Goal: Information Seeking & Learning: Learn about a topic

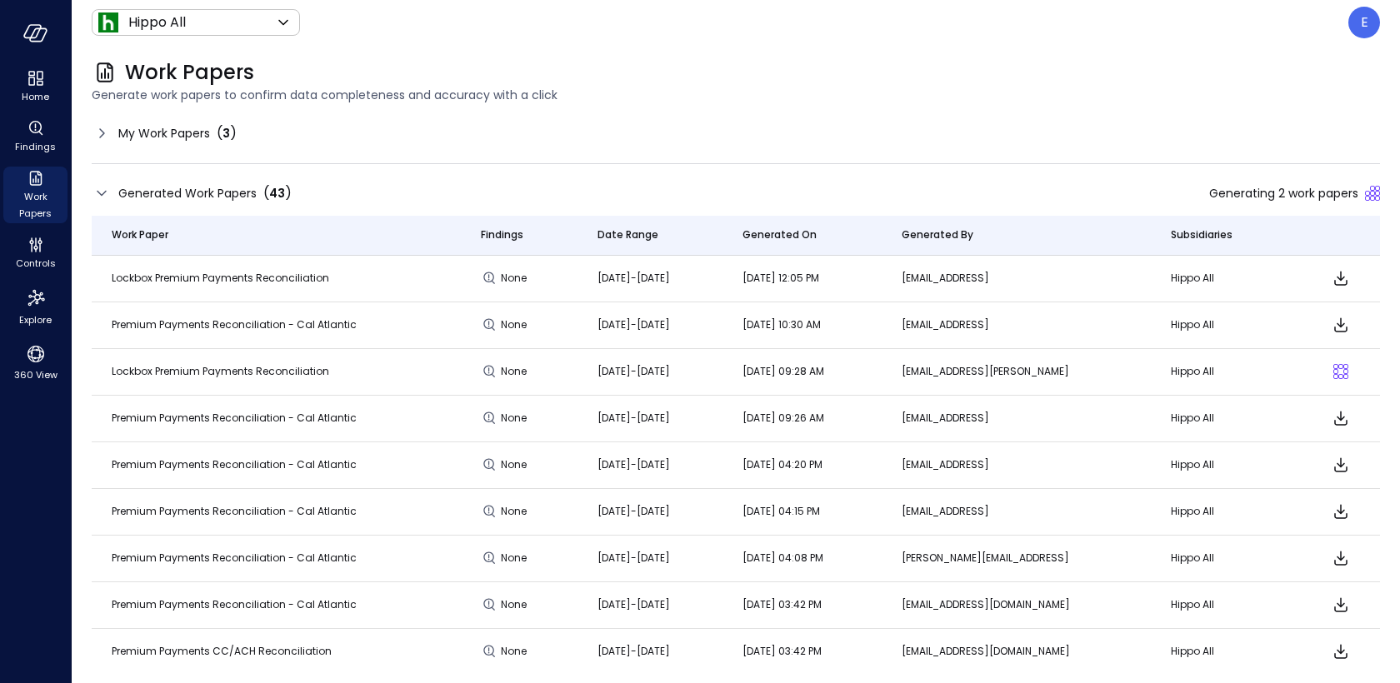
click at [170, 127] on span "My Work Papers" at bounding box center [164, 133] width 92 height 18
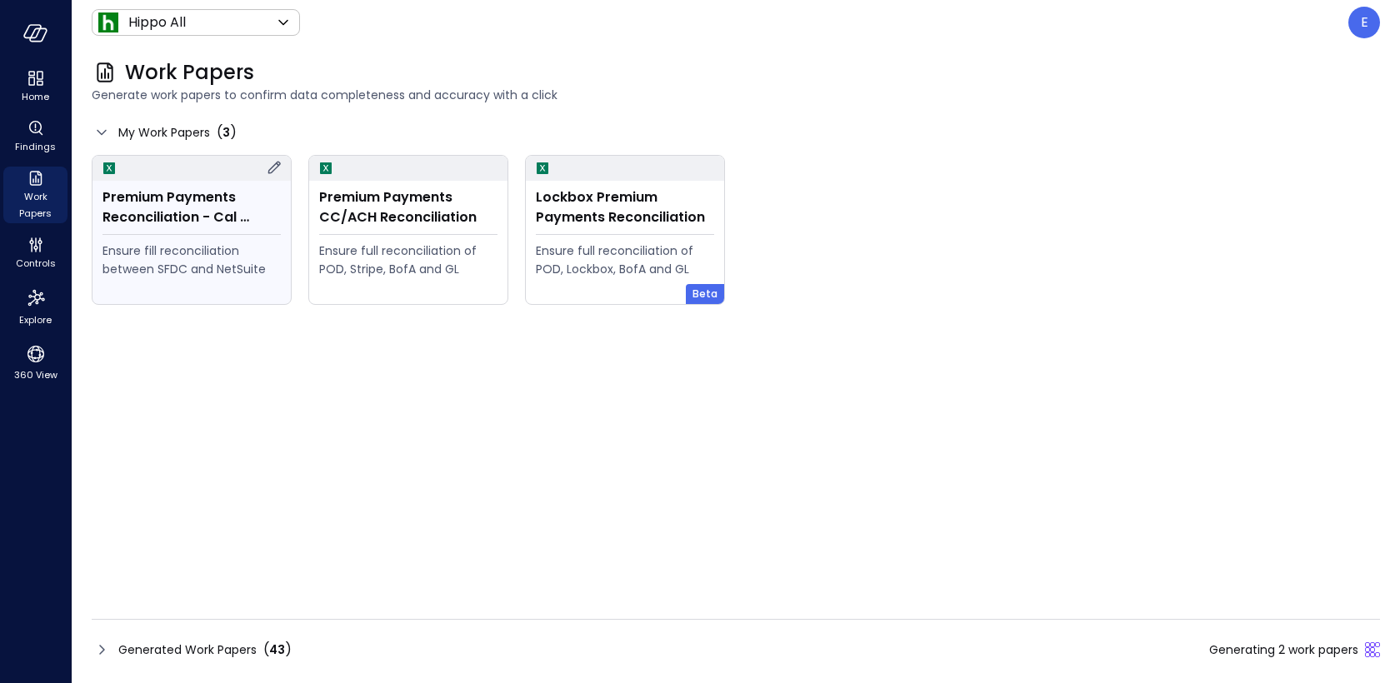
click at [204, 243] on div "Ensure fill reconciliation between SFDC and NetSuite" at bounding box center [191, 260] width 178 height 37
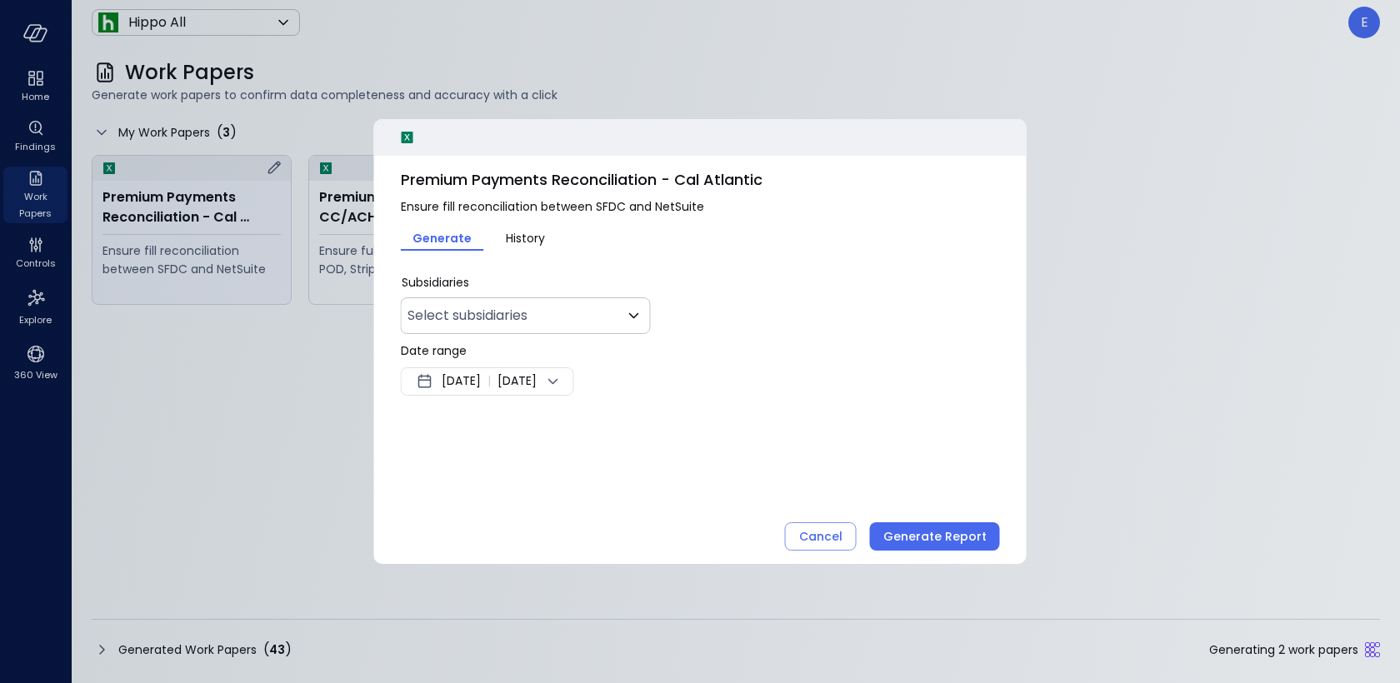
type input "***"
click at [473, 387] on span "[DATE]" at bounding box center [461, 382] width 39 height 20
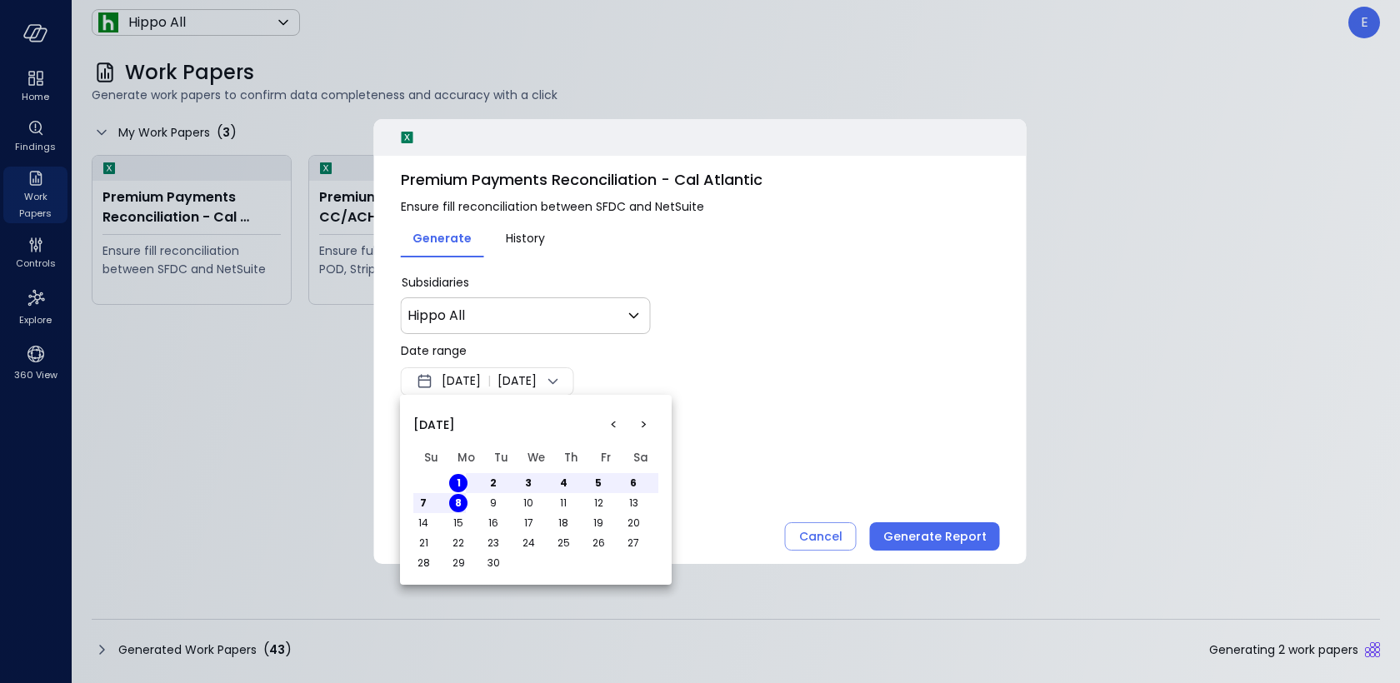
click at [608, 415] on button "<" at bounding box center [613, 425] width 30 height 30
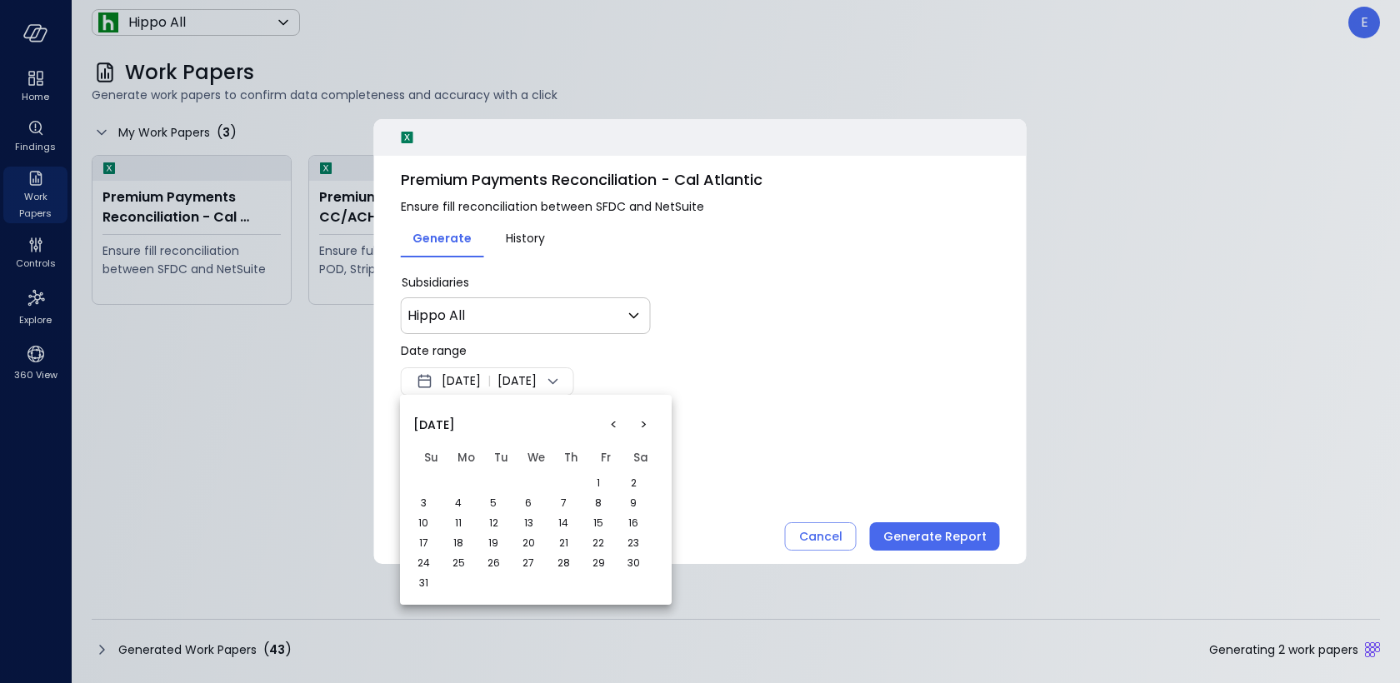
click at [597, 484] on button "1" at bounding box center [598, 483] width 18 height 18
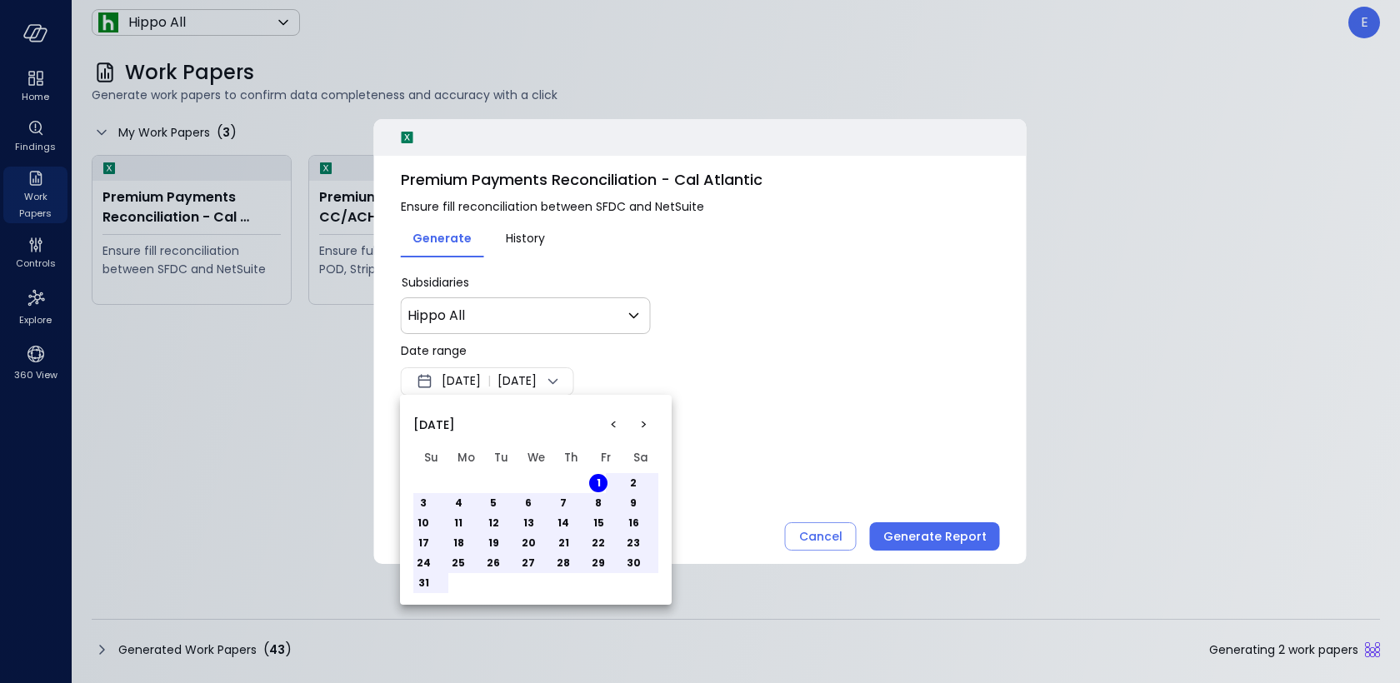
click at [425, 586] on button "31" at bounding box center [423, 583] width 18 height 18
click at [799, 302] on div at bounding box center [700, 341] width 1400 height 683
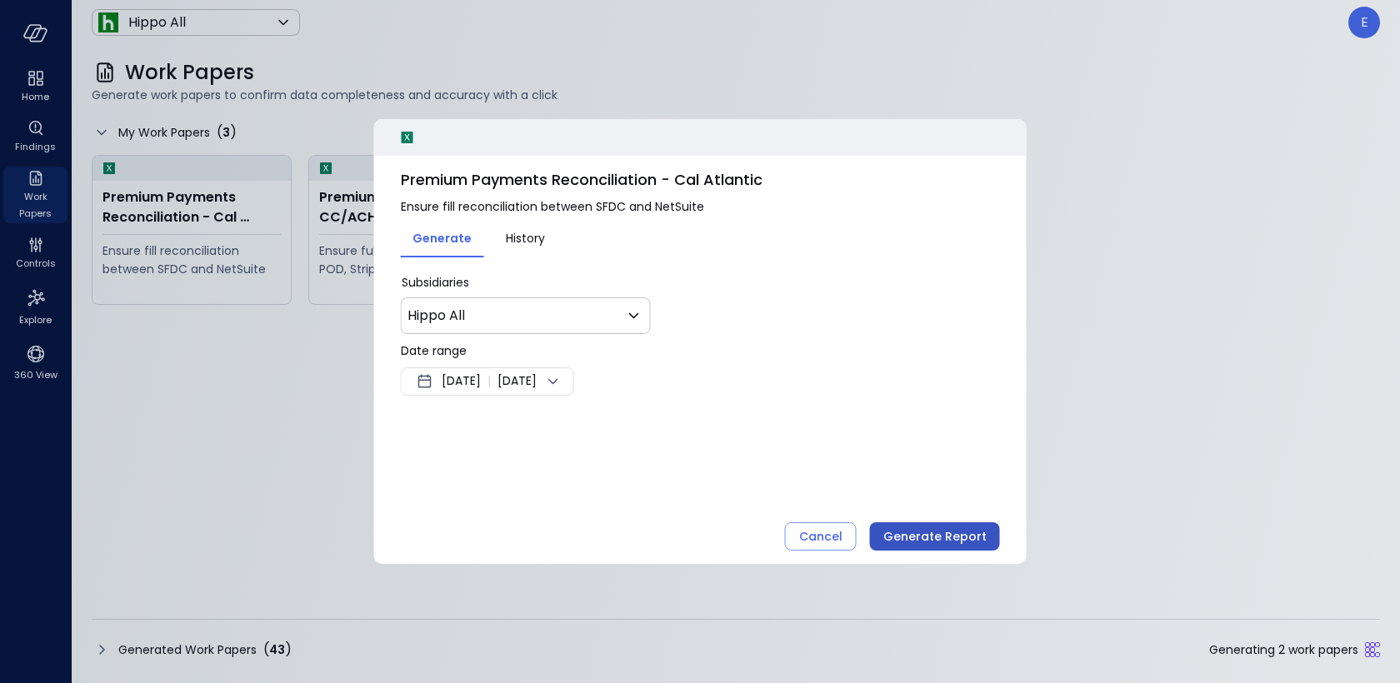
click at [951, 538] on div "Generate Report" at bounding box center [934, 537] width 103 height 21
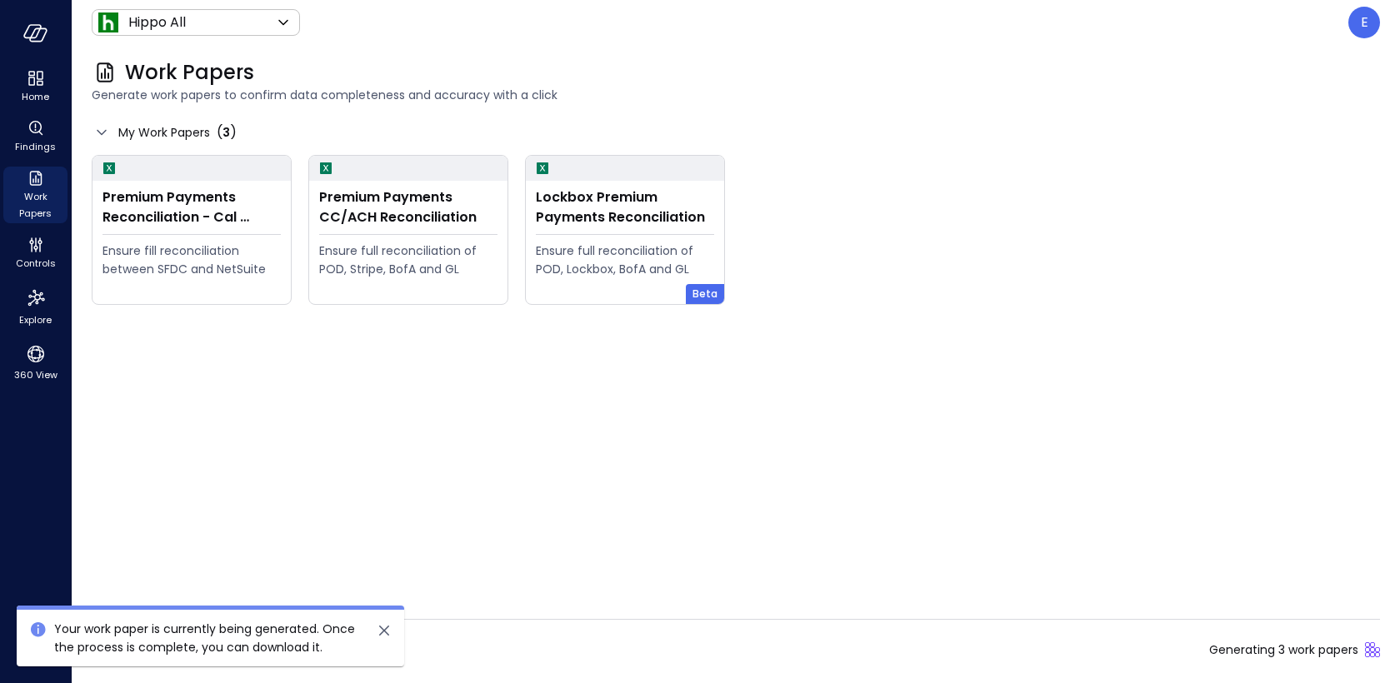
click at [467, 637] on div "Generated Work Papers ( 43 ) Generating 3 work papers" at bounding box center [736, 649] width 1288 height 27
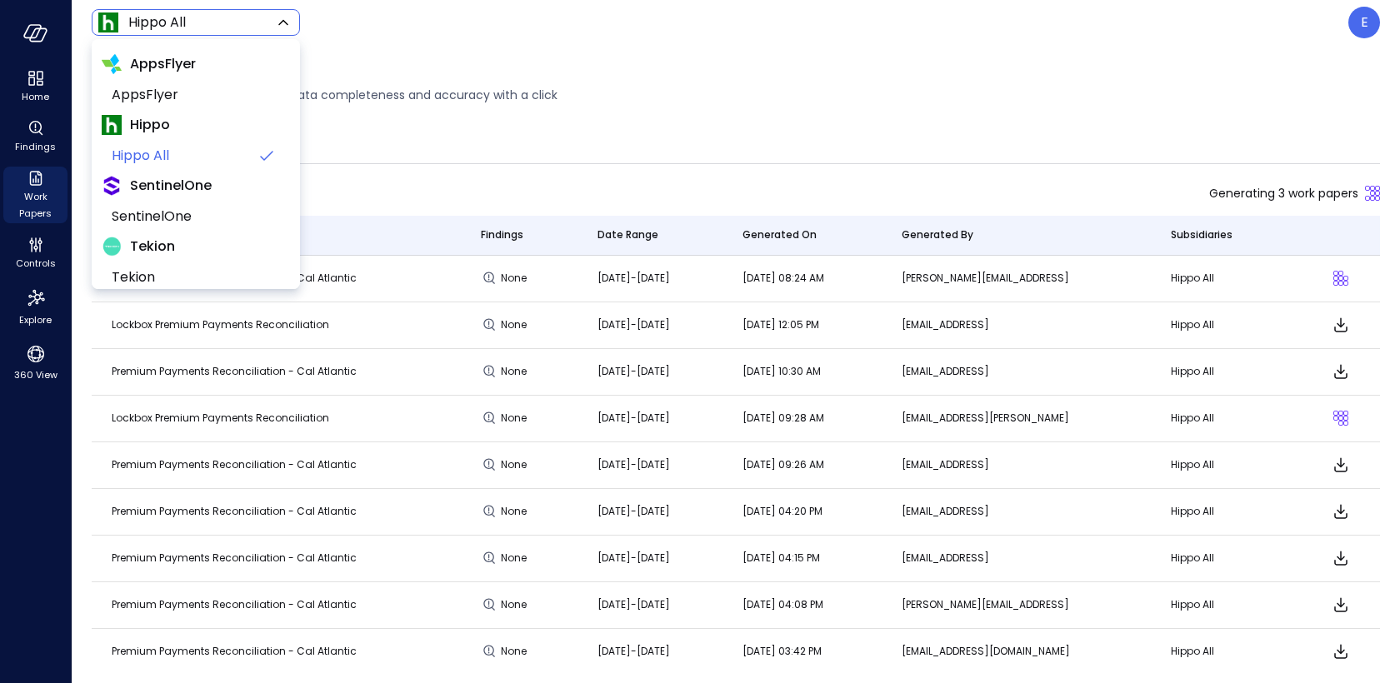
click at [207, 17] on body "Home Findings Work Papers Controls Explore 360 View Hippo All ******* ​ E Work …" at bounding box center [700, 341] width 1400 height 683
click at [191, 92] on span "AppsFlyer" at bounding box center [194, 95] width 165 height 20
type input "*******"
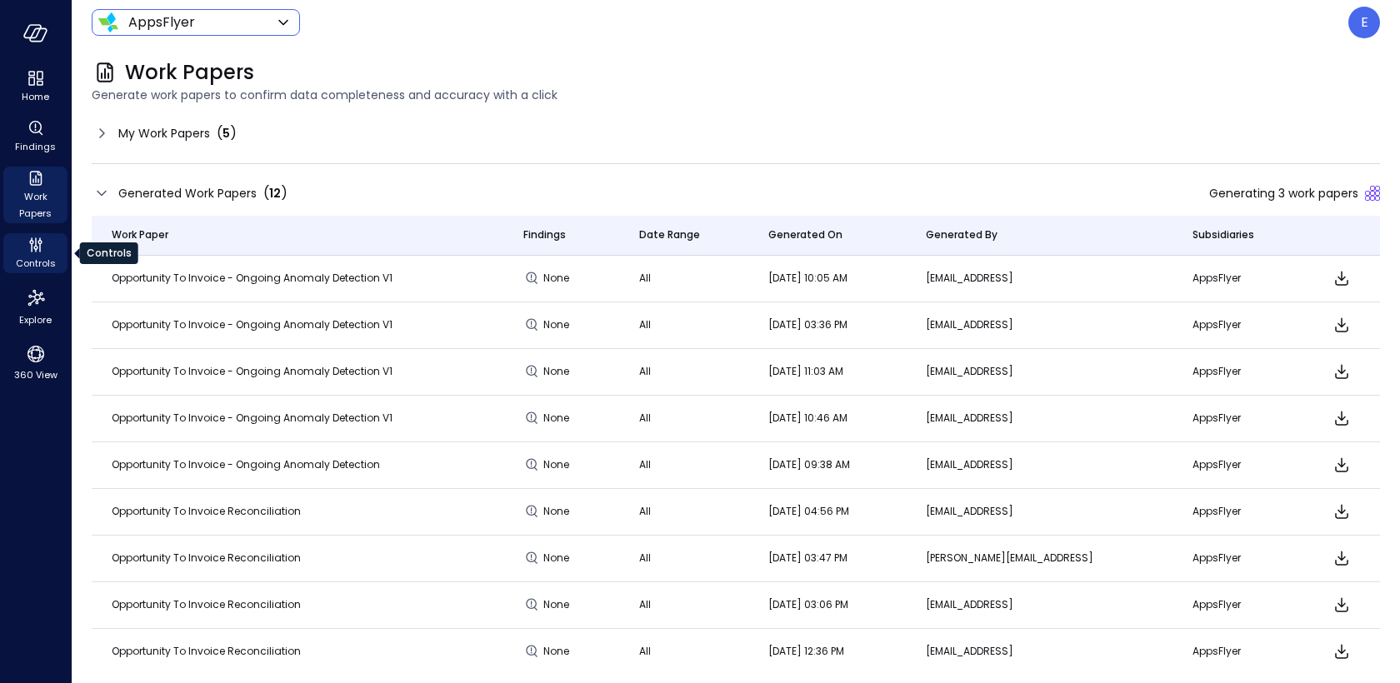
click at [34, 248] on icon "Controls" at bounding box center [35, 248] width 4 height 4
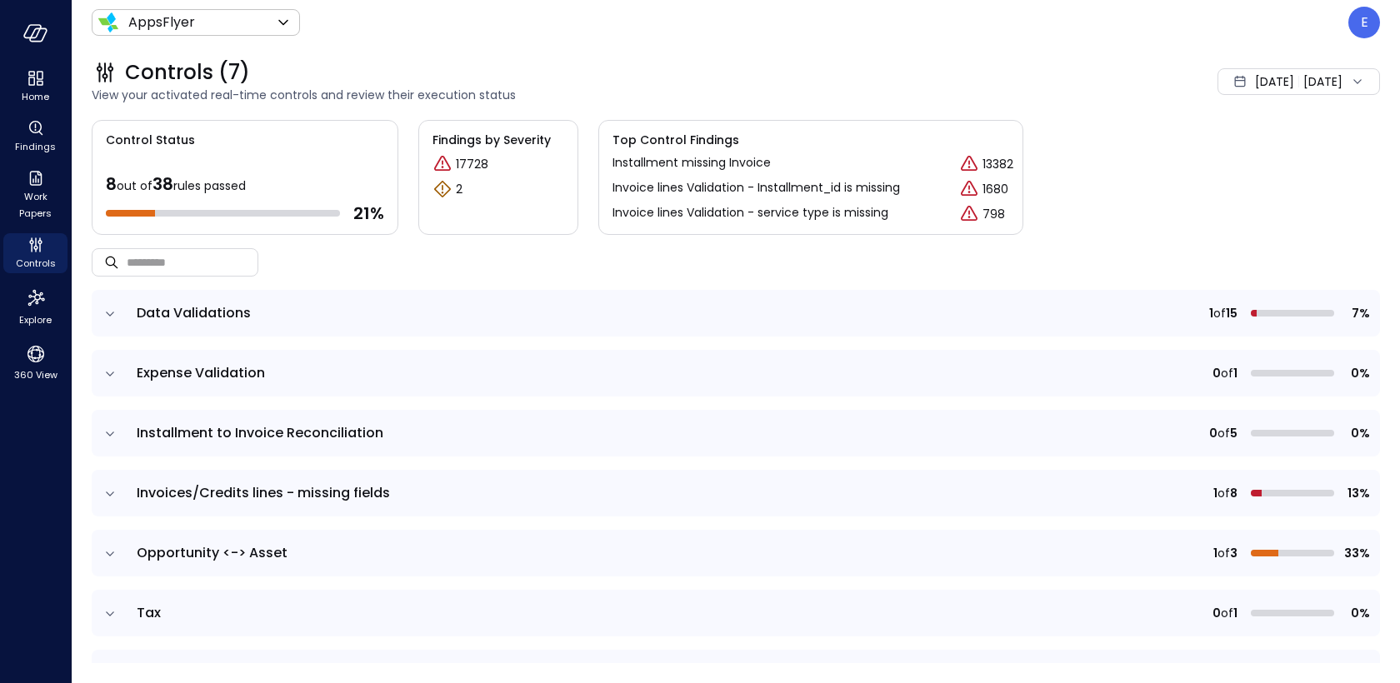
scroll to position [46, 0]
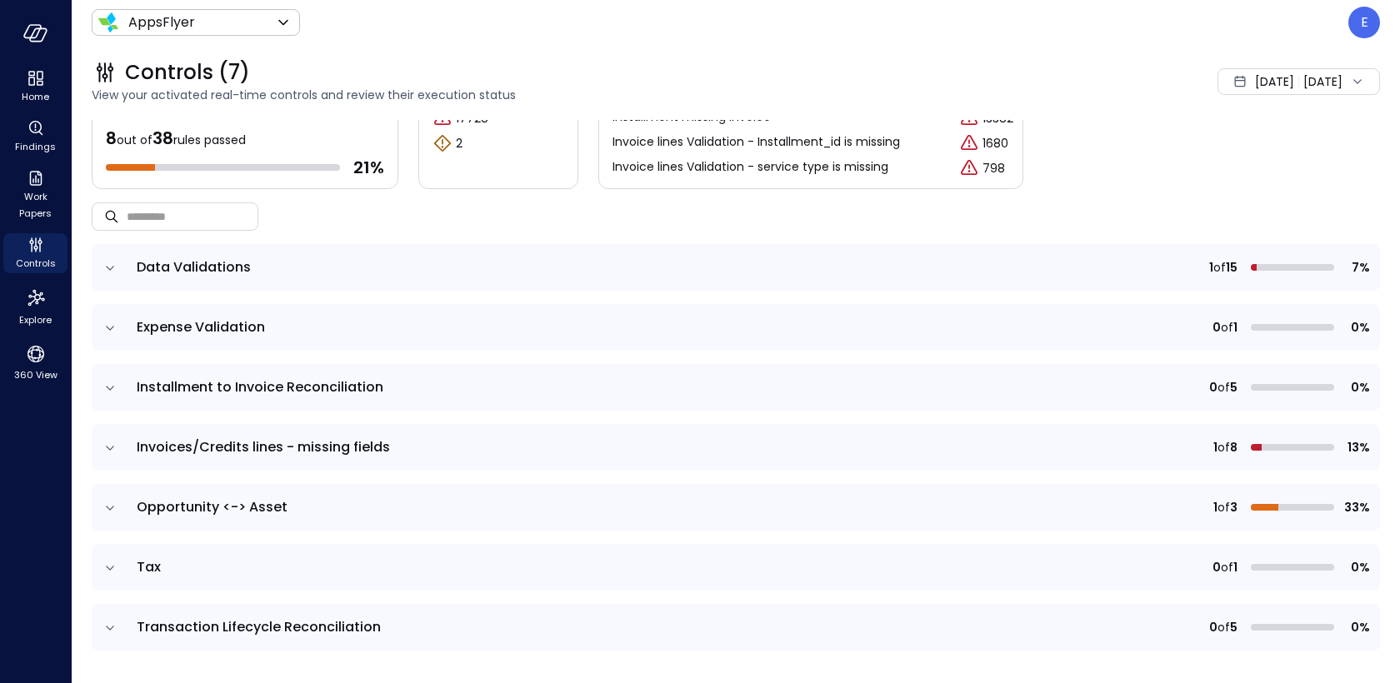
click at [108, 507] on icon "expand row" at bounding box center [110, 508] width 8 height 4
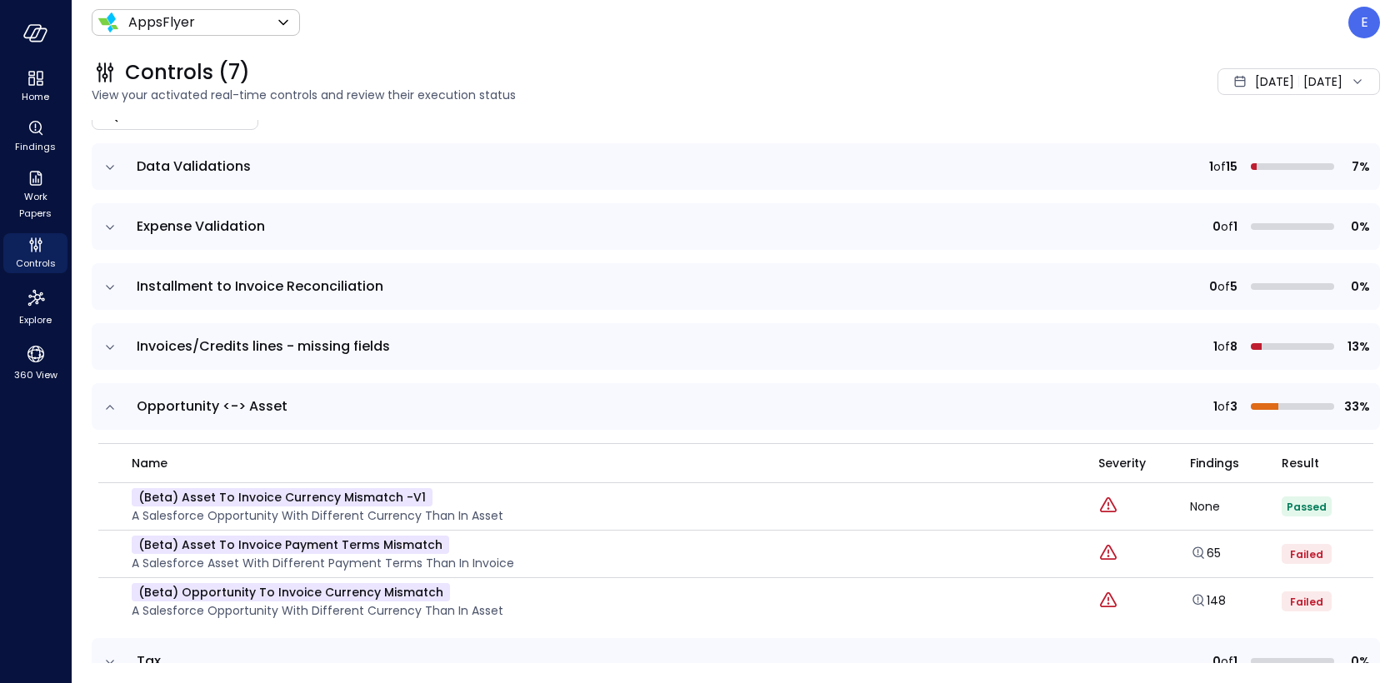
scroll to position [239, 0]
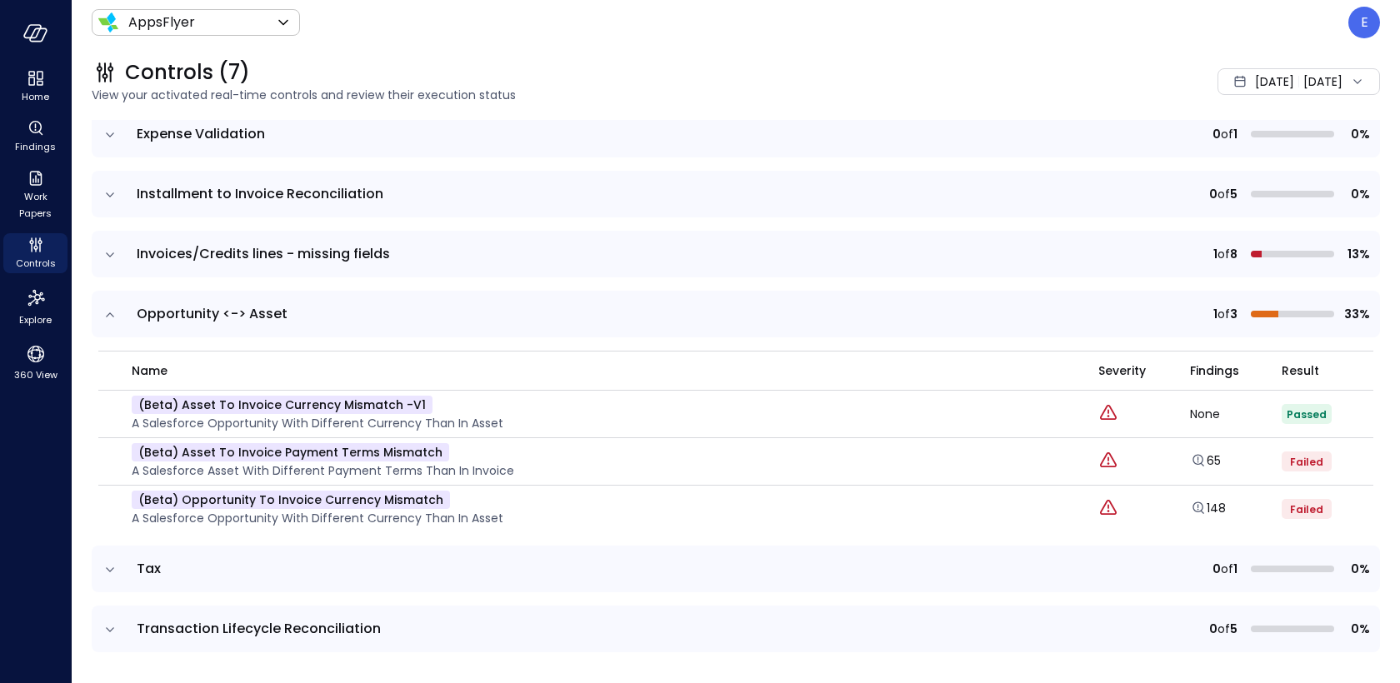
click at [108, 252] on icon "expand row" at bounding box center [110, 254] width 8 height 4
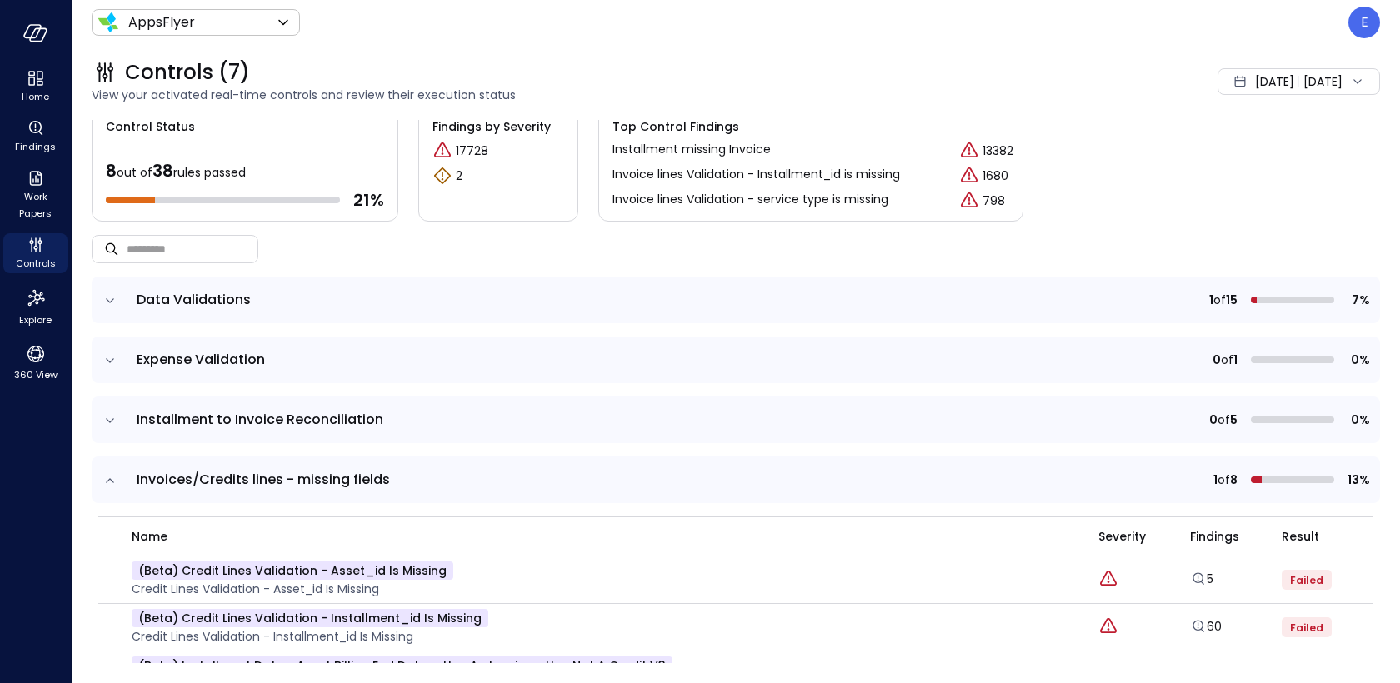
scroll to position [0, 0]
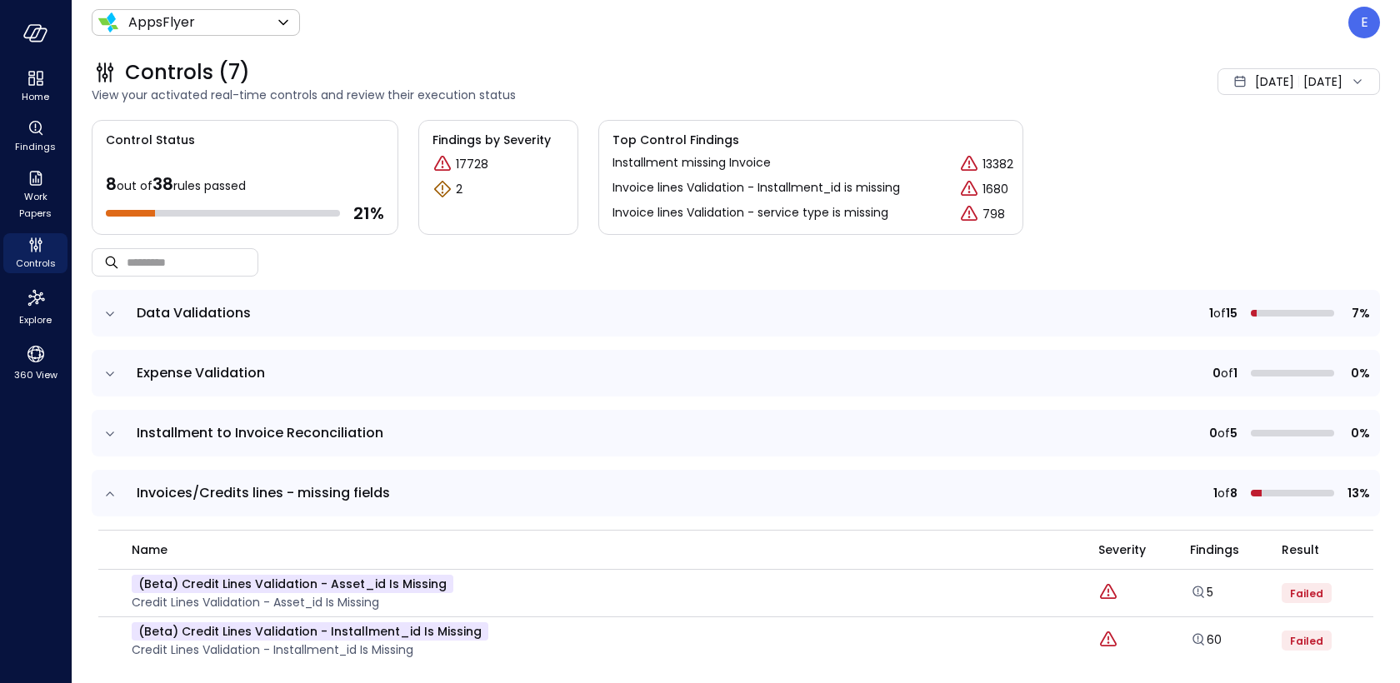
click at [110, 432] on icon "expand row" at bounding box center [110, 434] width 17 height 17
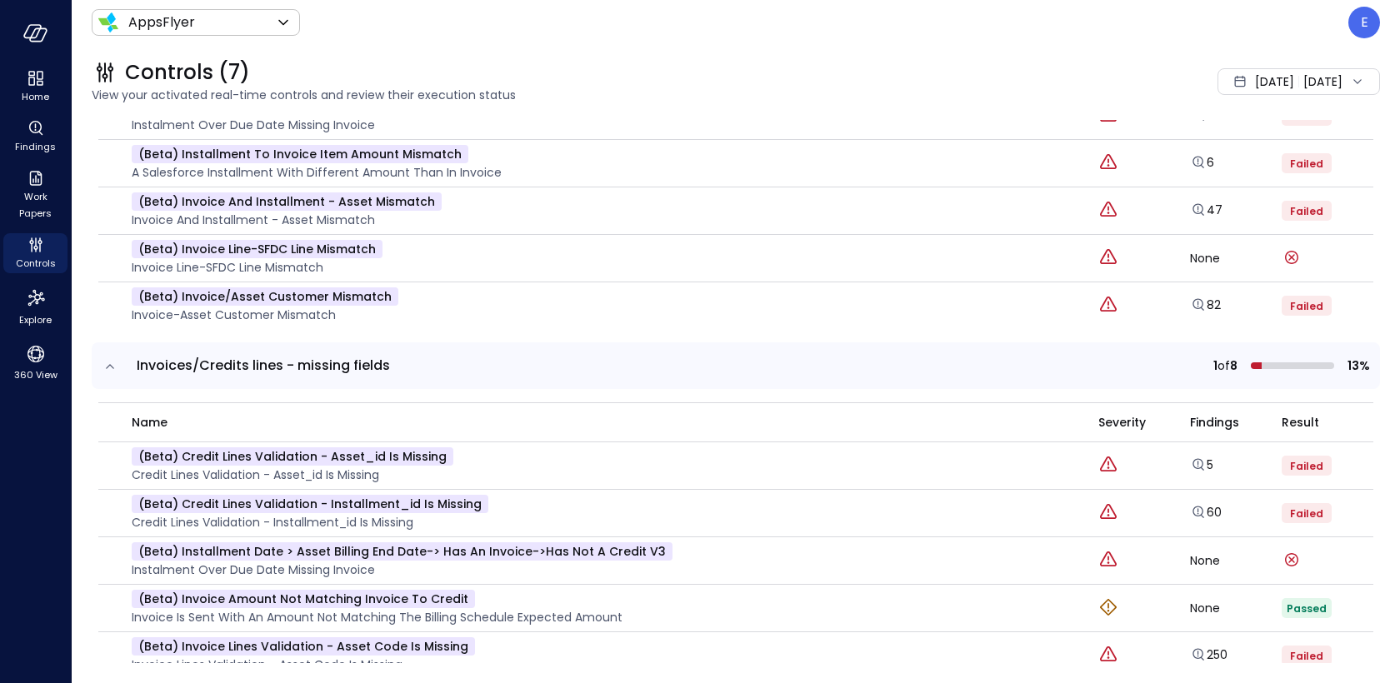
scroll to position [421, 0]
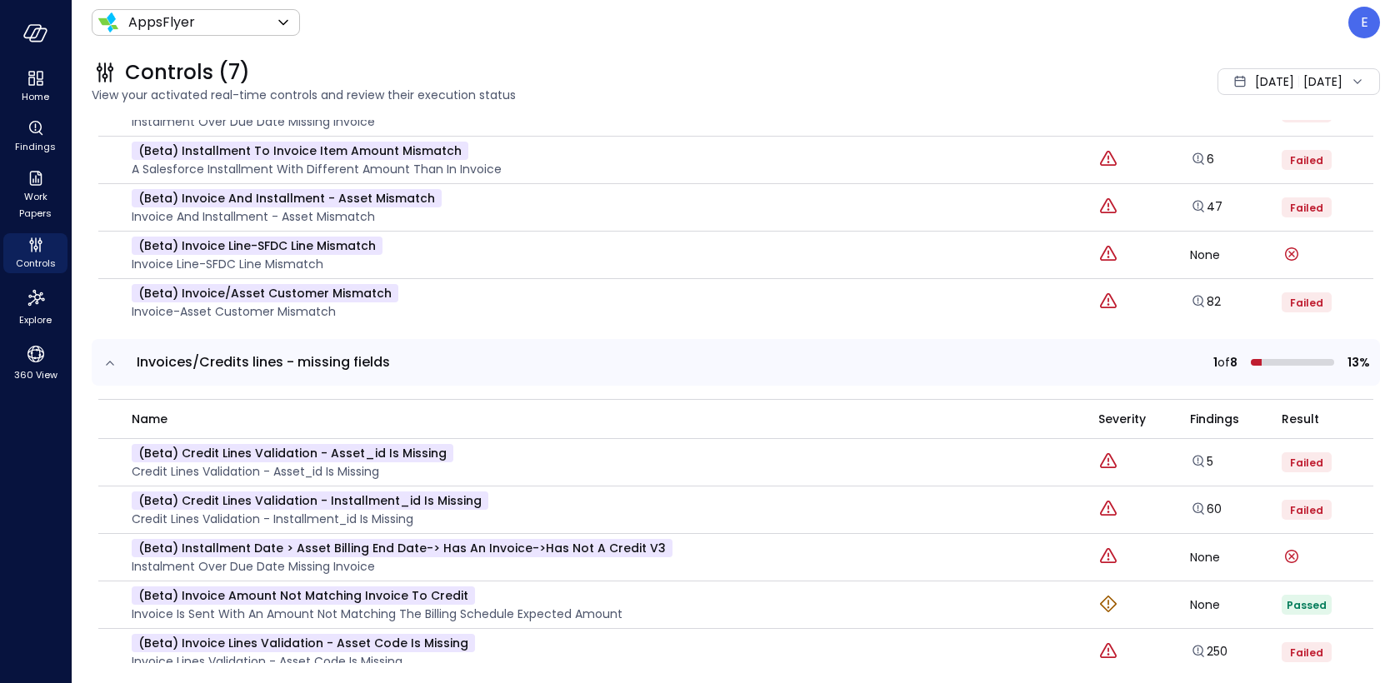
click at [216, 360] on span "Invoices/Credits lines - missing fields" at bounding box center [263, 361] width 253 height 19
copy span "Invoices/Credits lines - missing fields"
click at [324, 448] on p "(beta) Credit lines Validation - Asset_id is missing" at bounding box center [293, 453] width 322 height 18
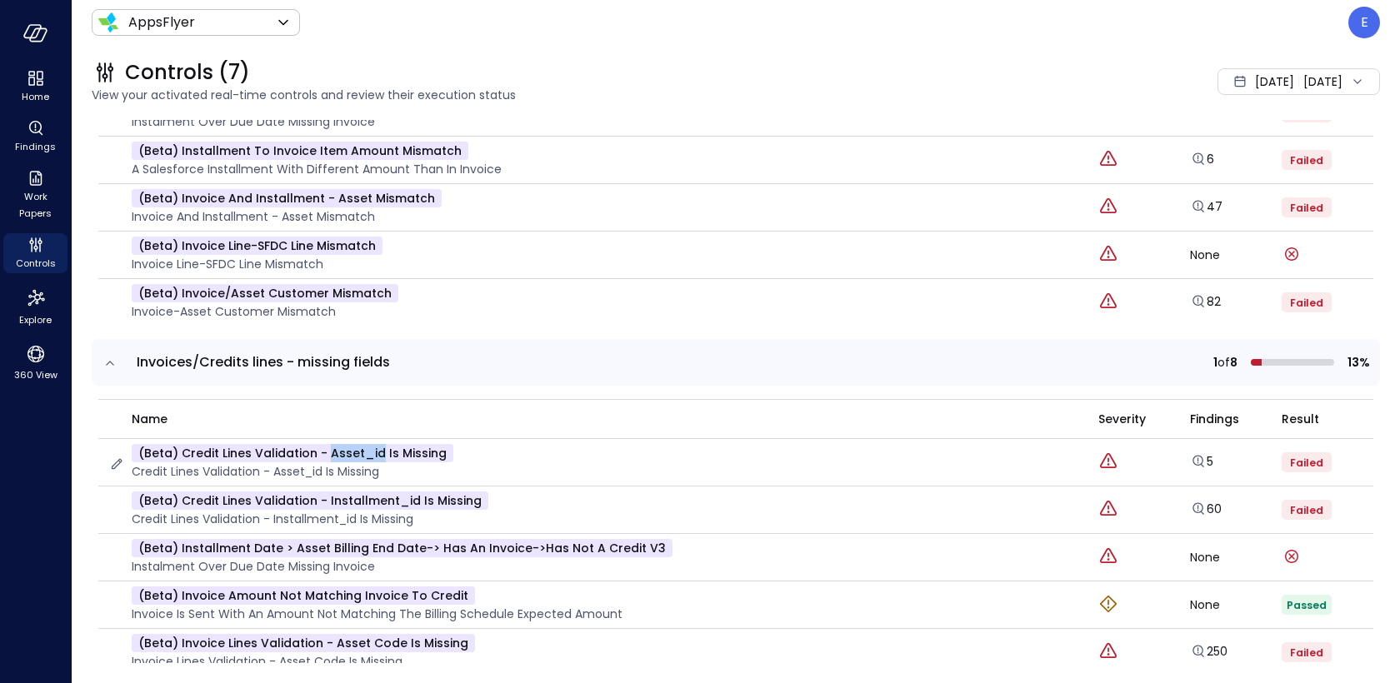
click at [324, 448] on p "(beta) Credit lines Validation - Asset_id is missing" at bounding box center [293, 453] width 322 height 18
copy p "(beta) Credit lines Validation - Asset_id is missing"
click at [1205, 462] on icon "Explore findings" at bounding box center [1198, 461] width 17 height 17
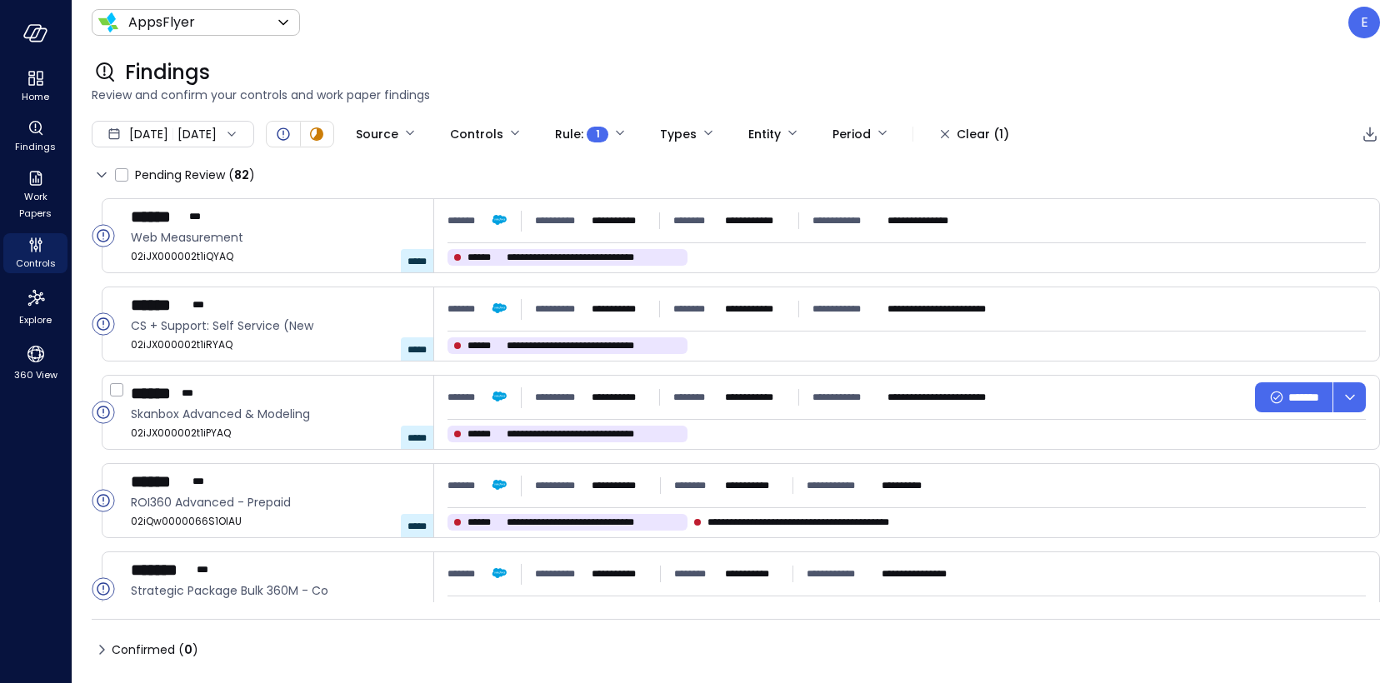
type input "****"
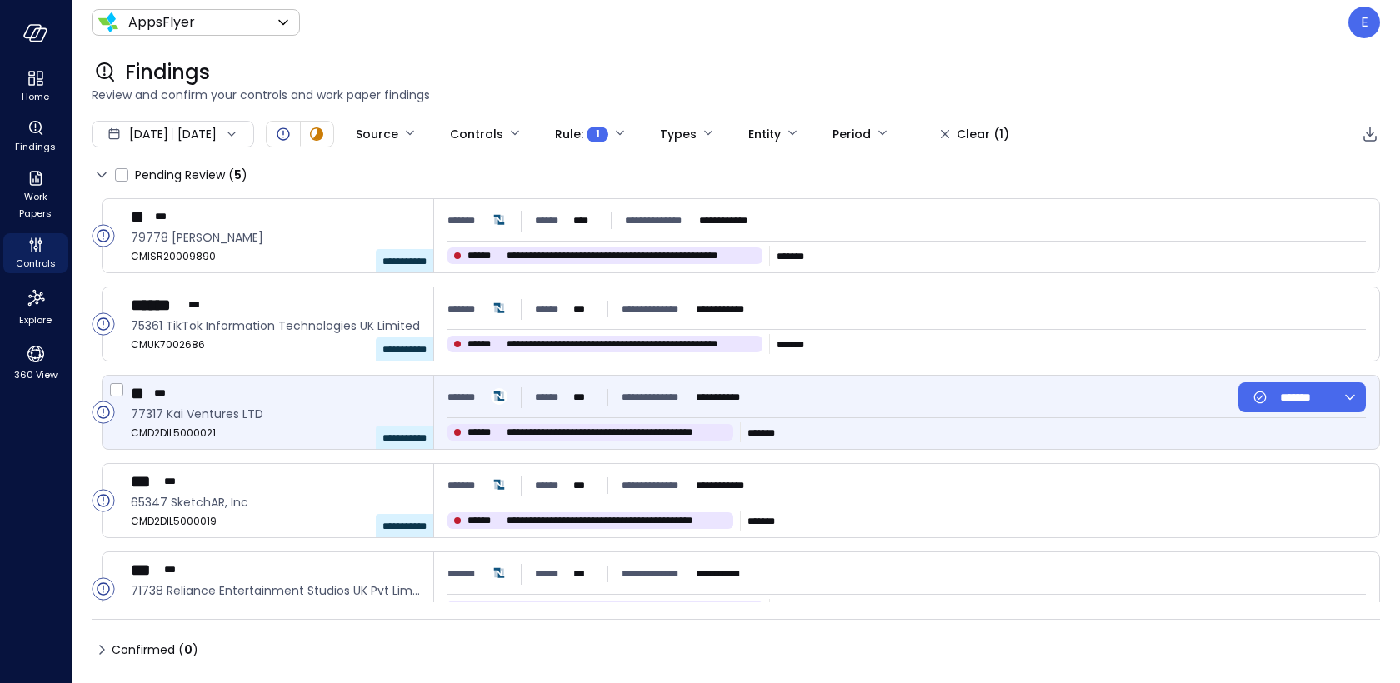
click at [339, 397] on div "** ***" at bounding box center [275, 393] width 289 height 22
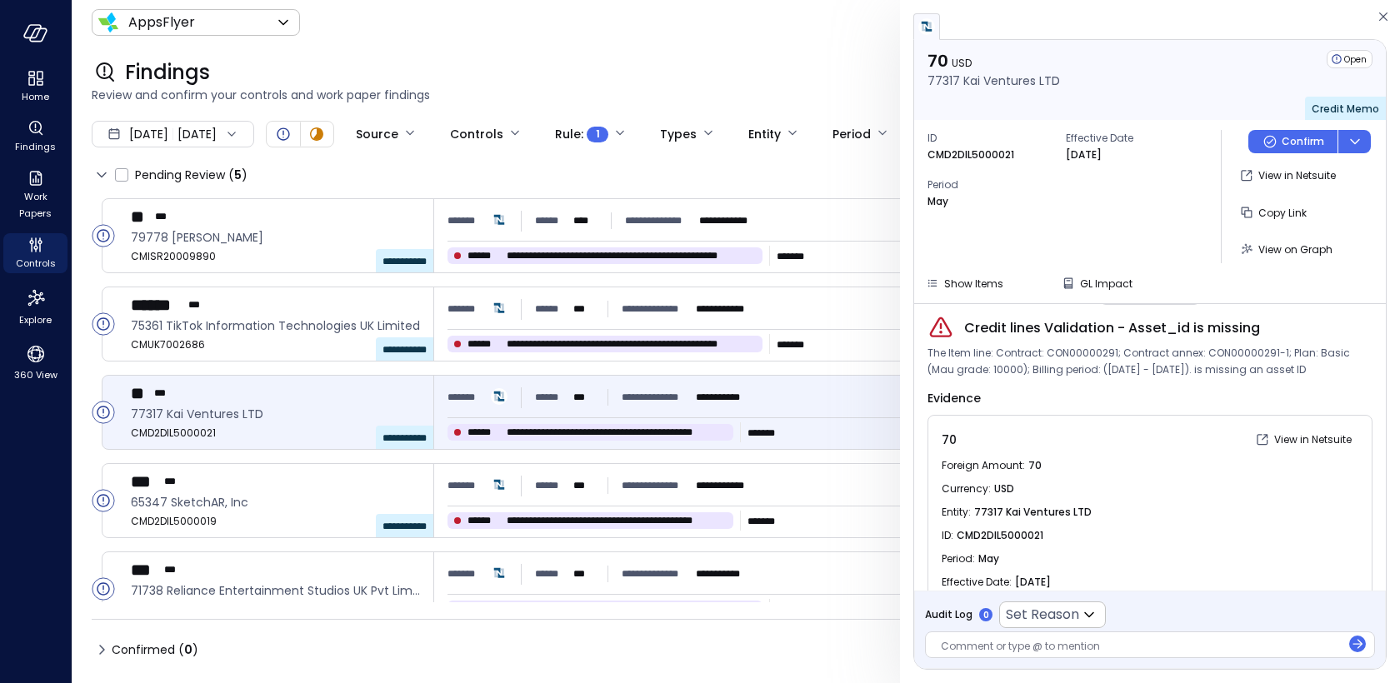
scroll to position [44, 0]
click at [1123, 361] on span "The Item line: Contract: CON00000291; Contract annex: CON00000291-1; Plan: Basi…" at bounding box center [1149, 363] width 445 height 33
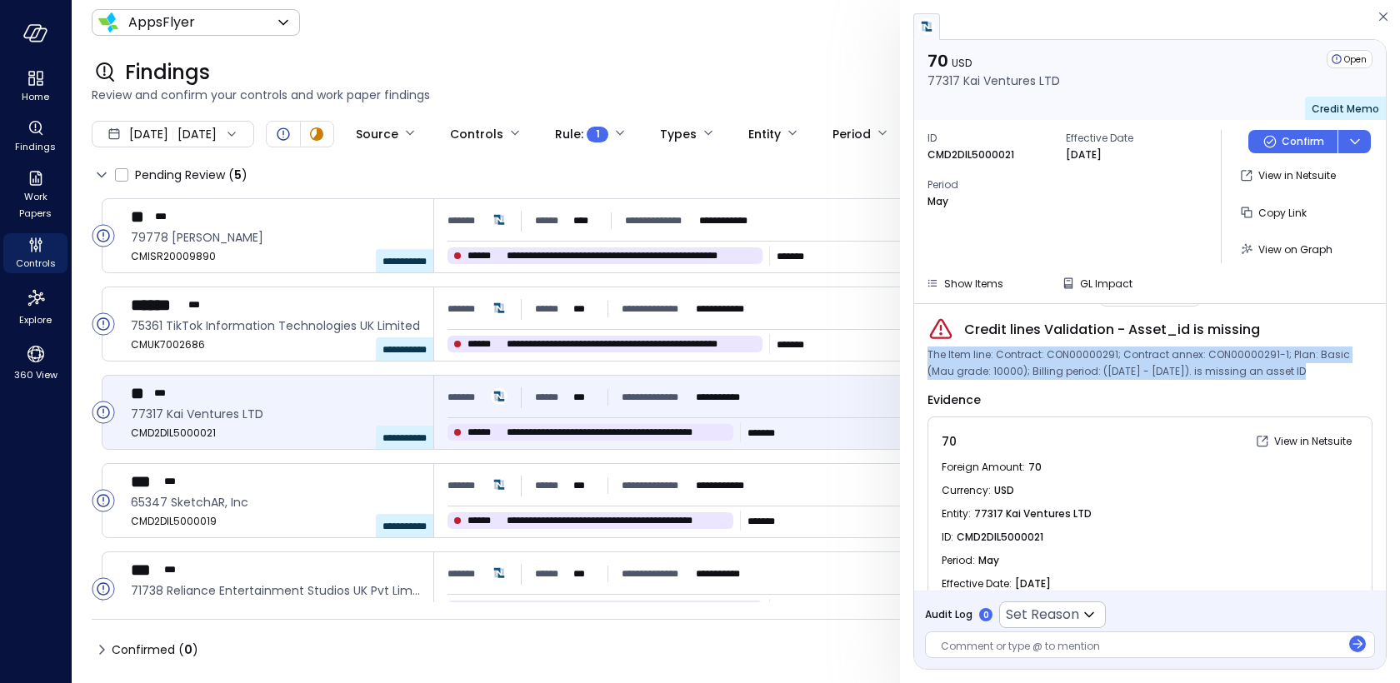
click at [1123, 361] on span "The Item line: Contract: CON00000291; Contract annex: CON00000291-1; Plan: Basi…" at bounding box center [1149, 363] width 445 height 33
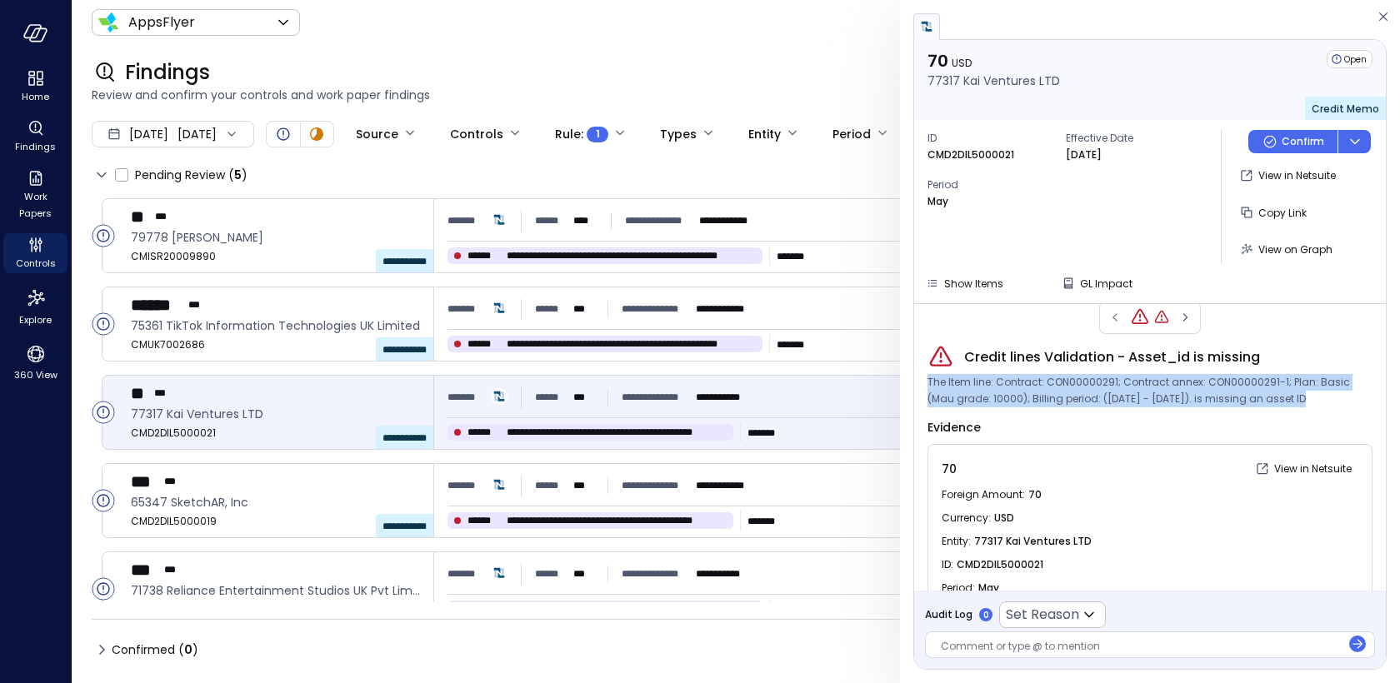
scroll to position [0, 0]
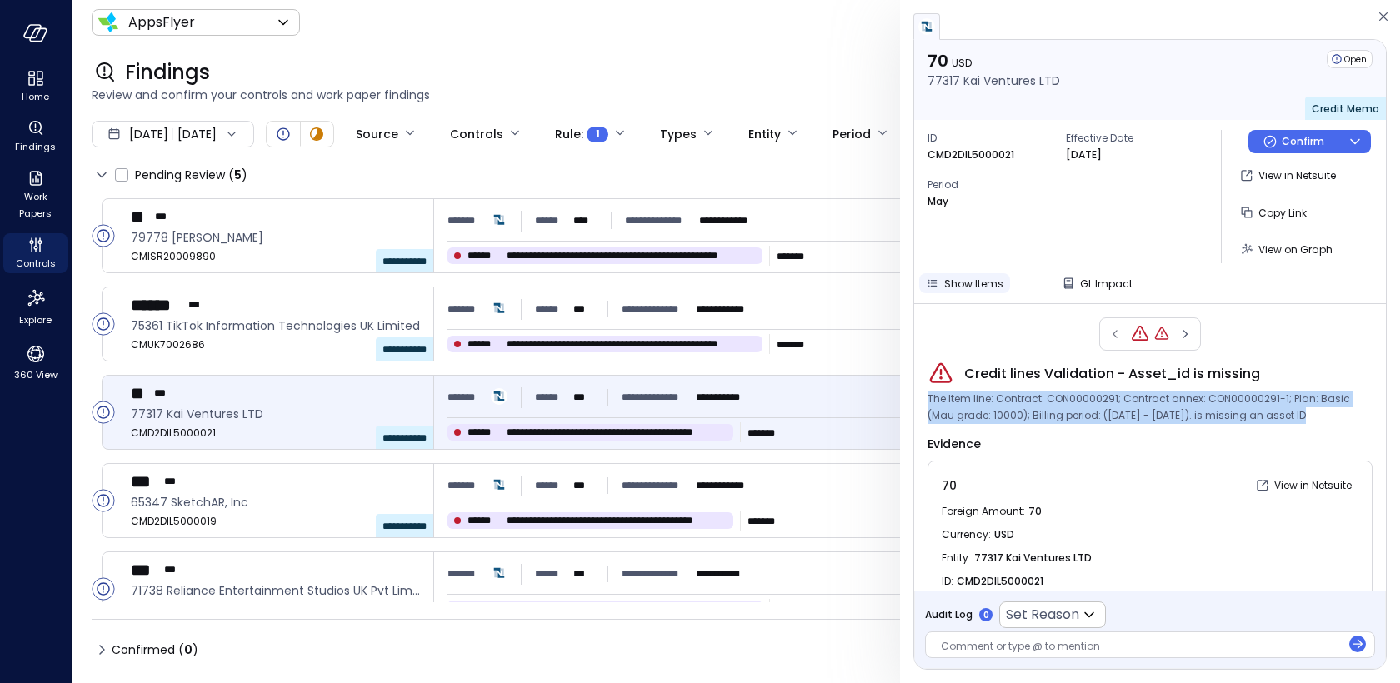
click at [962, 281] on span "Show Items" at bounding box center [973, 284] width 59 height 14
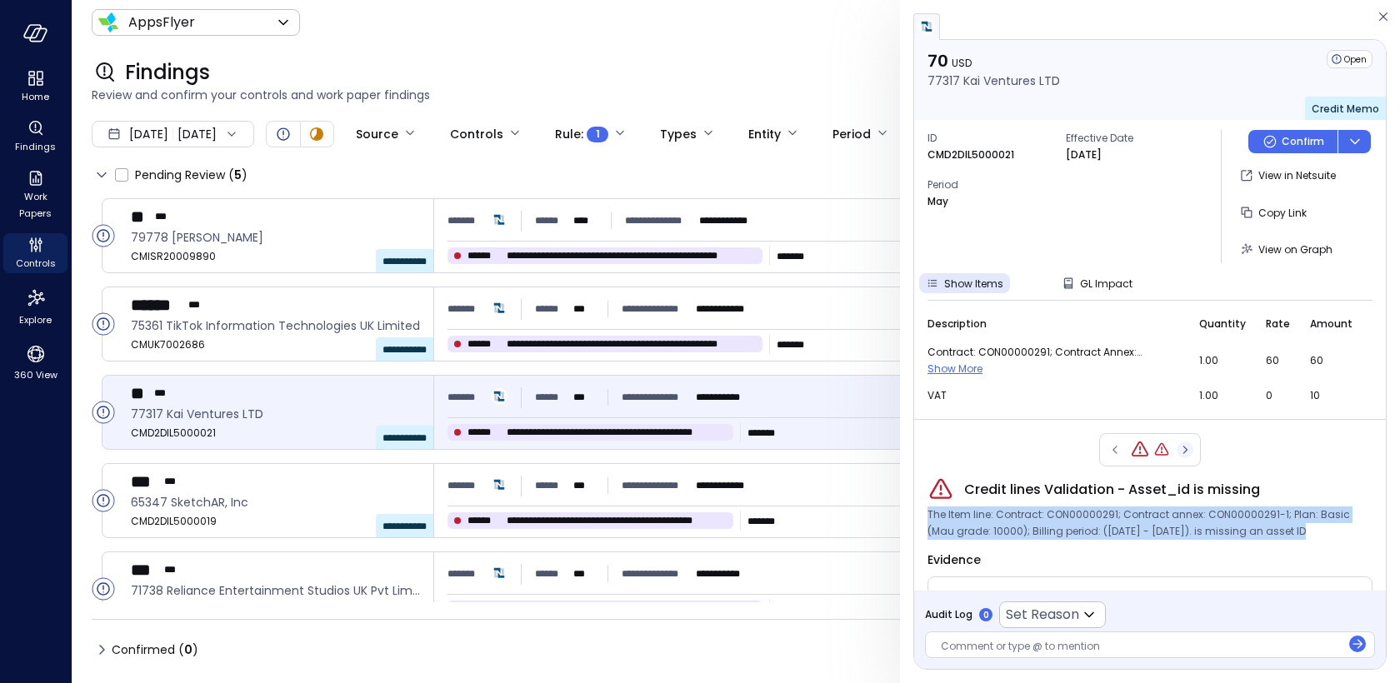
click at [1184, 448] on icon "button" at bounding box center [1184, 450] width 17 height 20
click at [950, 287] on span "Show Items" at bounding box center [973, 284] width 59 height 14
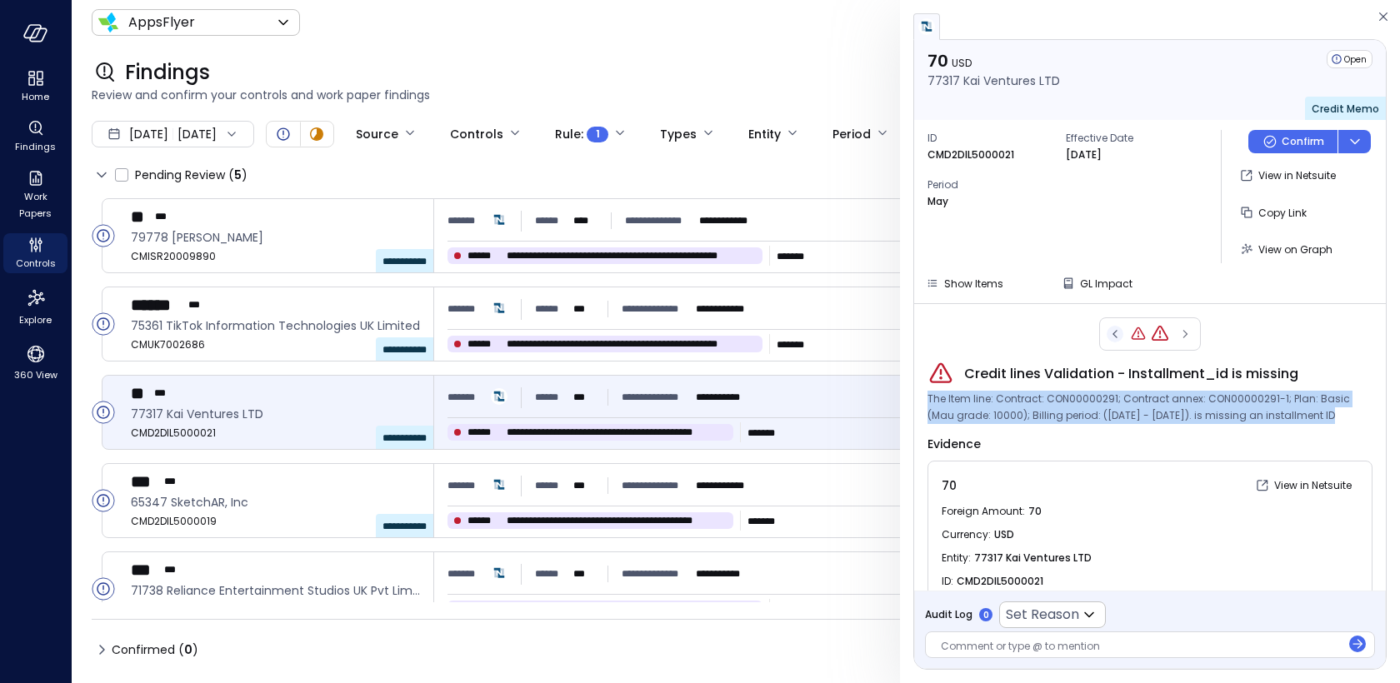
click at [1110, 333] on icon "button" at bounding box center [1114, 334] width 17 height 20
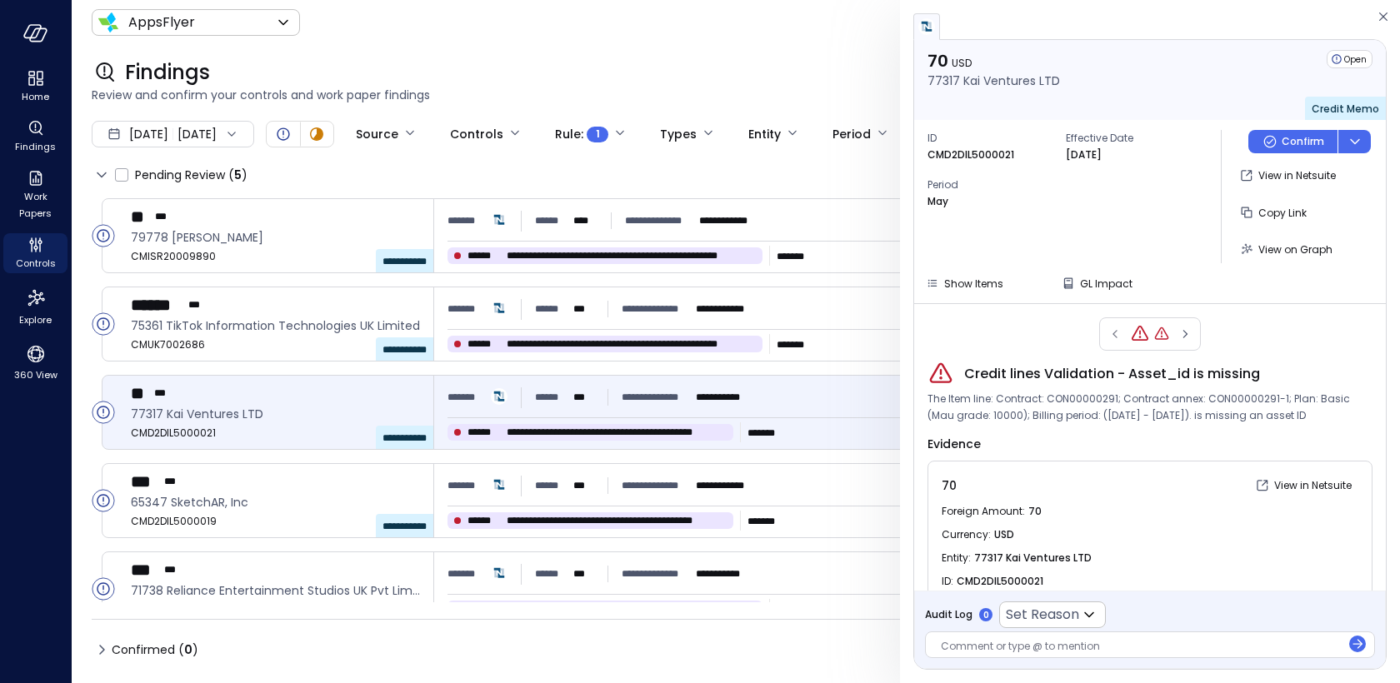
click at [966, 152] on p "CMD2DIL5000021" at bounding box center [970, 155] width 87 height 17
copy p "CMD2DIL5000021"
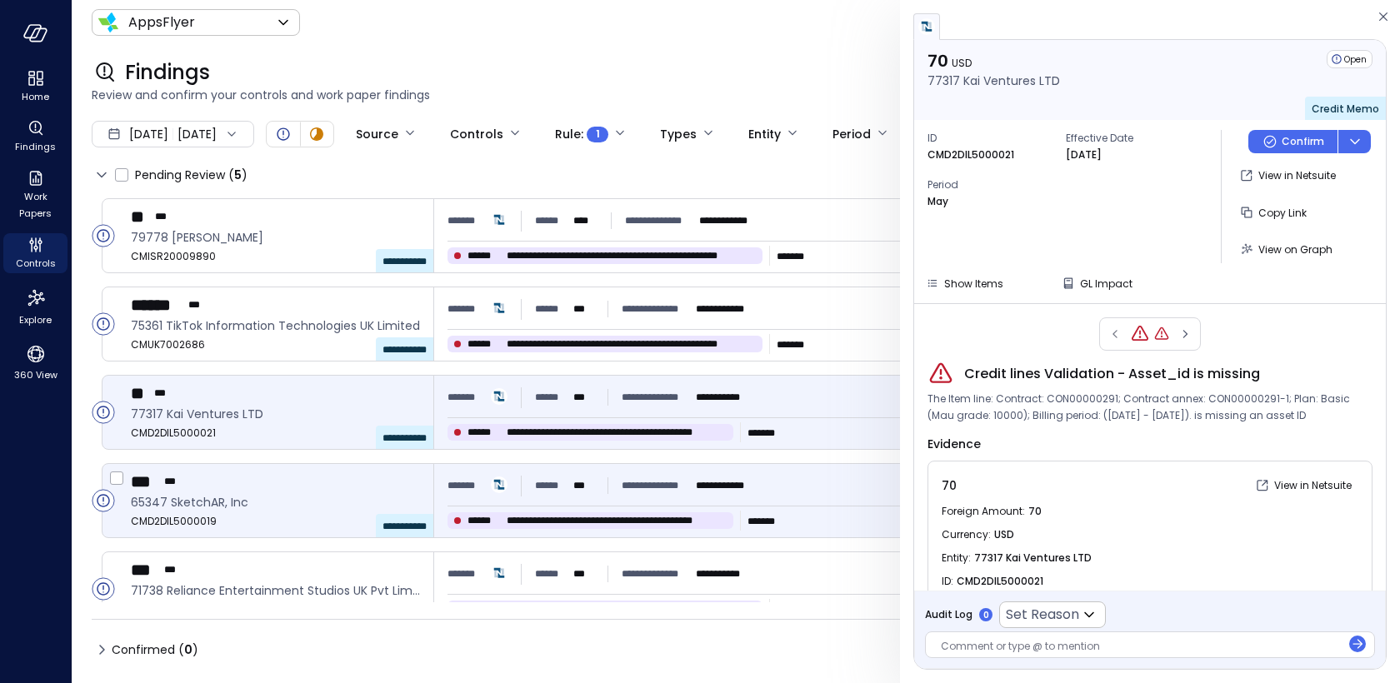
click at [639, 498] on div "**********" at bounding box center [601, 486] width 309 height 30
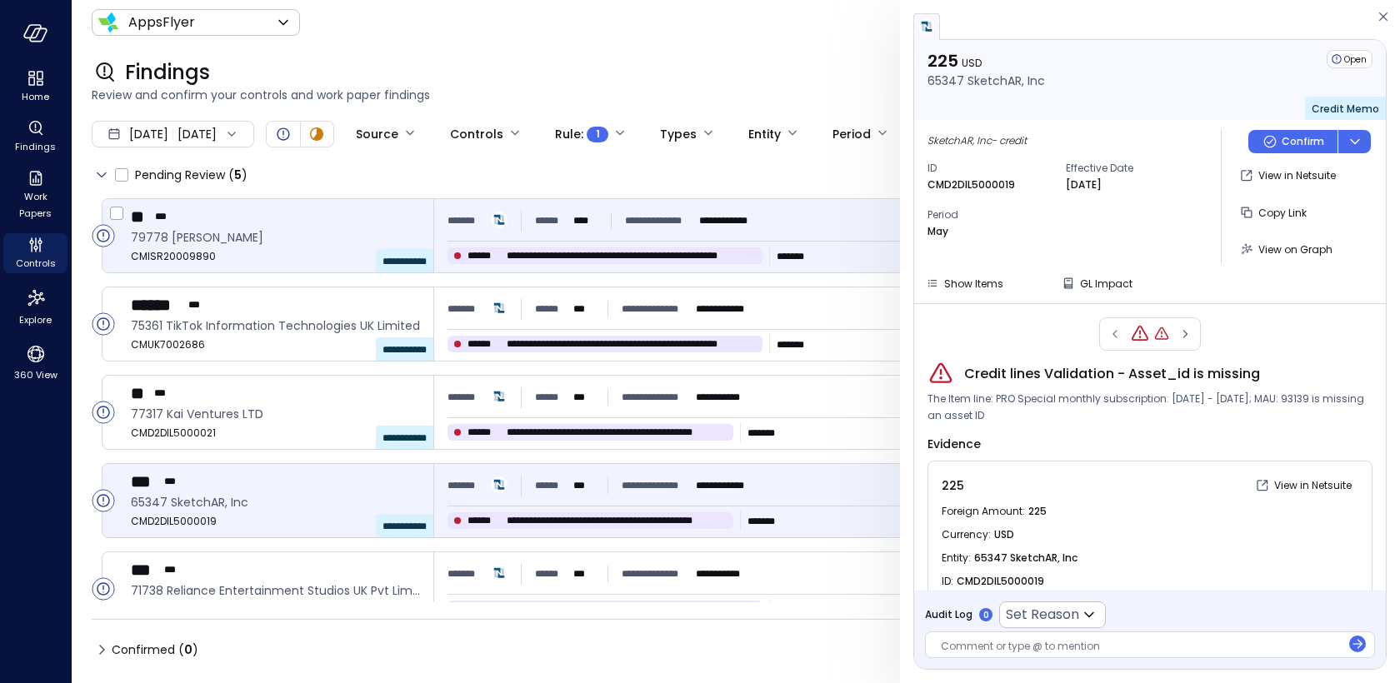
click at [417, 217] on div "** ***" at bounding box center [275, 217] width 289 height 22
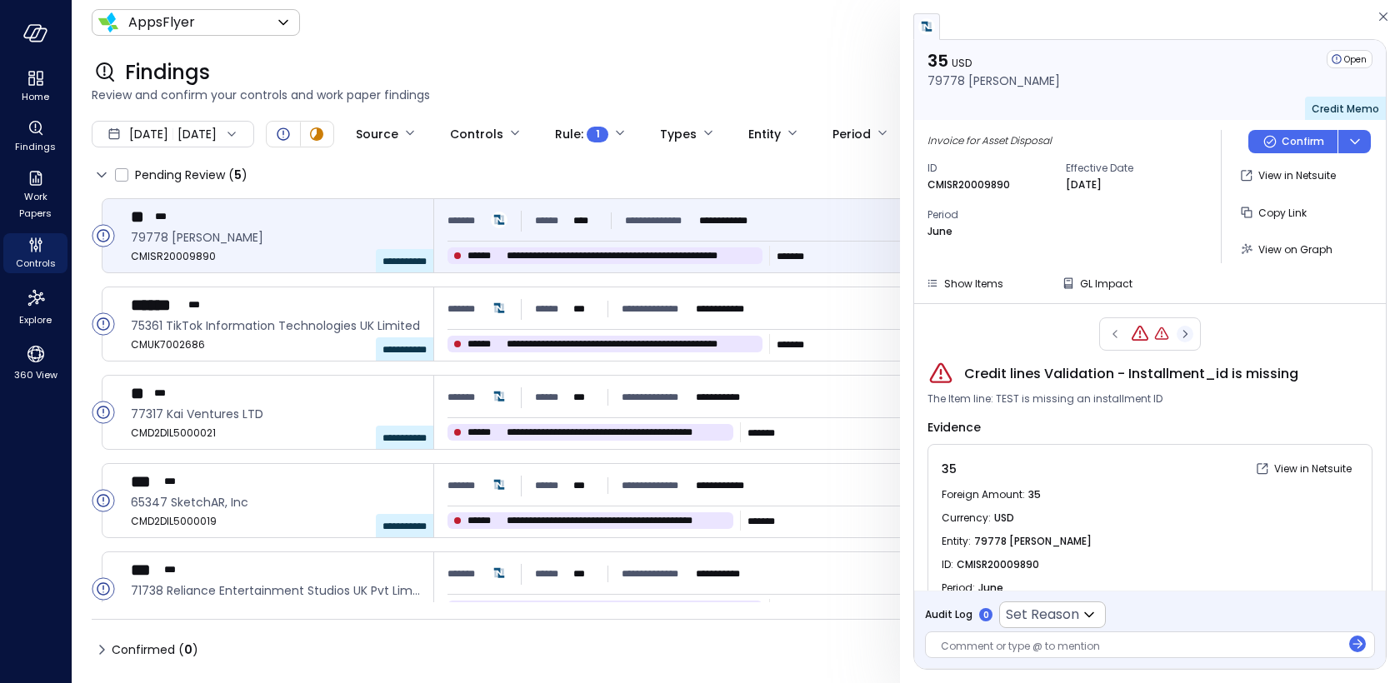
click at [1191, 325] on icon "button" at bounding box center [1184, 334] width 17 height 20
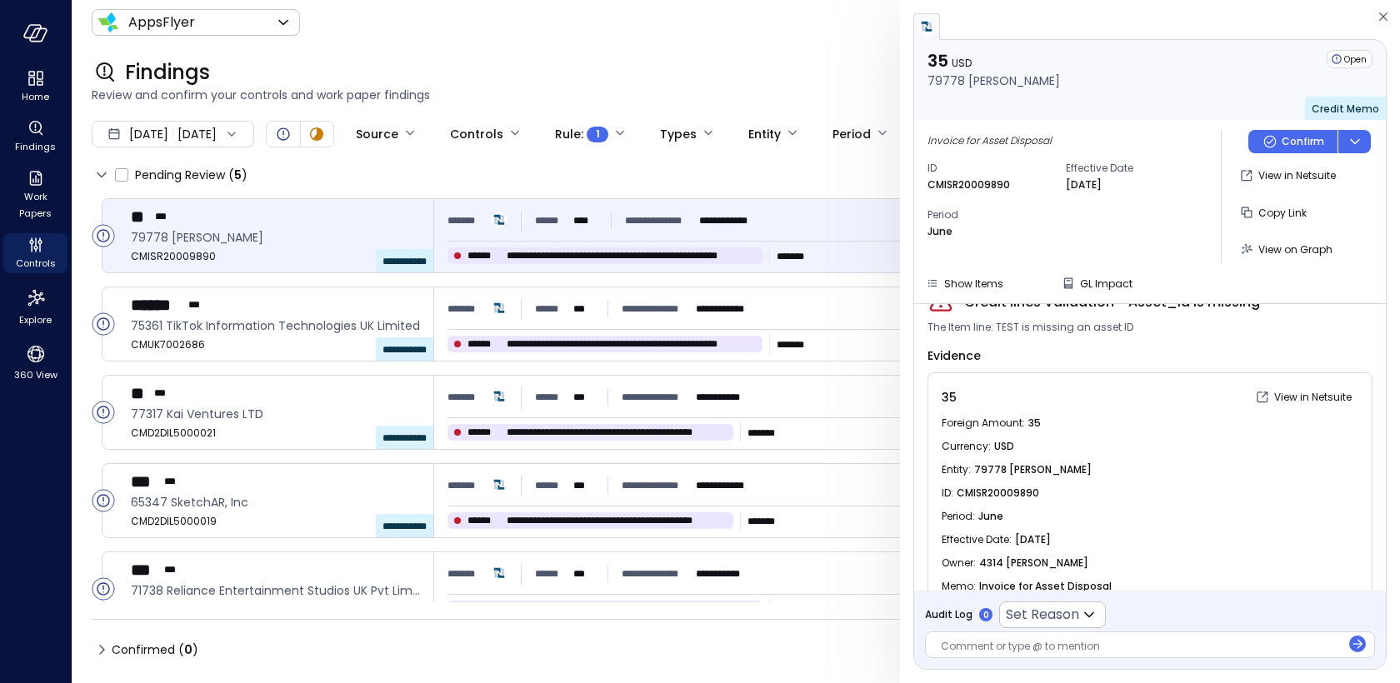
scroll to position [100, 0]
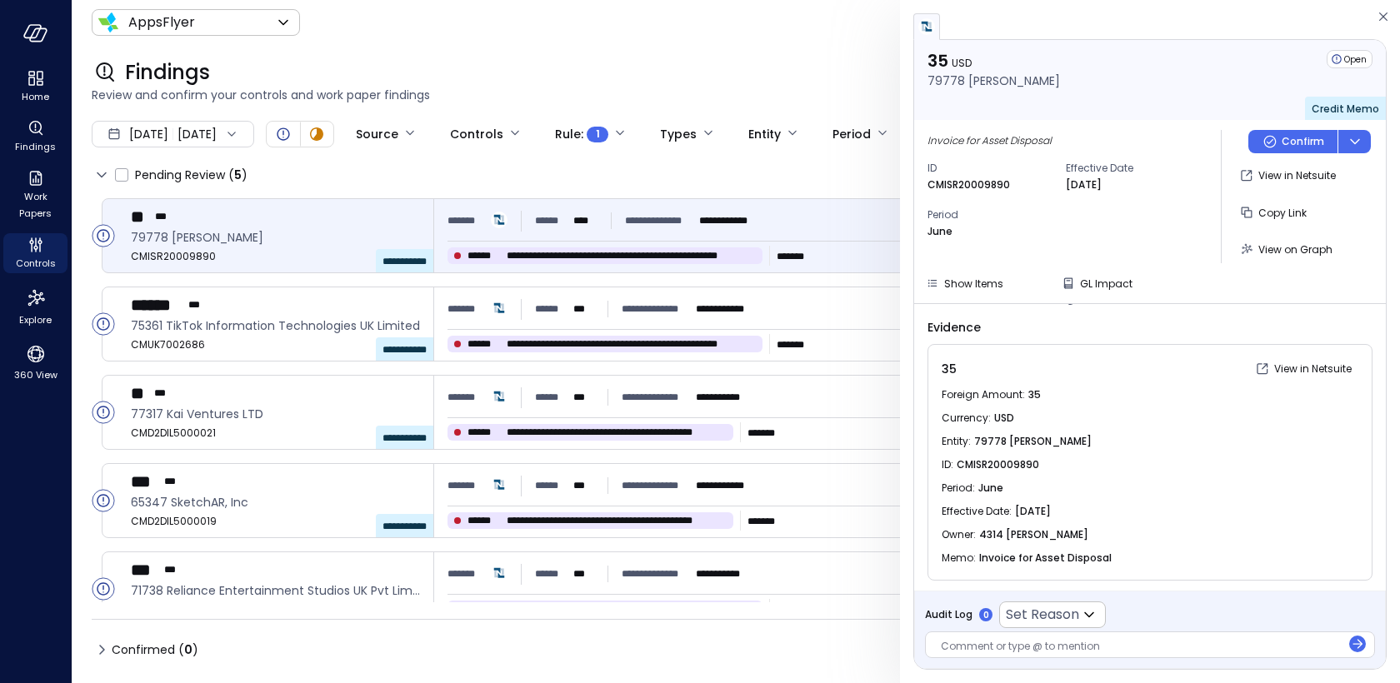
click at [1041, 555] on span "Invoice for Asset Disposal" at bounding box center [1045, 558] width 132 height 17
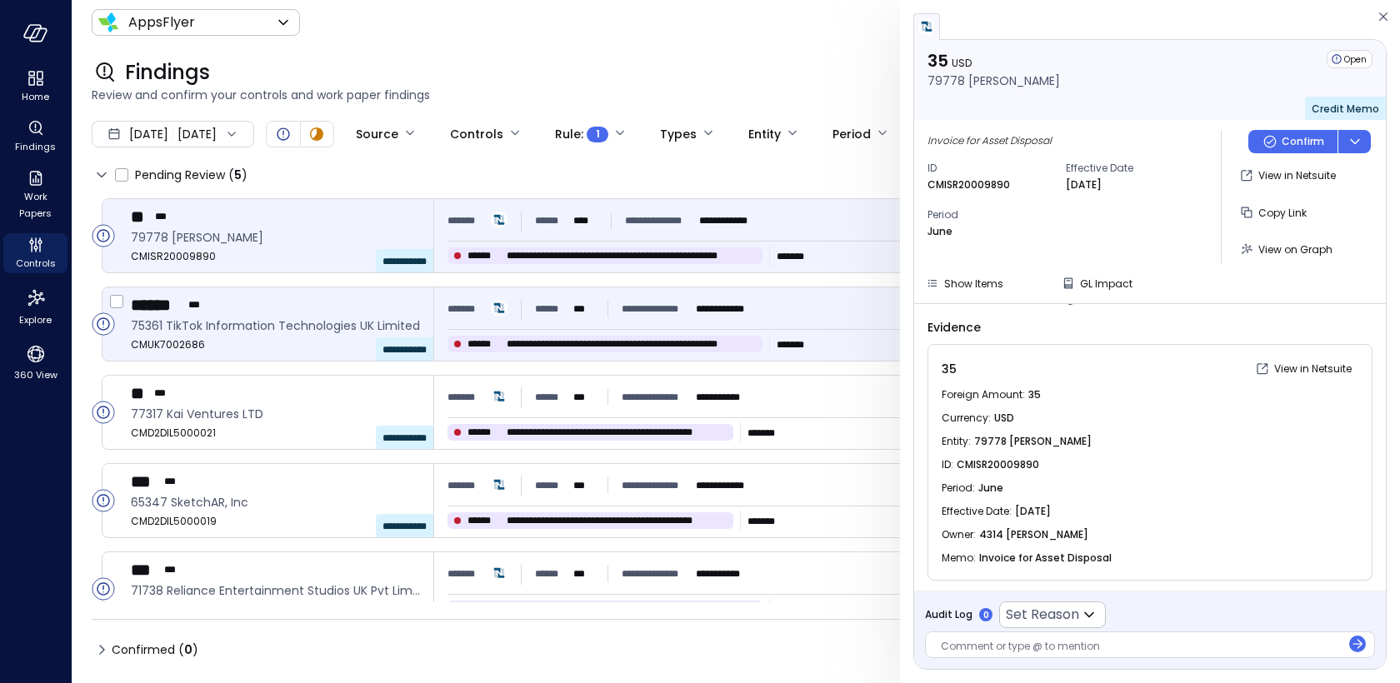
click at [854, 305] on div "**********" at bounding box center [906, 309] width 918 height 30
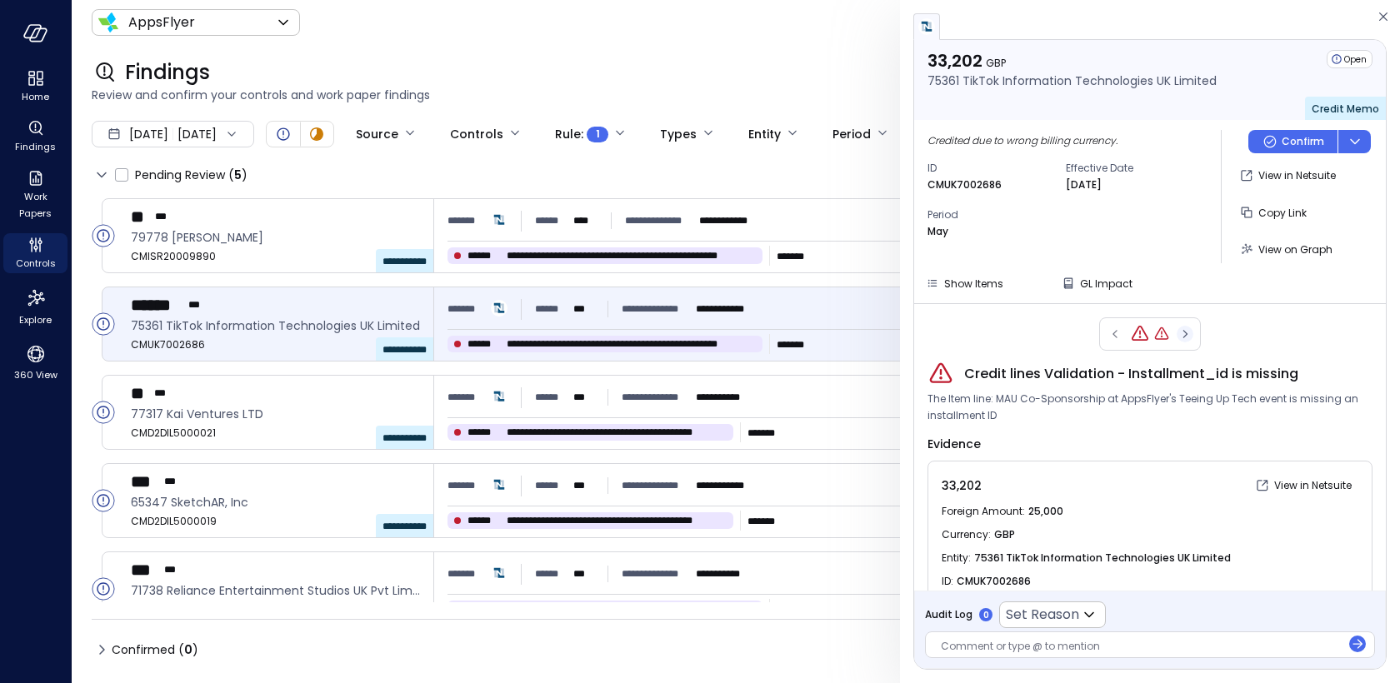
click at [1183, 331] on icon "button" at bounding box center [1184, 334] width 17 height 20
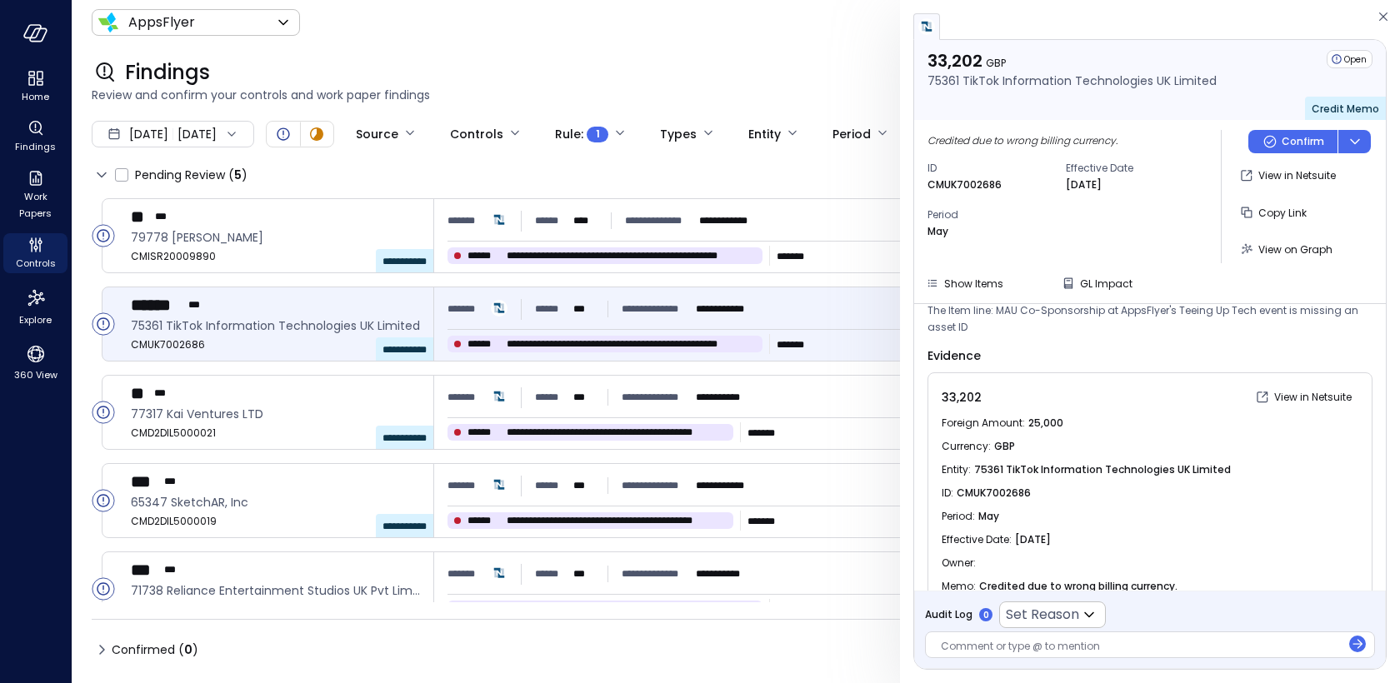
scroll to position [117, 0]
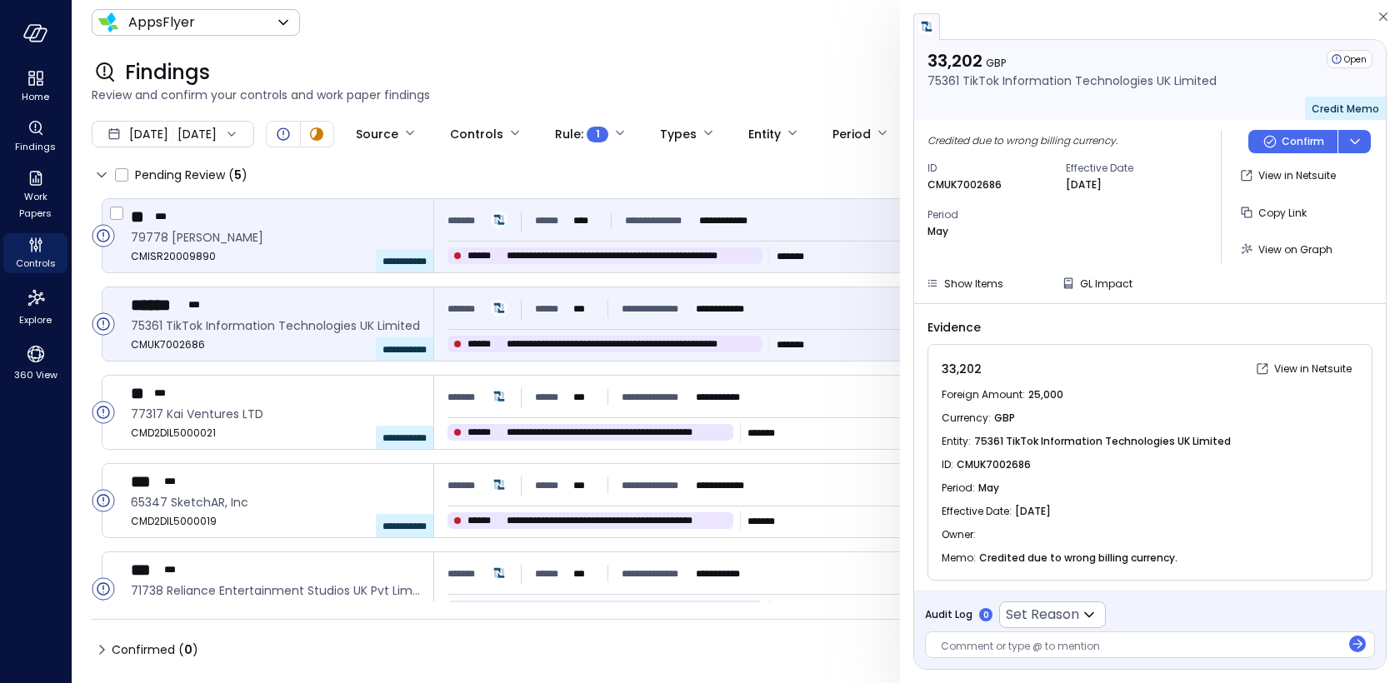
click at [857, 222] on div "**********" at bounding box center [906, 221] width 918 height 30
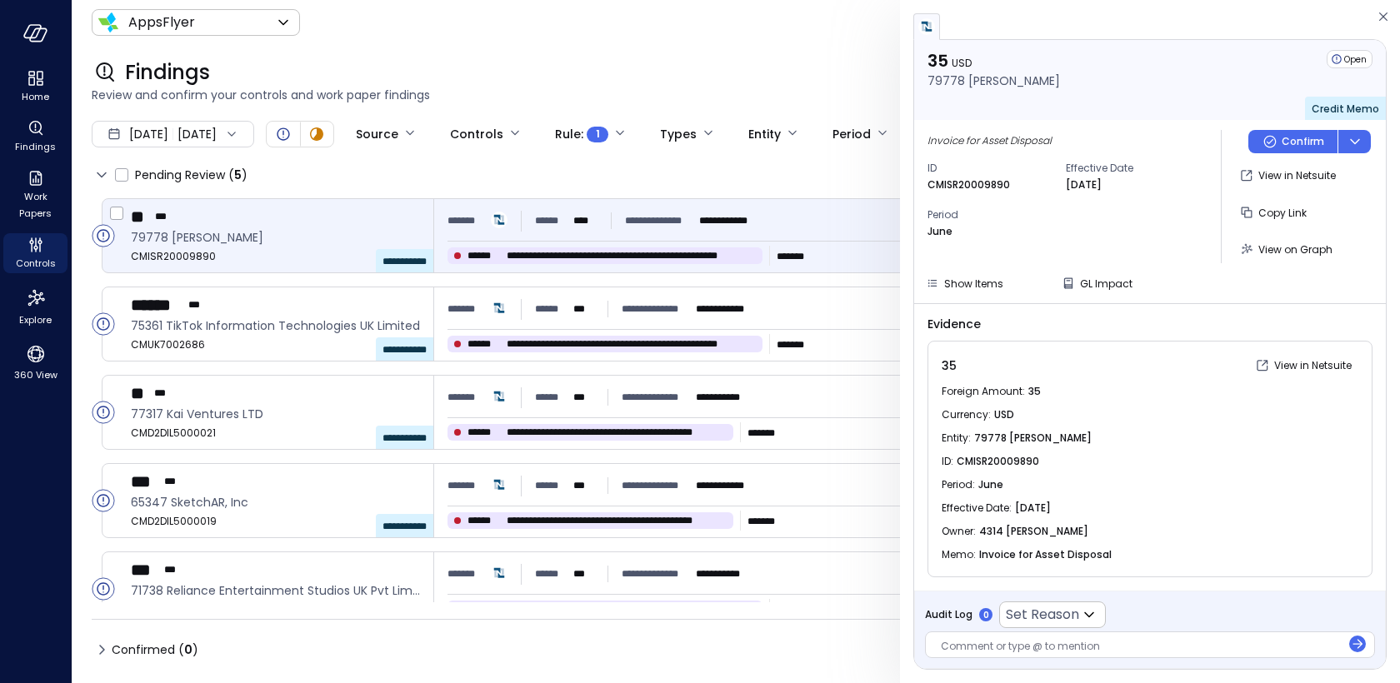
scroll to position [101, 0]
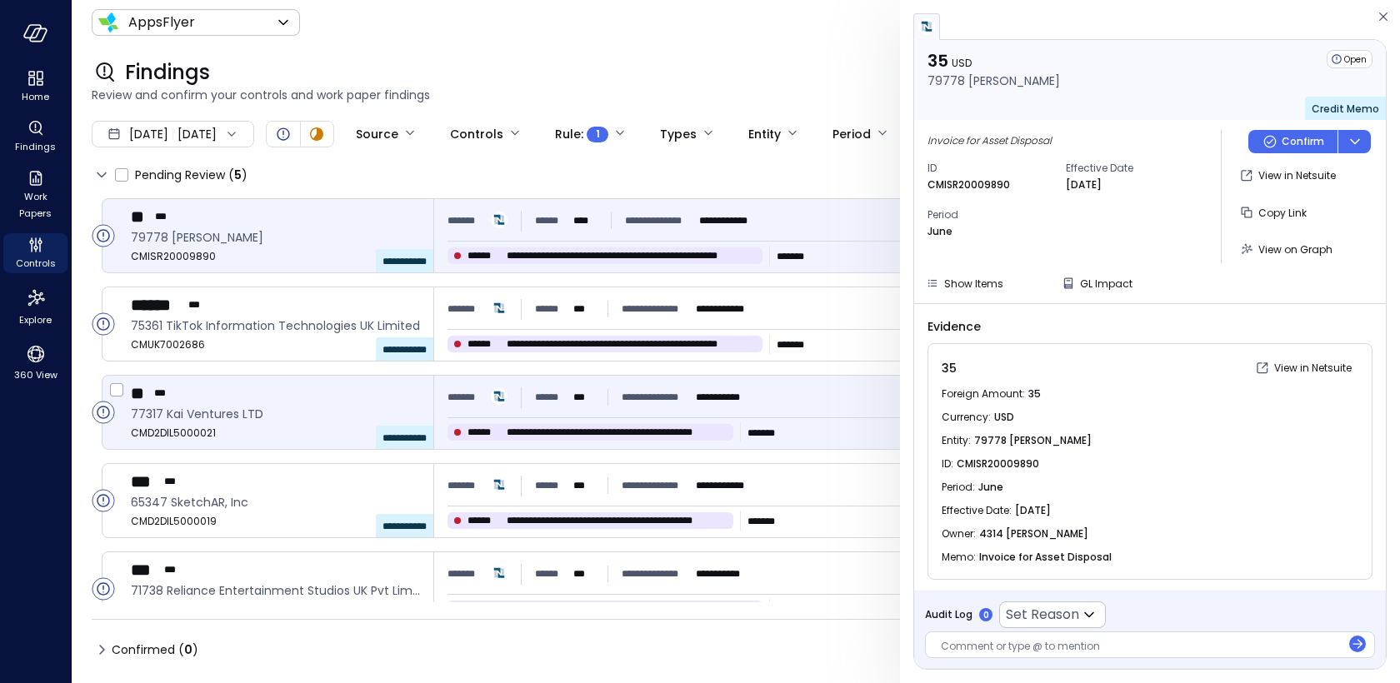
click at [830, 402] on div "**********" at bounding box center [906, 397] width 918 height 30
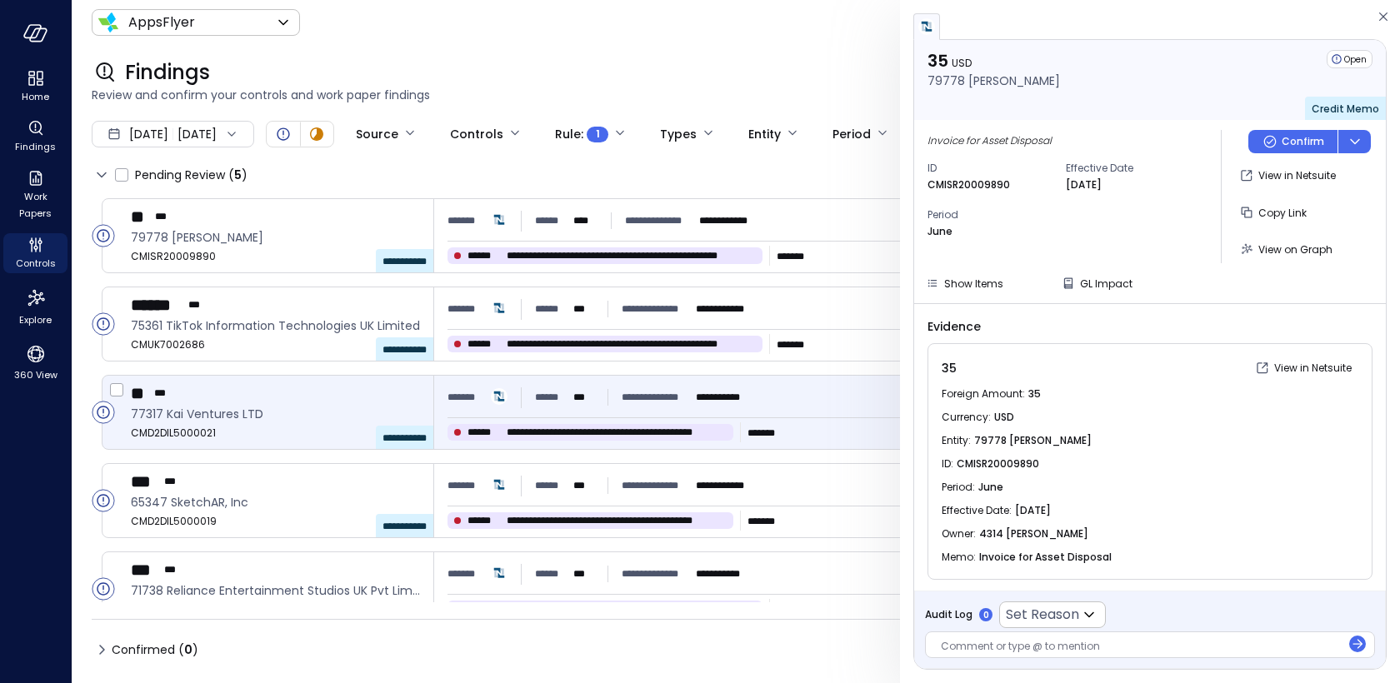
scroll to position [117, 0]
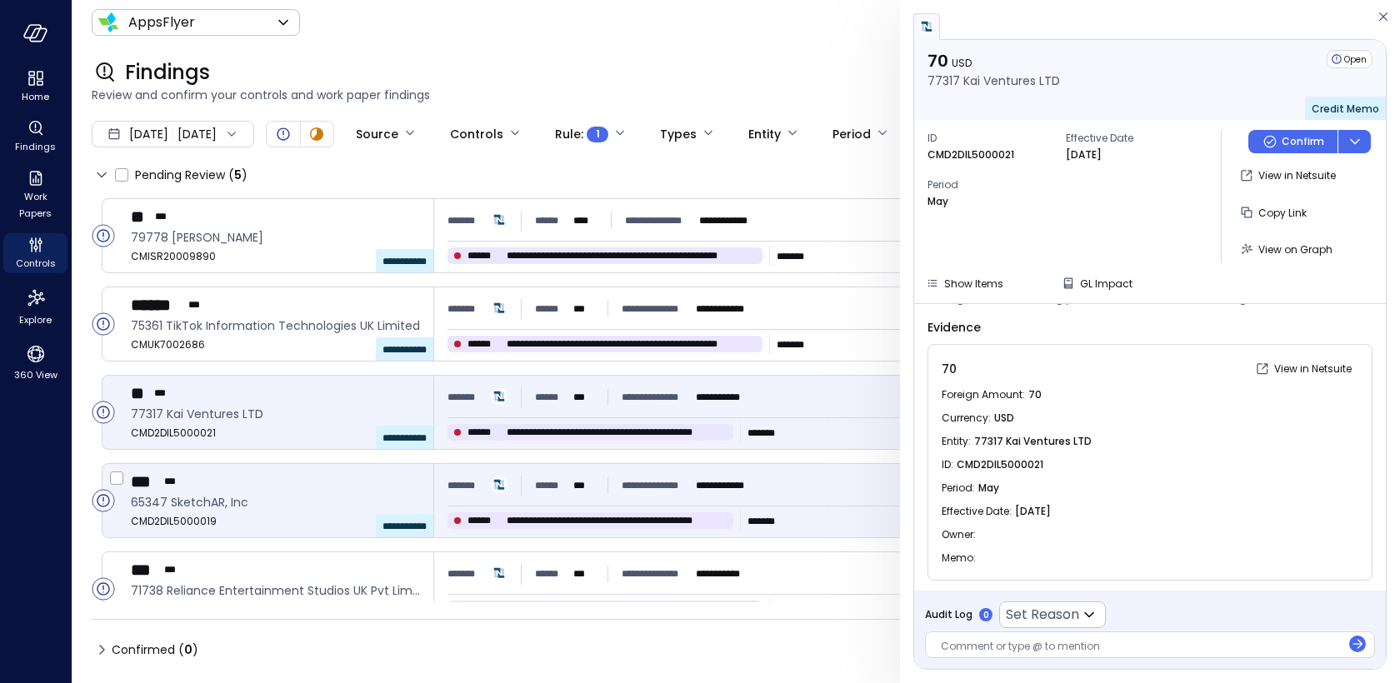
click at [839, 476] on div "**********" at bounding box center [906, 486] width 918 height 30
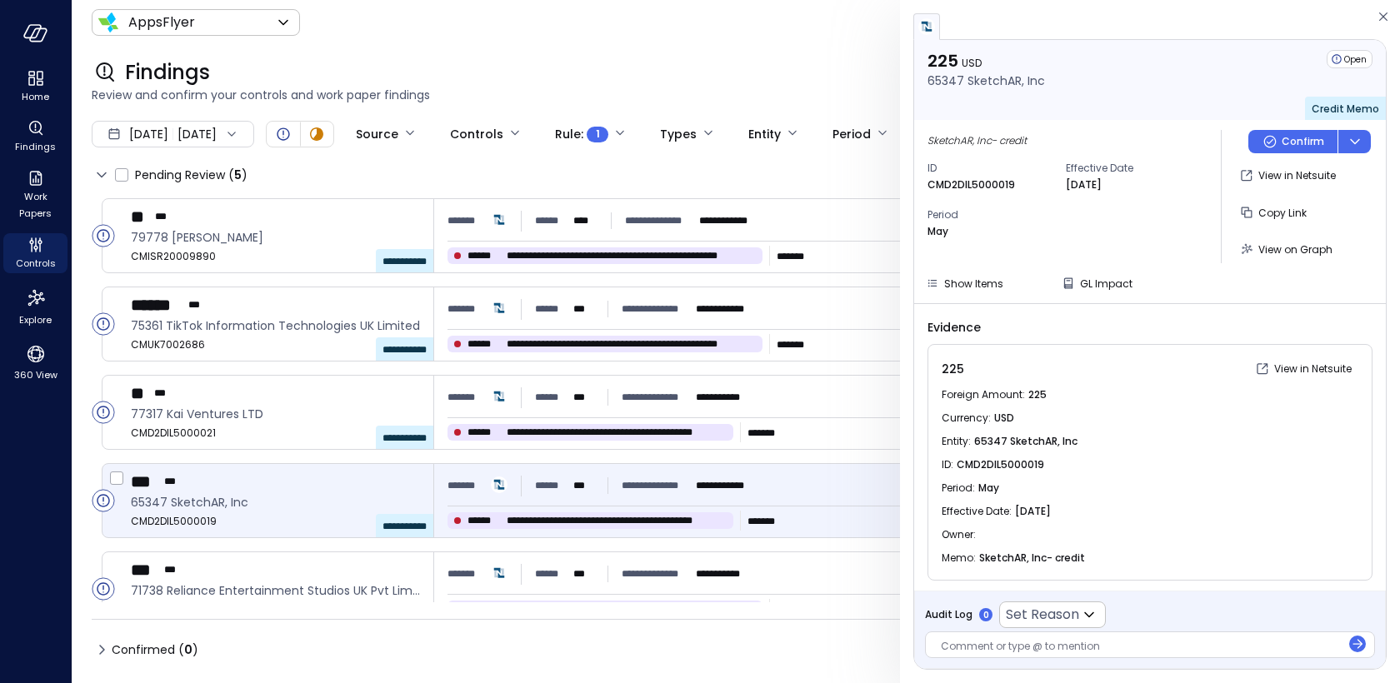
scroll to position [23, 0]
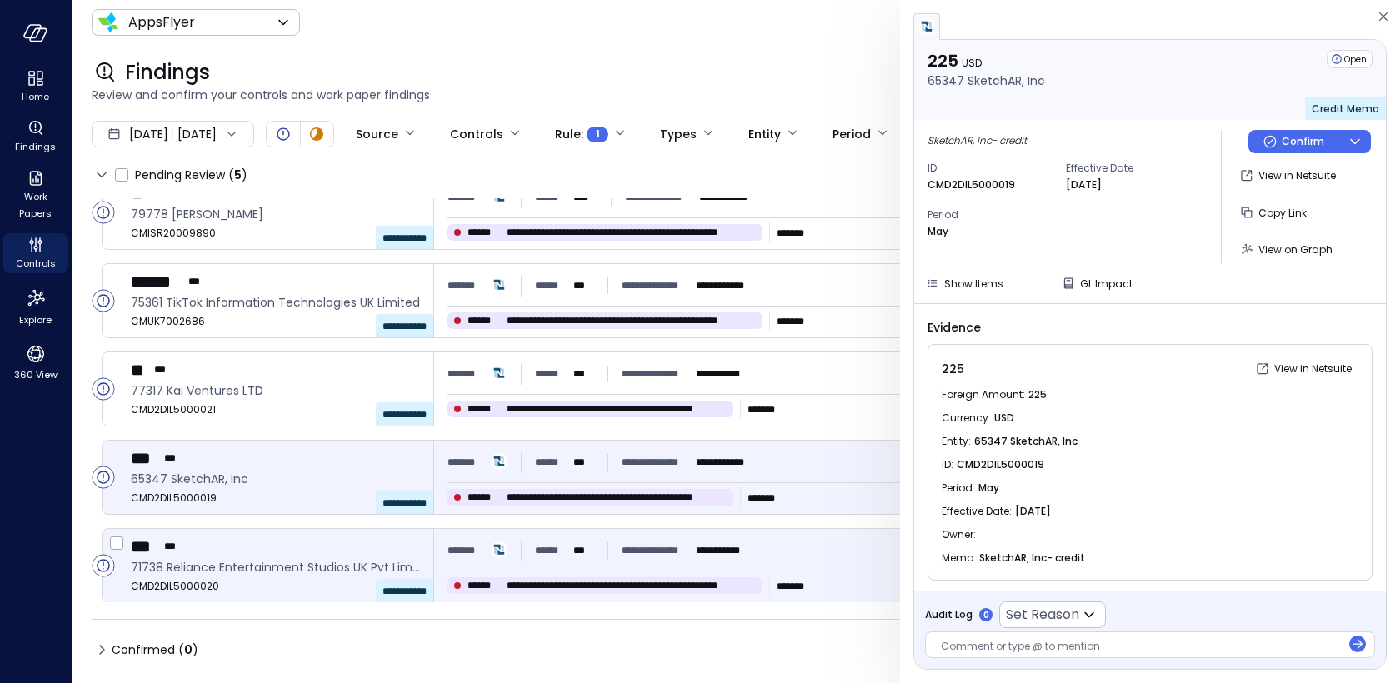
click at [841, 541] on div "**********" at bounding box center [906, 551] width 918 height 30
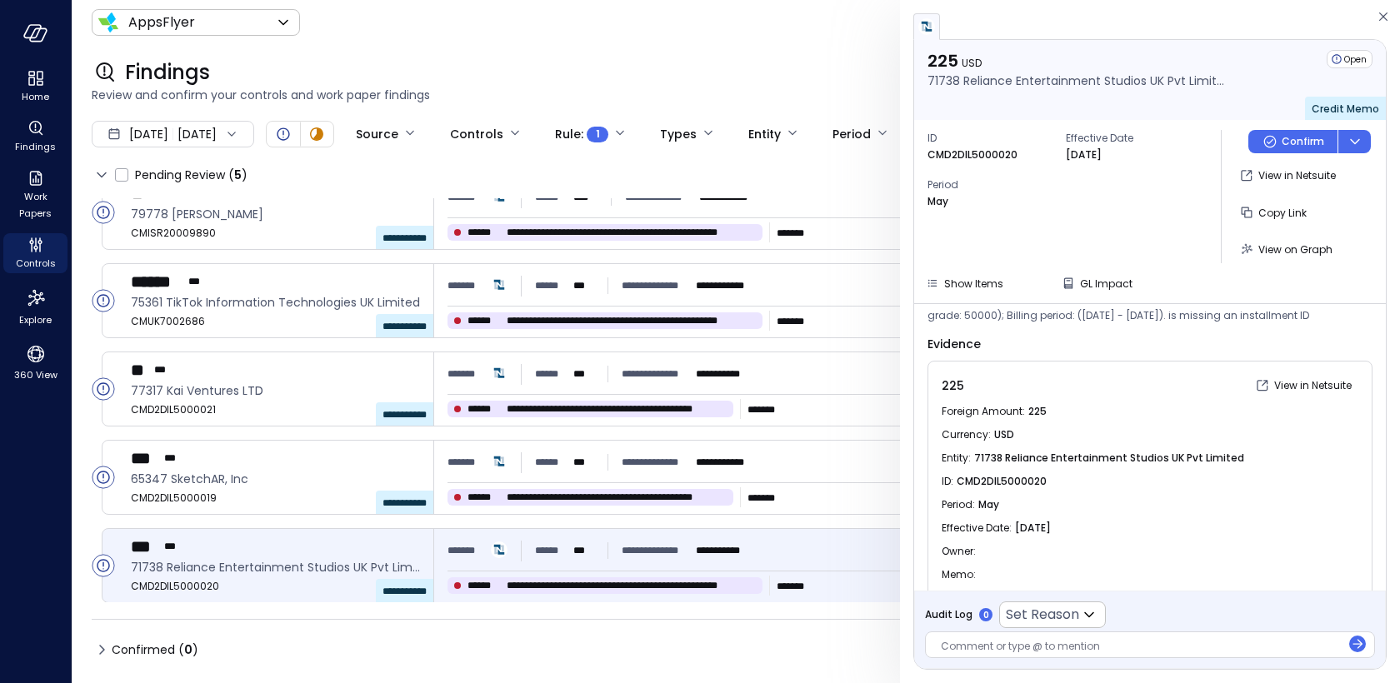
scroll to position [117, 0]
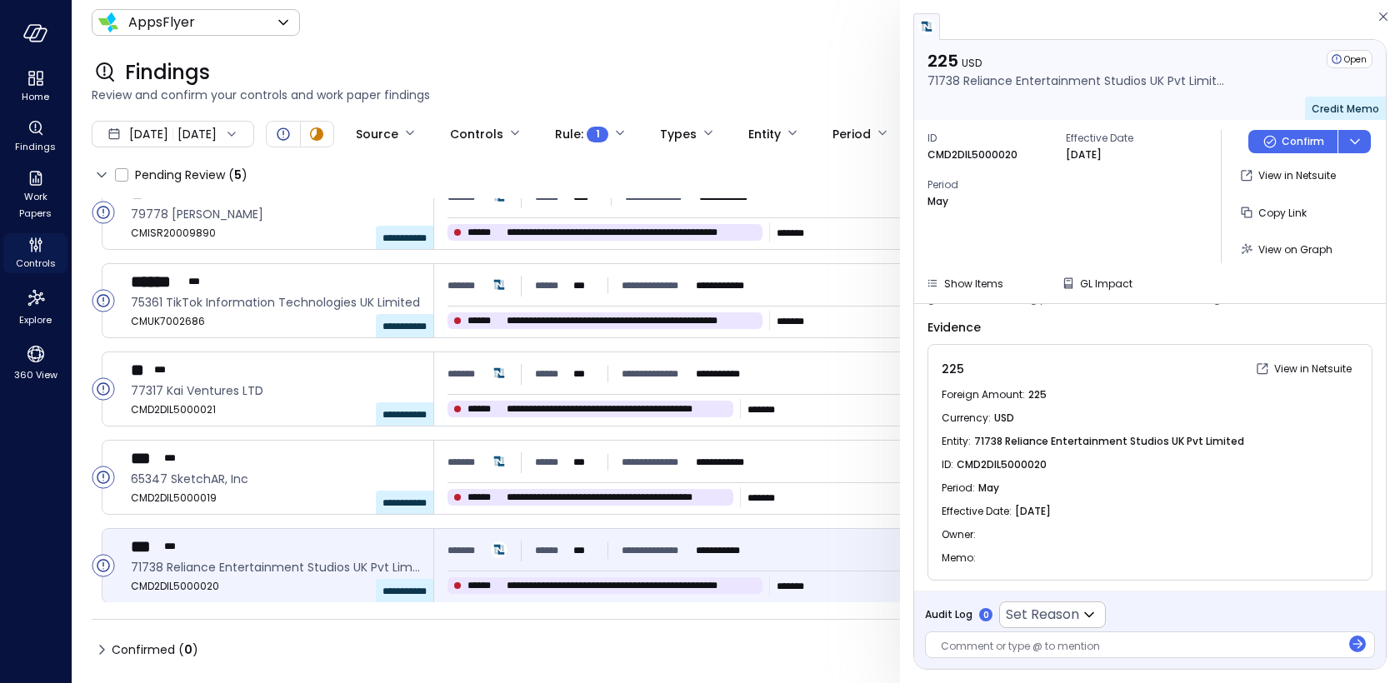
click at [32, 246] on icon "Controls" at bounding box center [32, 247] width 2 height 9
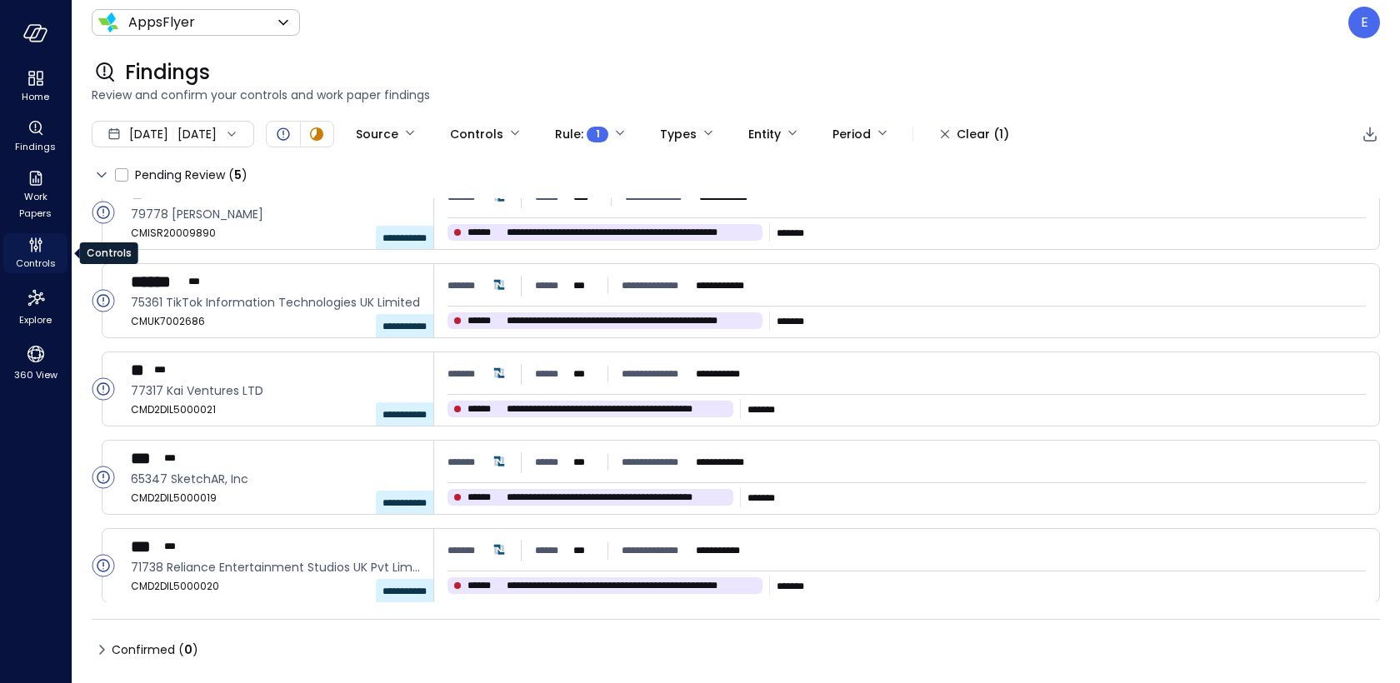
click at [32, 246] on icon "Controls" at bounding box center [32, 247] width 2 height 9
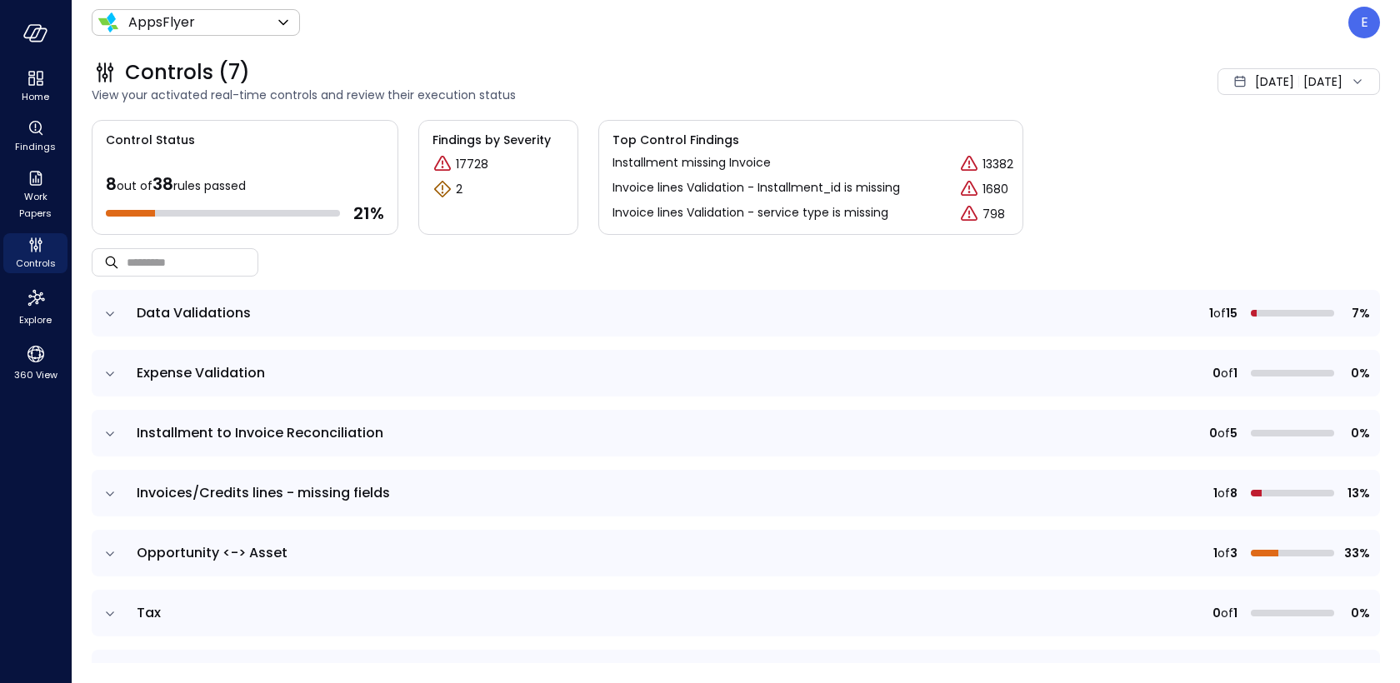
scroll to position [46, 0]
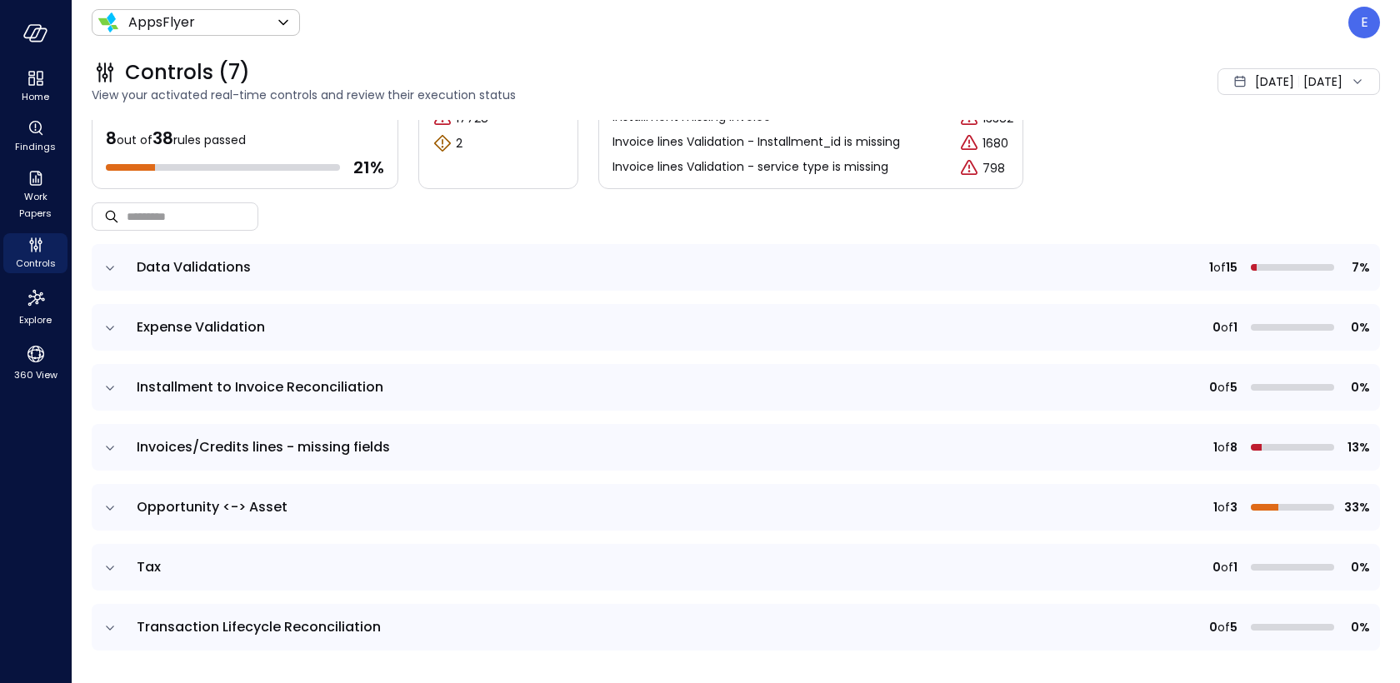
click at [327, 444] on span "Invoices/Credits lines - missing fields" at bounding box center [263, 446] width 253 height 19
click at [107, 448] on icon "expand row" at bounding box center [110, 448] width 17 height 17
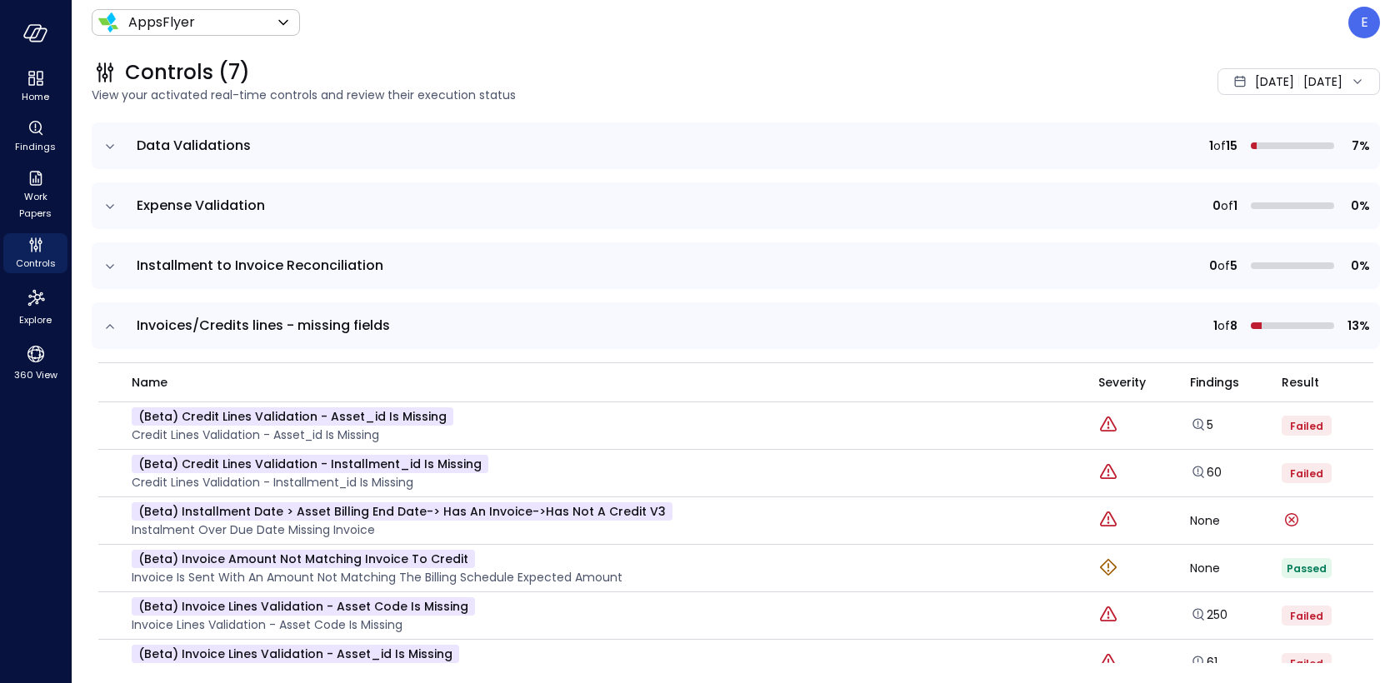
scroll to position [166, 0]
click at [300, 465] on p "(beta) Credit lines Validation - Installment_id is missing" at bounding box center [310, 466] width 357 height 18
click at [325, 462] on p "(beta) Credit lines Validation - Installment_id is missing" at bounding box center [310, 466] width 357 height 18
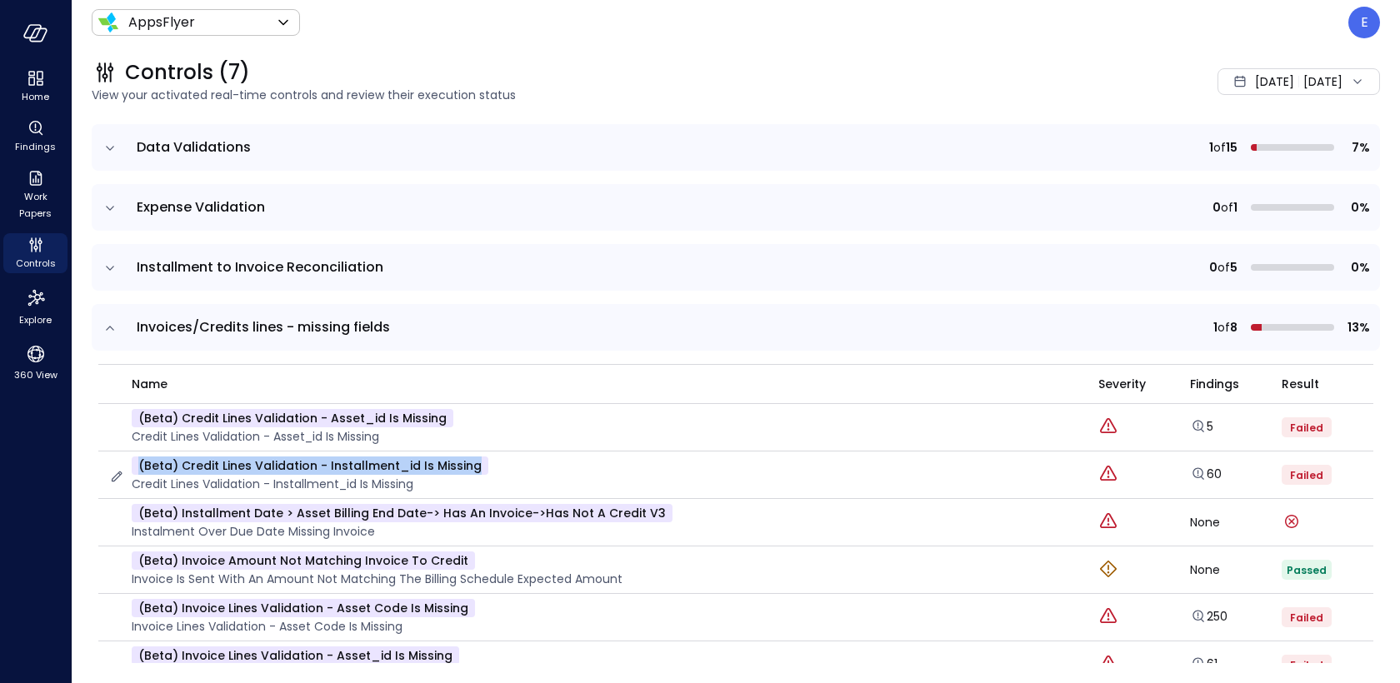
copy p "(beta) Credit lines Validation - Installment_id is missing"
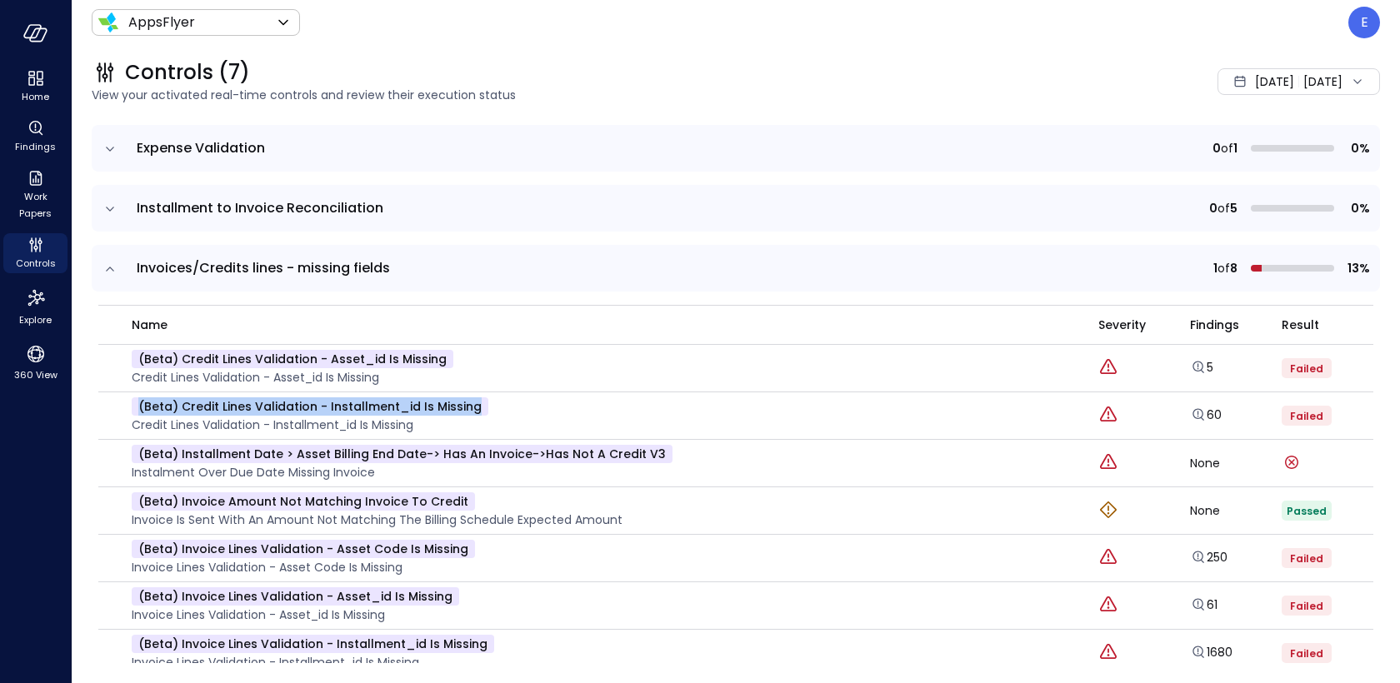
scroll to position [232, 0]
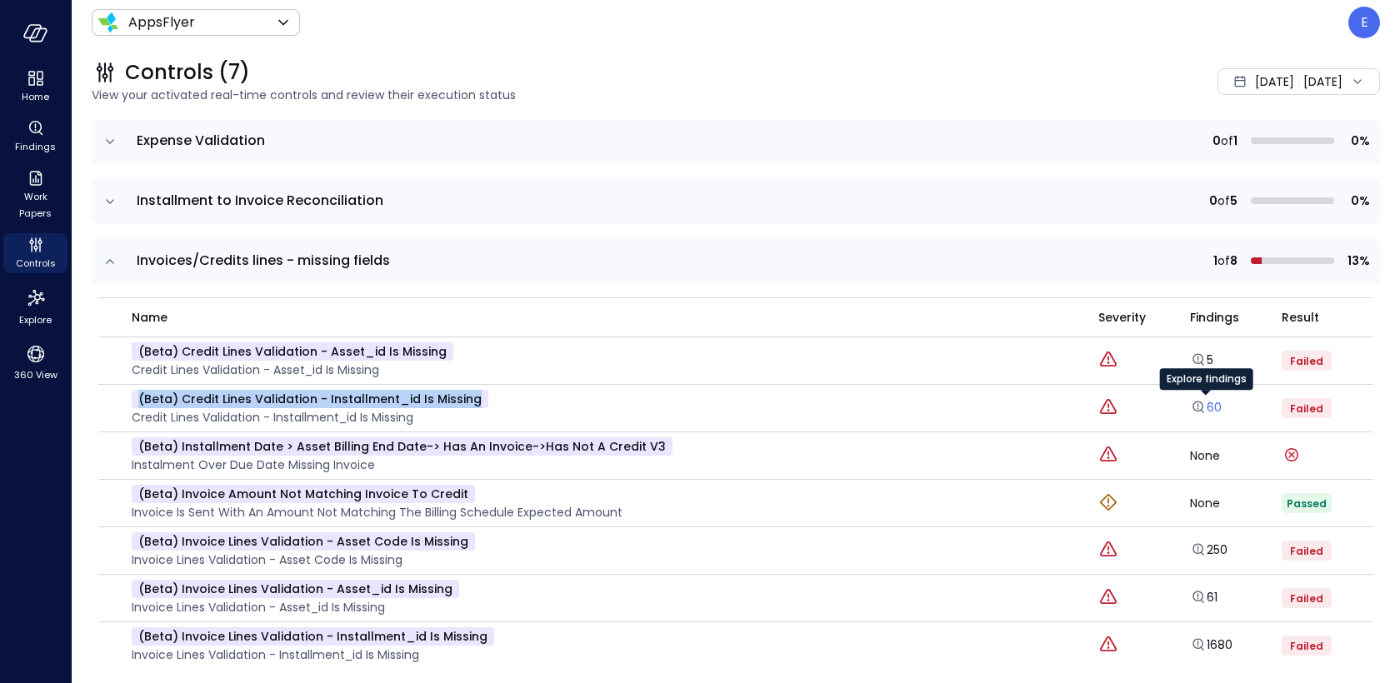
click at [1199, 402] on icon "Explore findings" at bounding box center [1198, 407] width 17 height 17
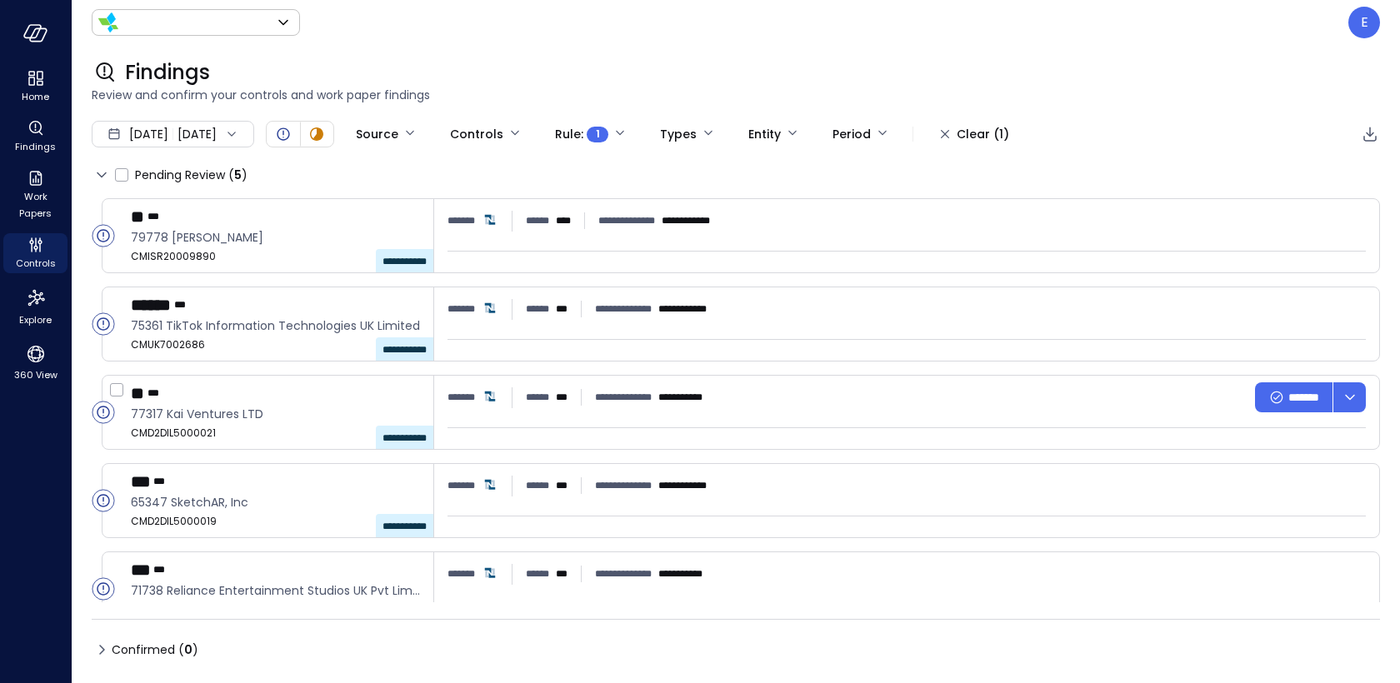
type input "*******"
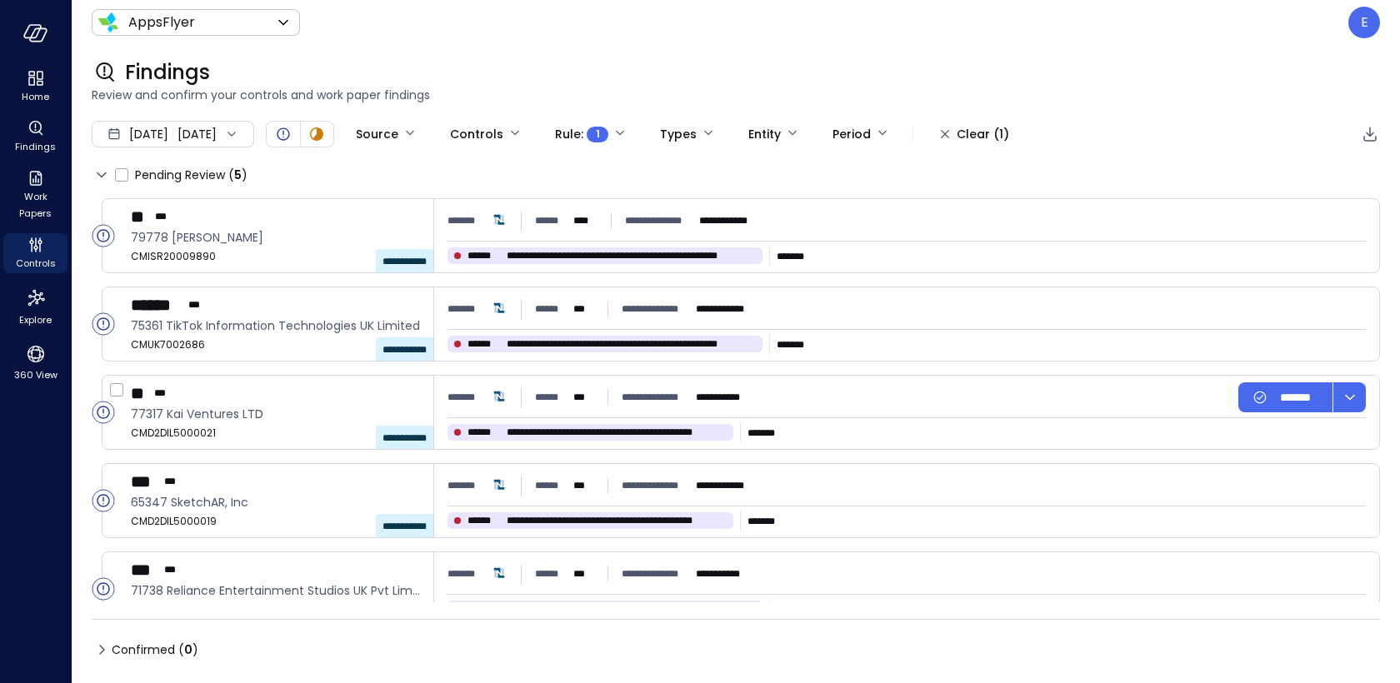
type input "****"
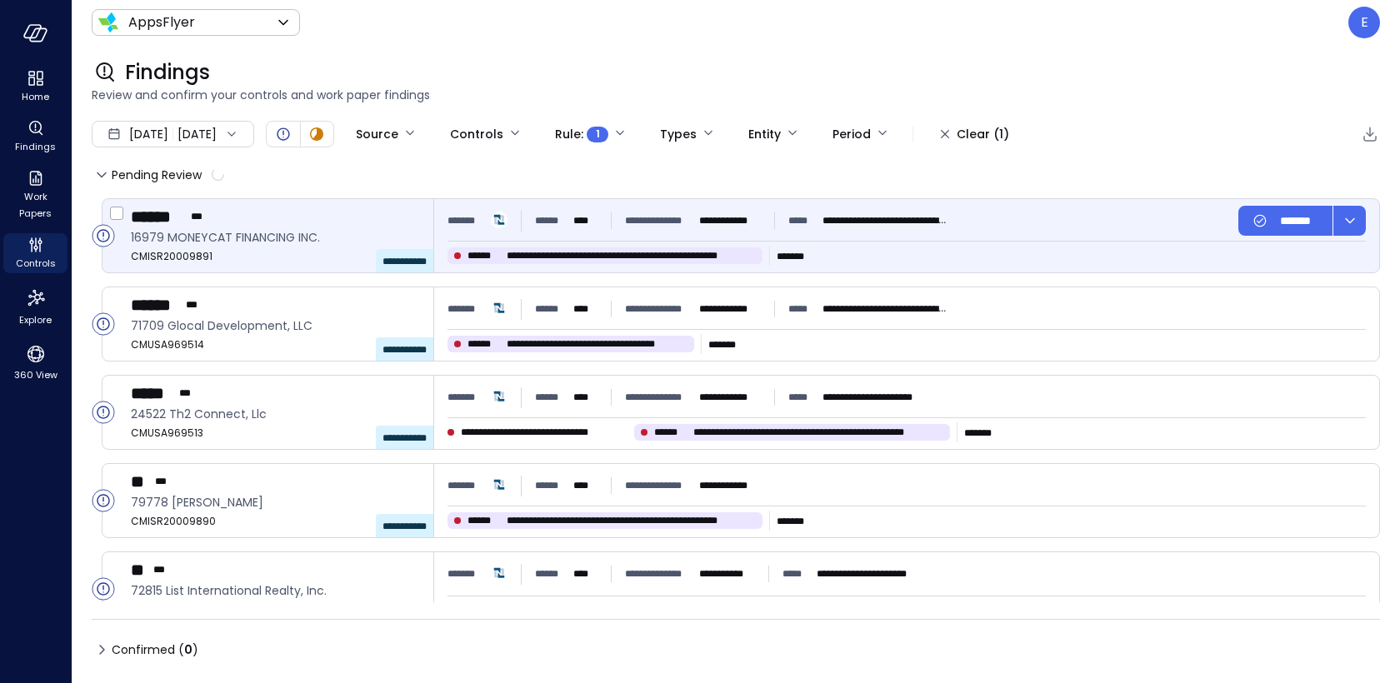
click at [321, 218] on div "****** ***" at bounding box center [275, 217] width 289 height 22
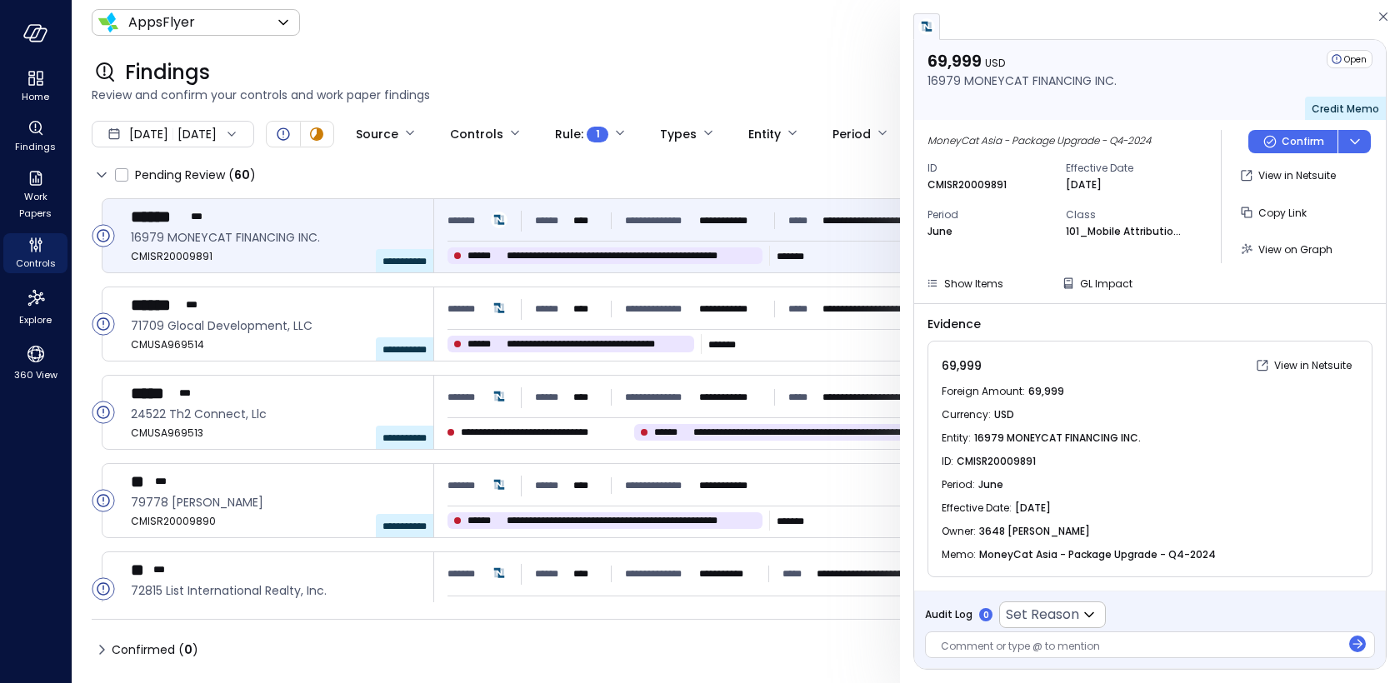
scroll to position [111, 0]
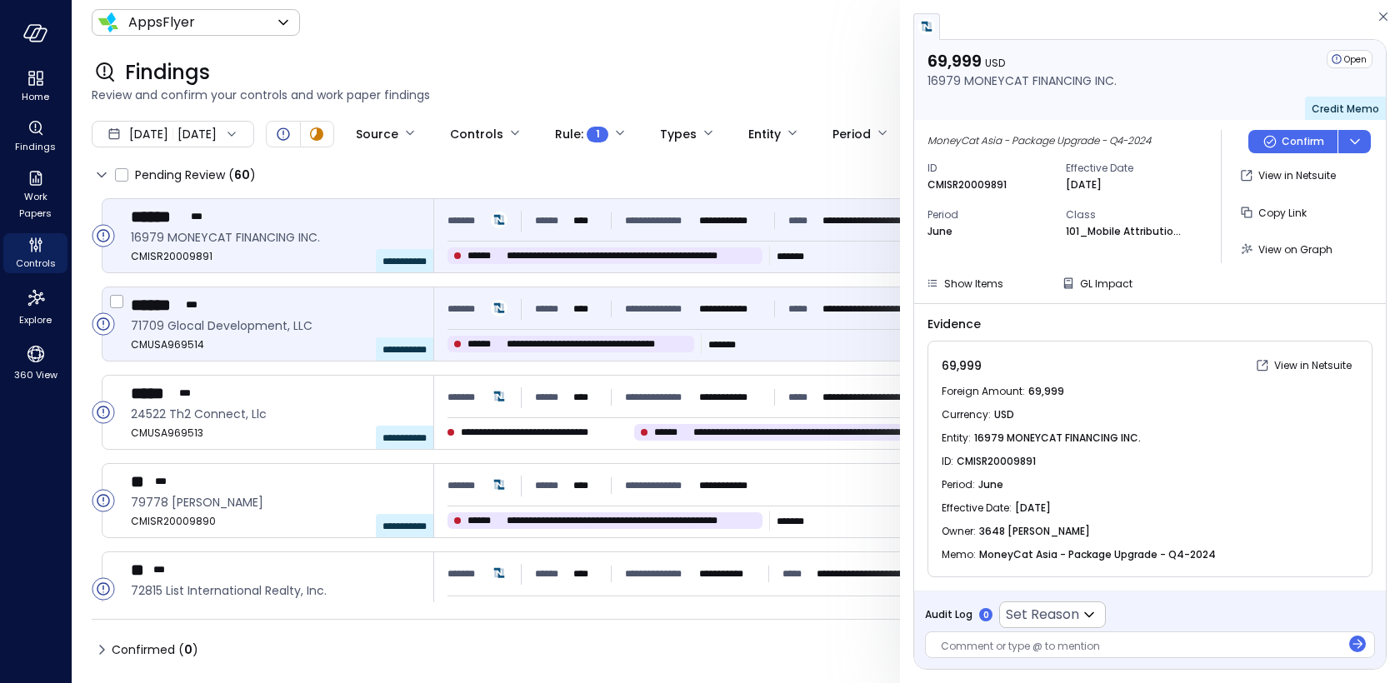
click at [309, 312] on div "****** ***" at bounding box center [275, 305] width 289 height 22
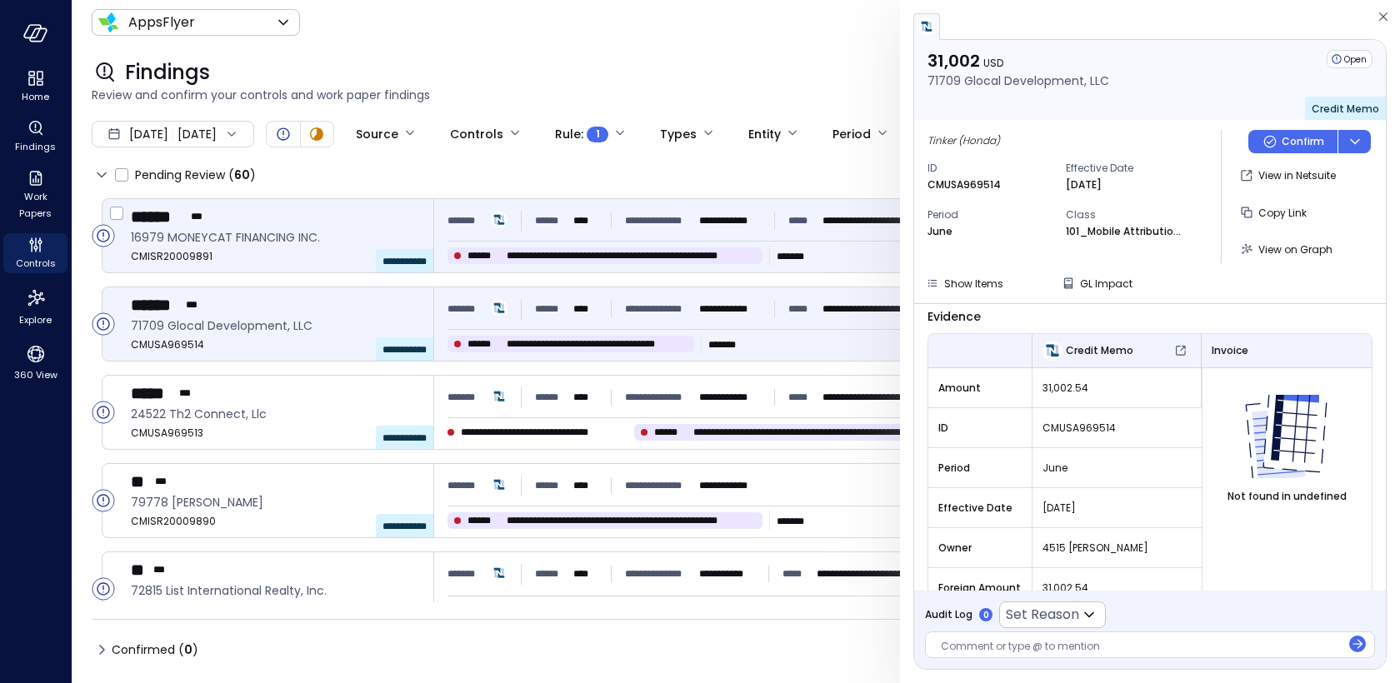
click at [347, 217] on div "****** ***" at bounding box center [275, 217] width 289 height 22
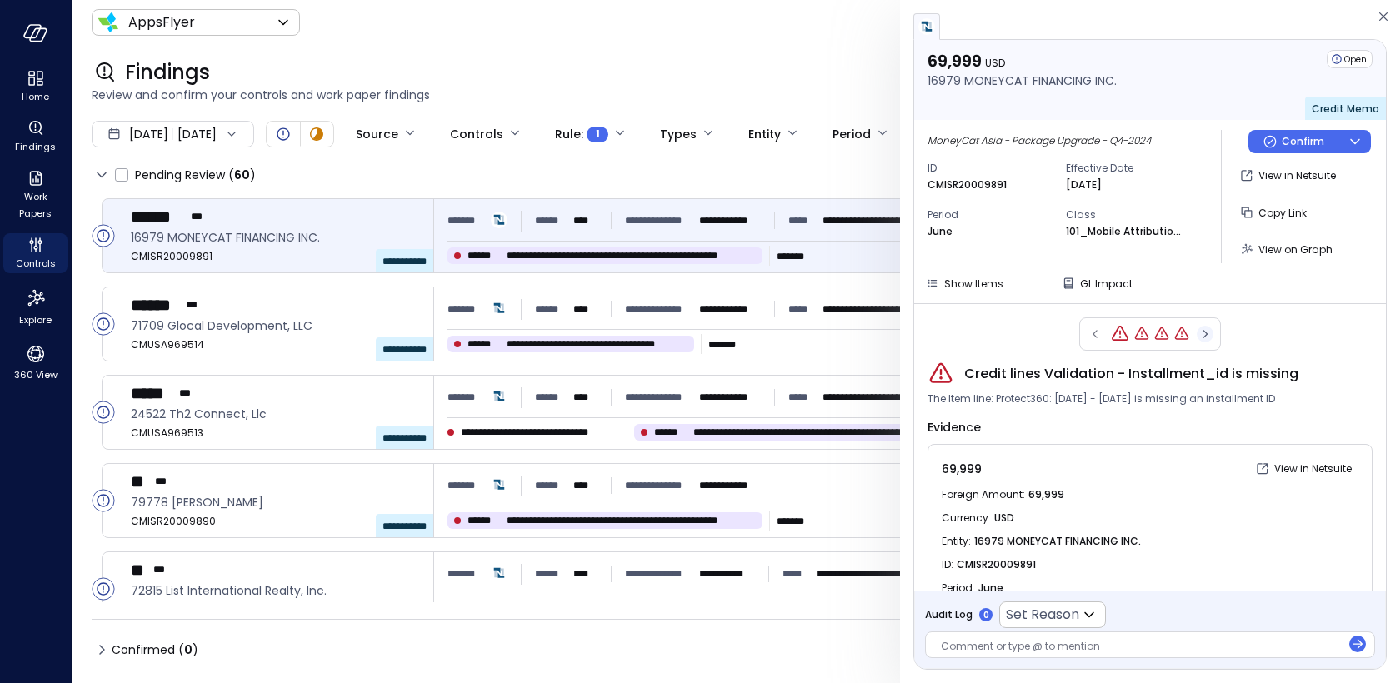
click at [1208, 327] on icon "button" at bounding box center [1204, 334] width 17 height 20
click at [1094, 332] on icon "button" at bounding box center [1094, 334] width 4 height 8
click at [1204, 331] on icon "button" at bounding box center [1205, 334] width 4 height 8
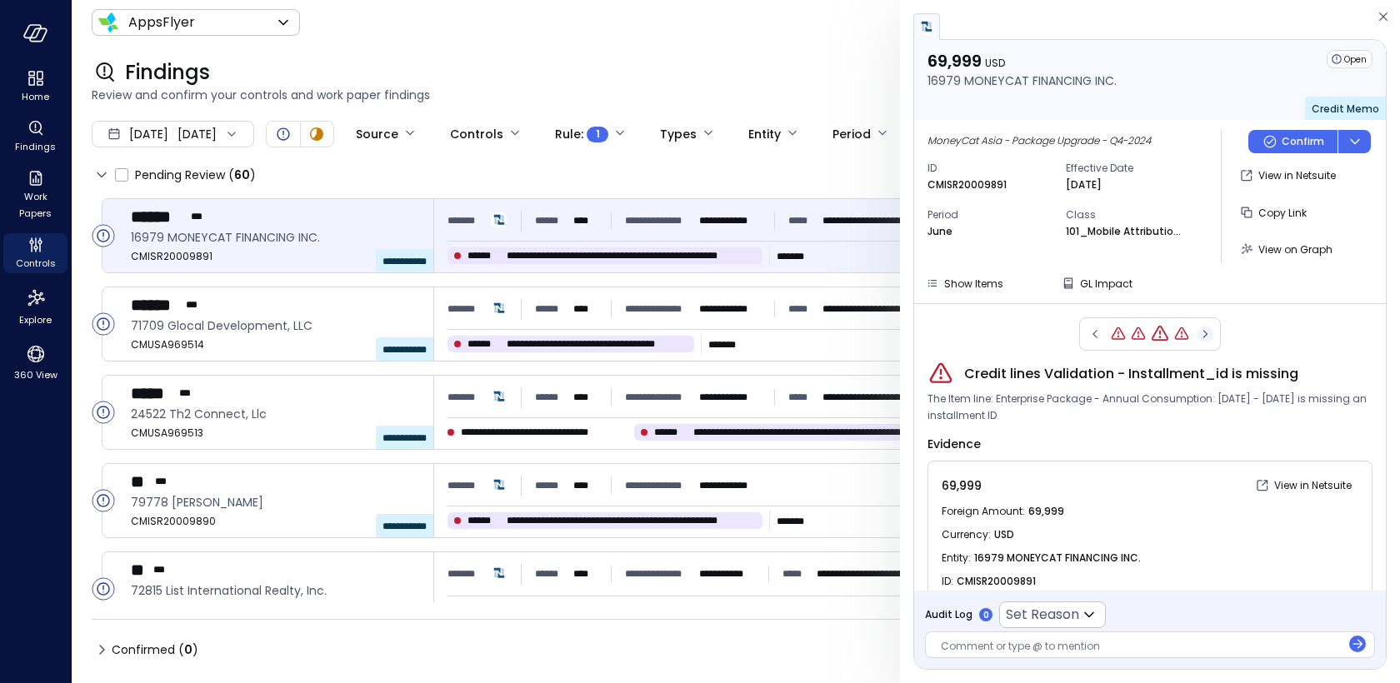
click at [1204, 330] on icon "button" at bounding box center [1205, 334] width 4 height 8
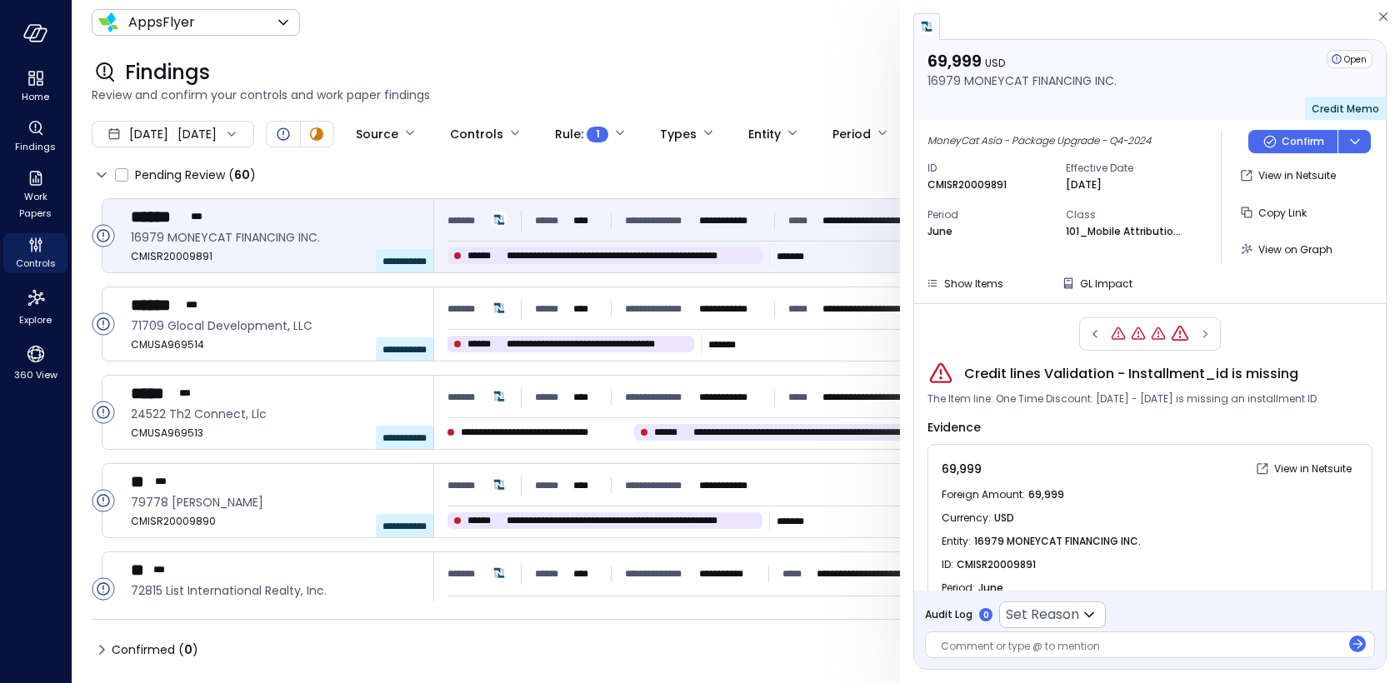
click at [1206, 333] on div at bounding box center [1150, 333] width 142 height 33
click at [955, 188] on p "CMISR20009891" at bounding box center [966, 185] width 79 height 17
copy p "CMISR20009891"
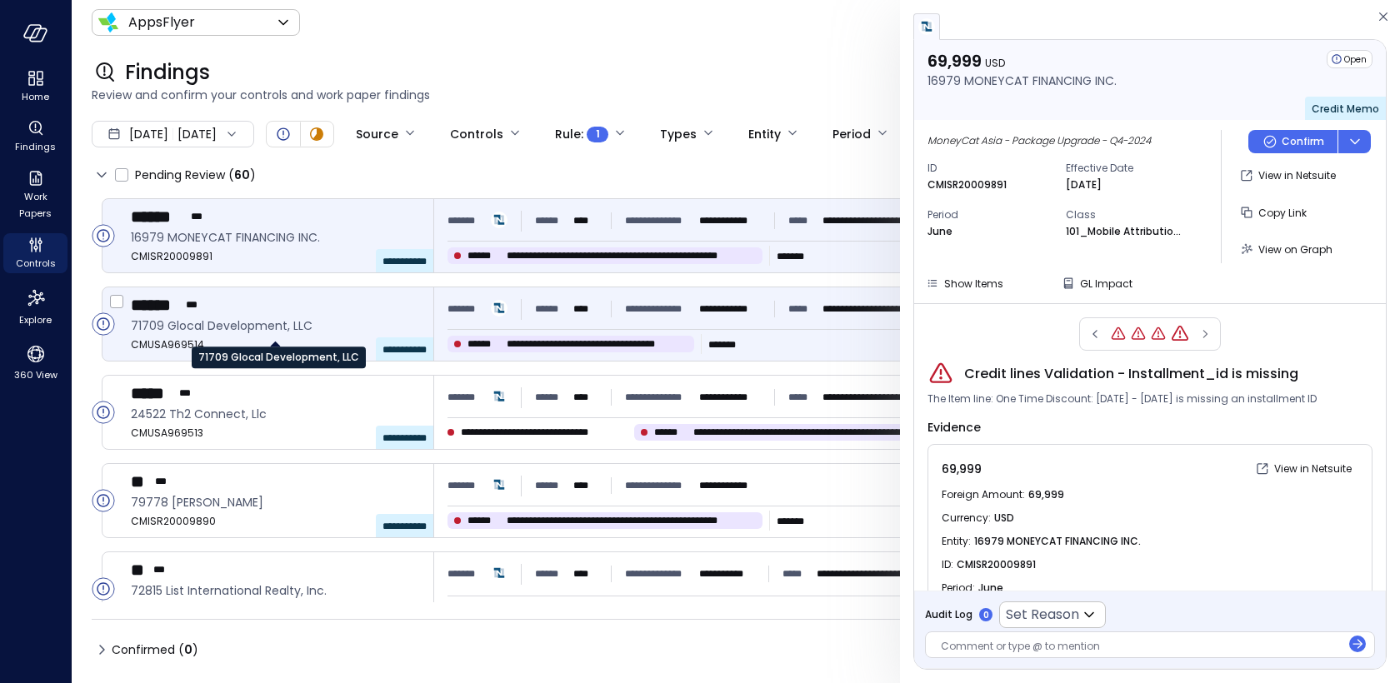
click at [314, 317] on span "71709 Glocal Development, LLC" at bounding box center [275, 326] width 289 height 18
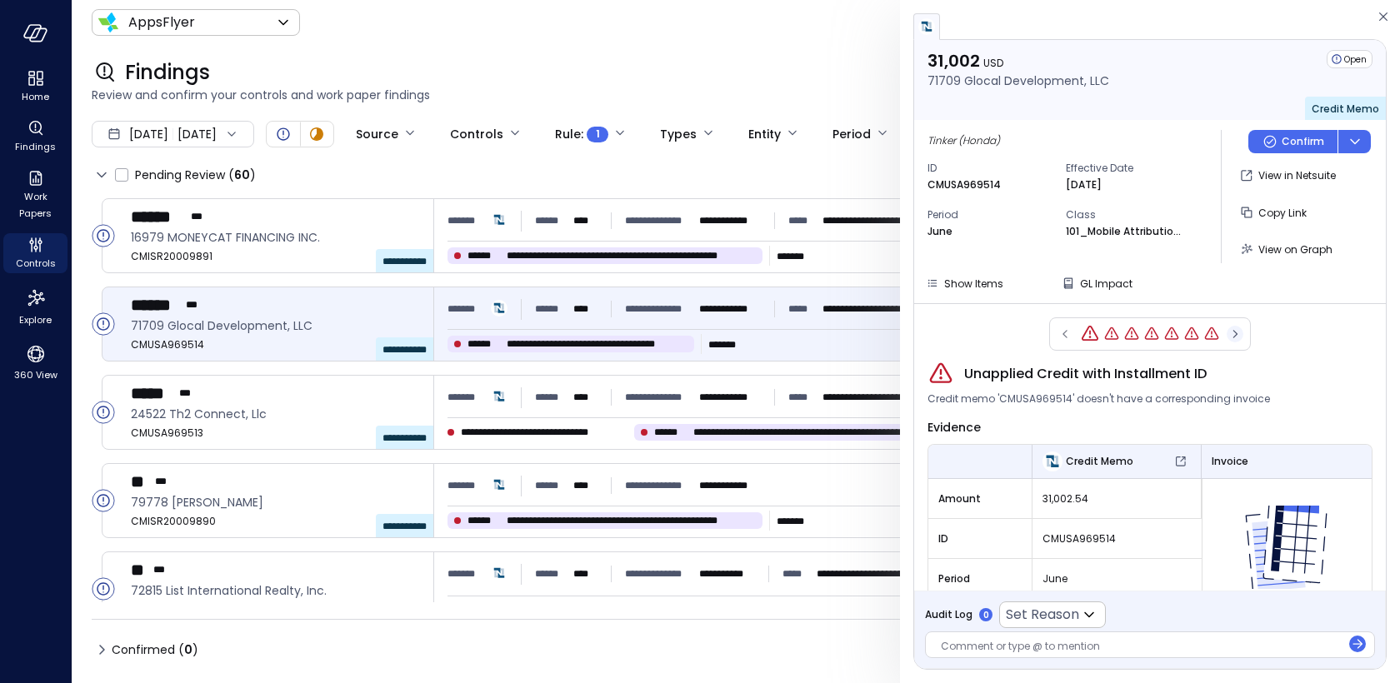
click at [1235, 330] on icon "button" at bounding box center [1234, 334] width 17 height 20
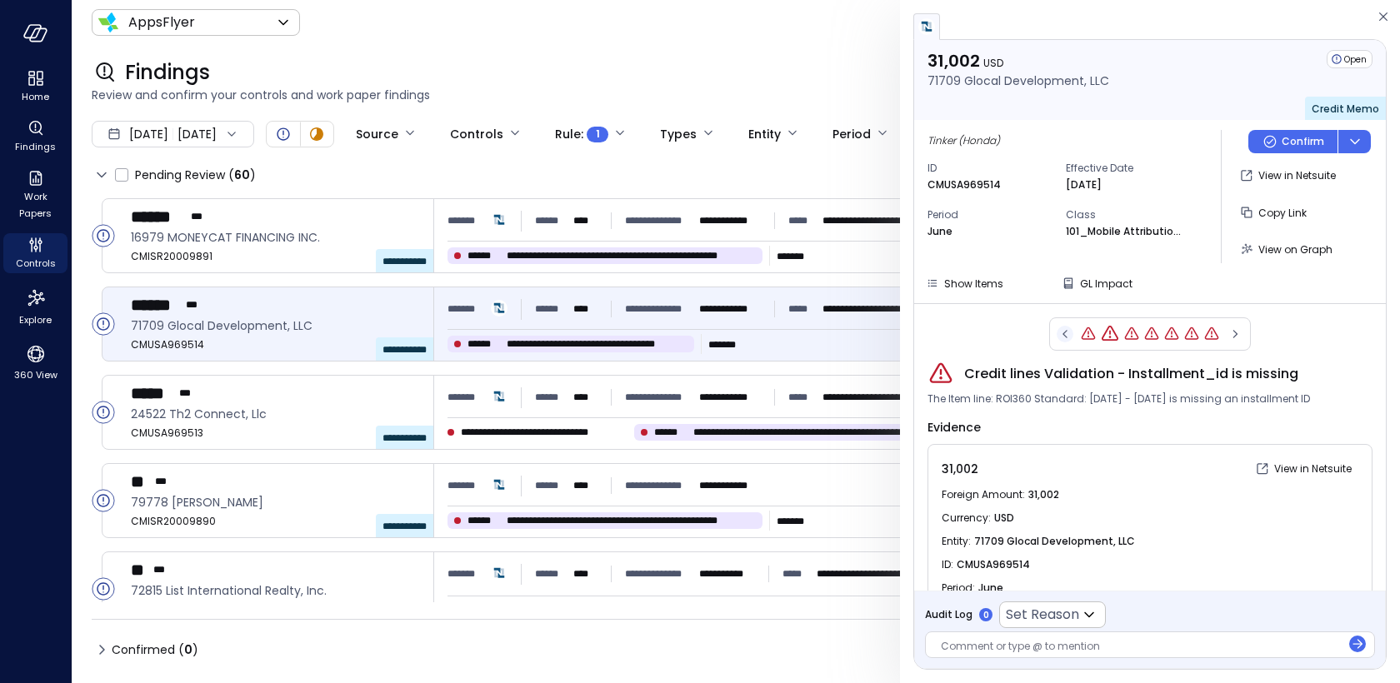
click at [1063, 332] on icon "button" at bounding box center [1064, 334] width 4 height 8
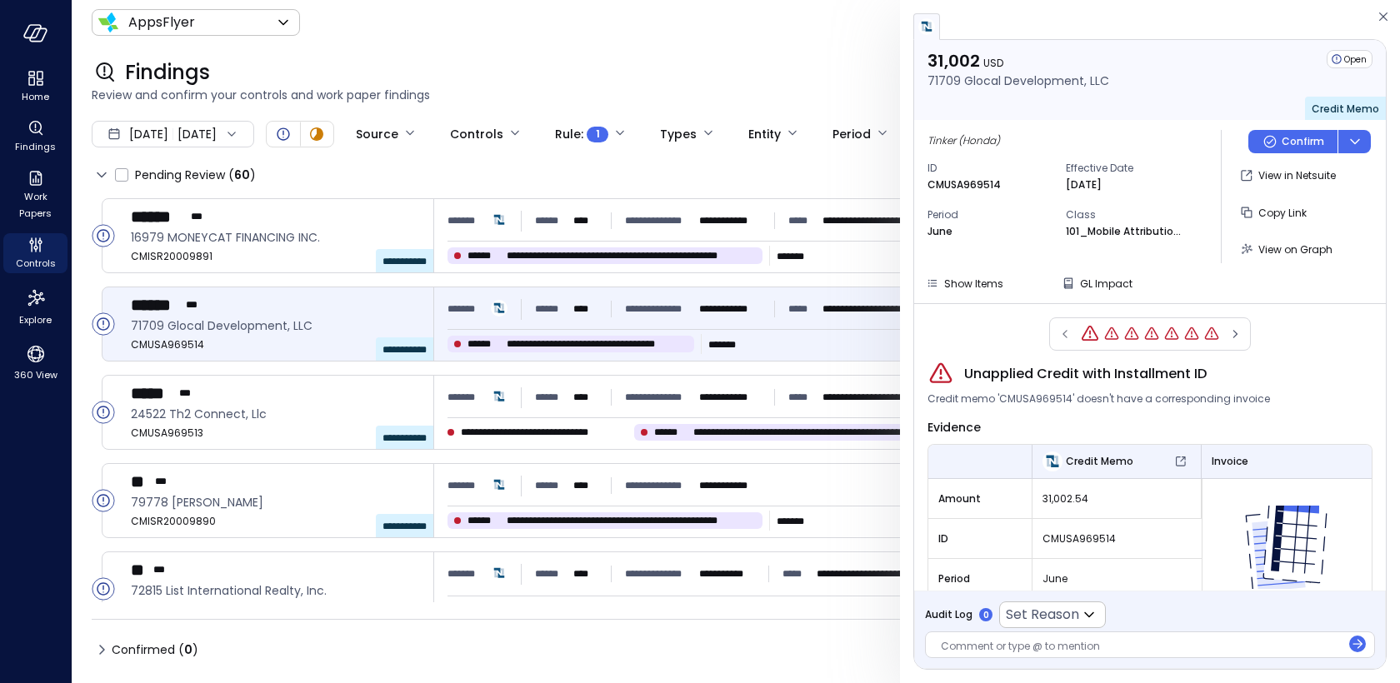
click at [950, 181] on p "CMUSA969514" at bounding box center [963, 185] width 73 height 17
copy p "CMUSA969514"
click at [999, 377] on span "Unapplied Credit with Installment ID" at bounding box center [1085, 374] width 242 height 20
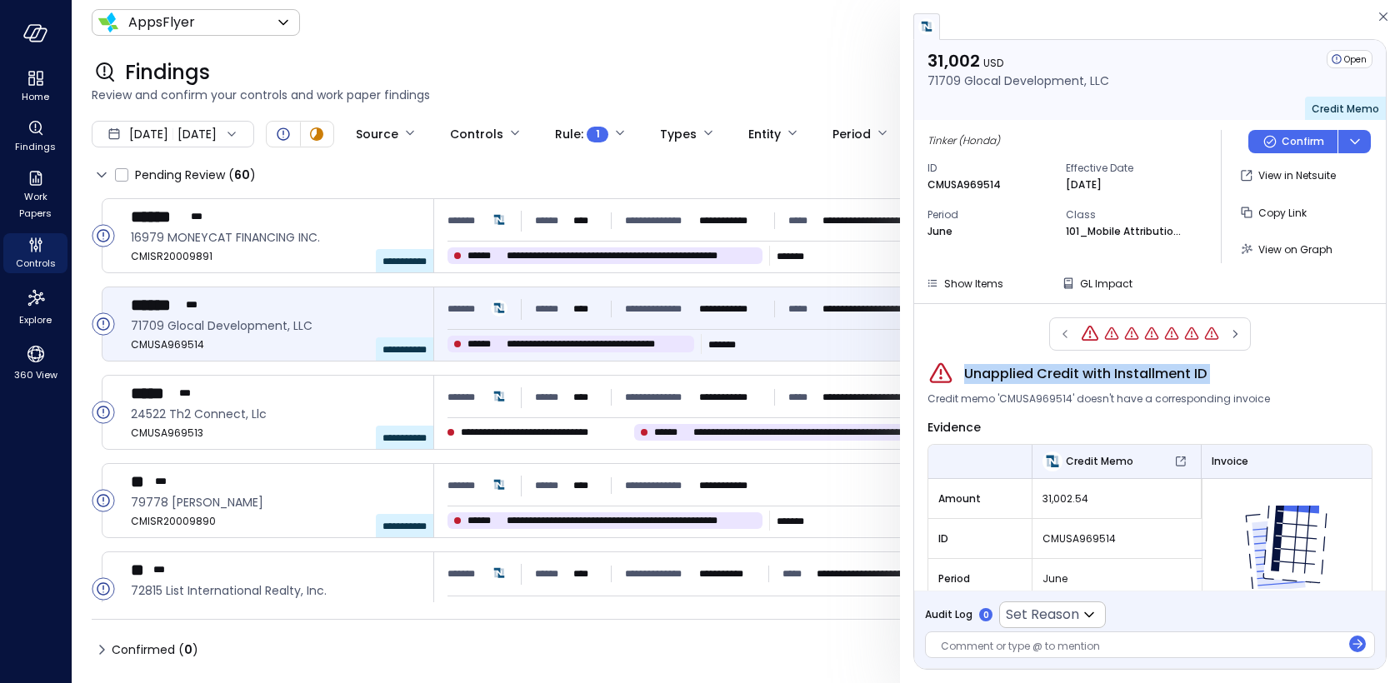
click at [999, 377] on span "Unapplied Credit with Installment ID" at bounding box center [1085, 374] width 242 height 20
copy span "Unapplied Credit with Installment ID"
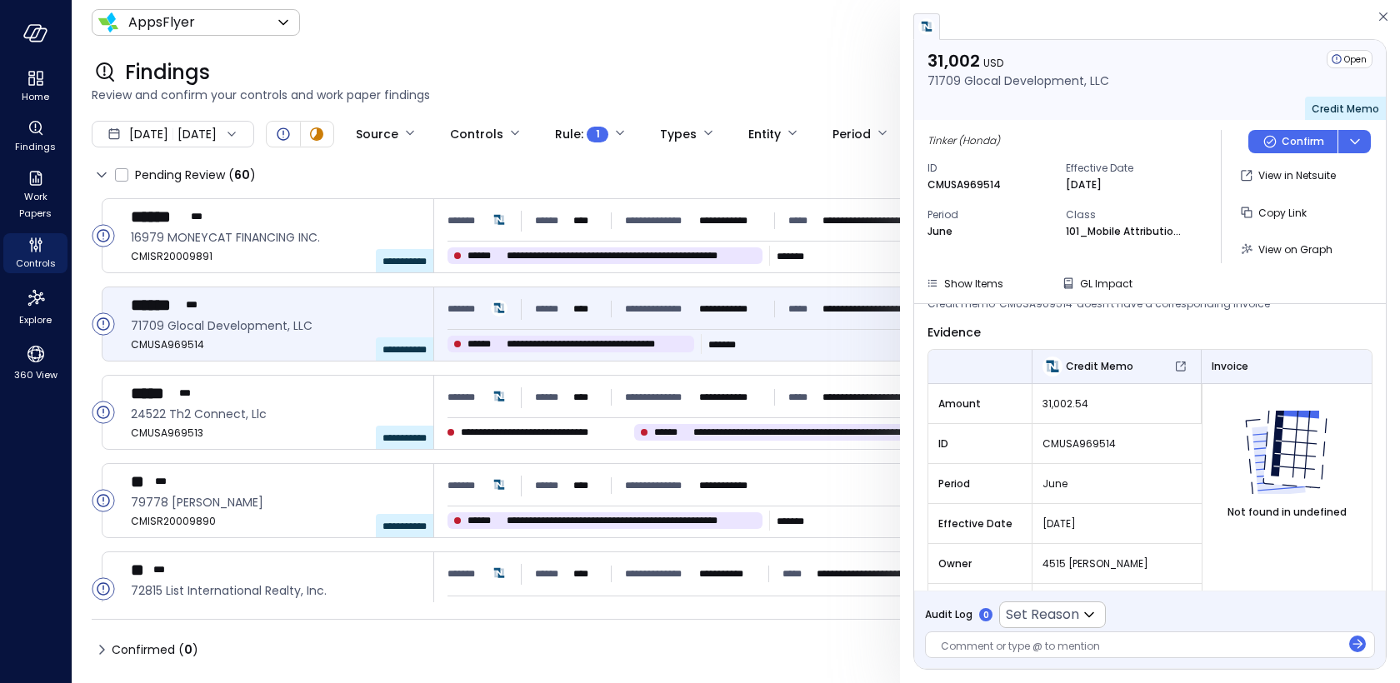
scroll to position [307, 0]
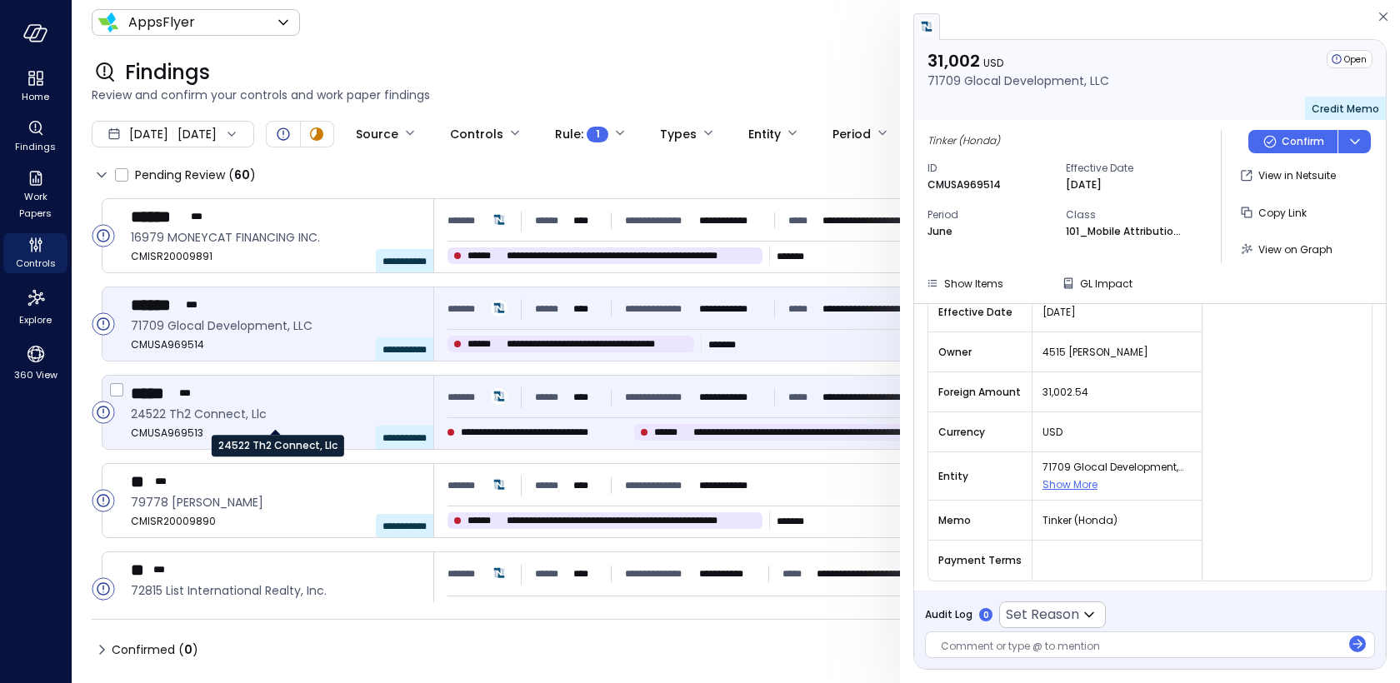
click at [326, 406] on span "24522 Th2 Connect, Llc" at bounding box center [275, 414] width 289 height 18
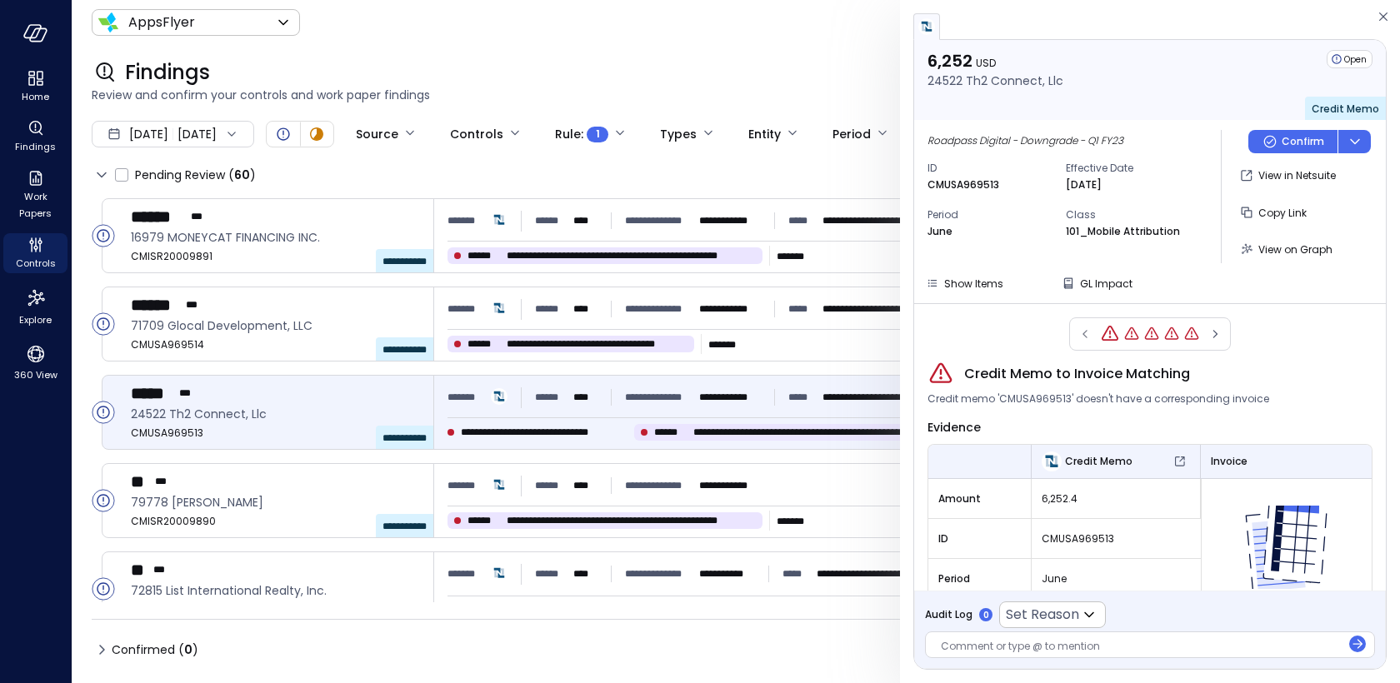
click at [1005, 372] on span "Credit Memo to Invoice Matching" at bounding box center [1077, 374] width 226 height 20
copy span "Credit Memo to Invoice Matching"
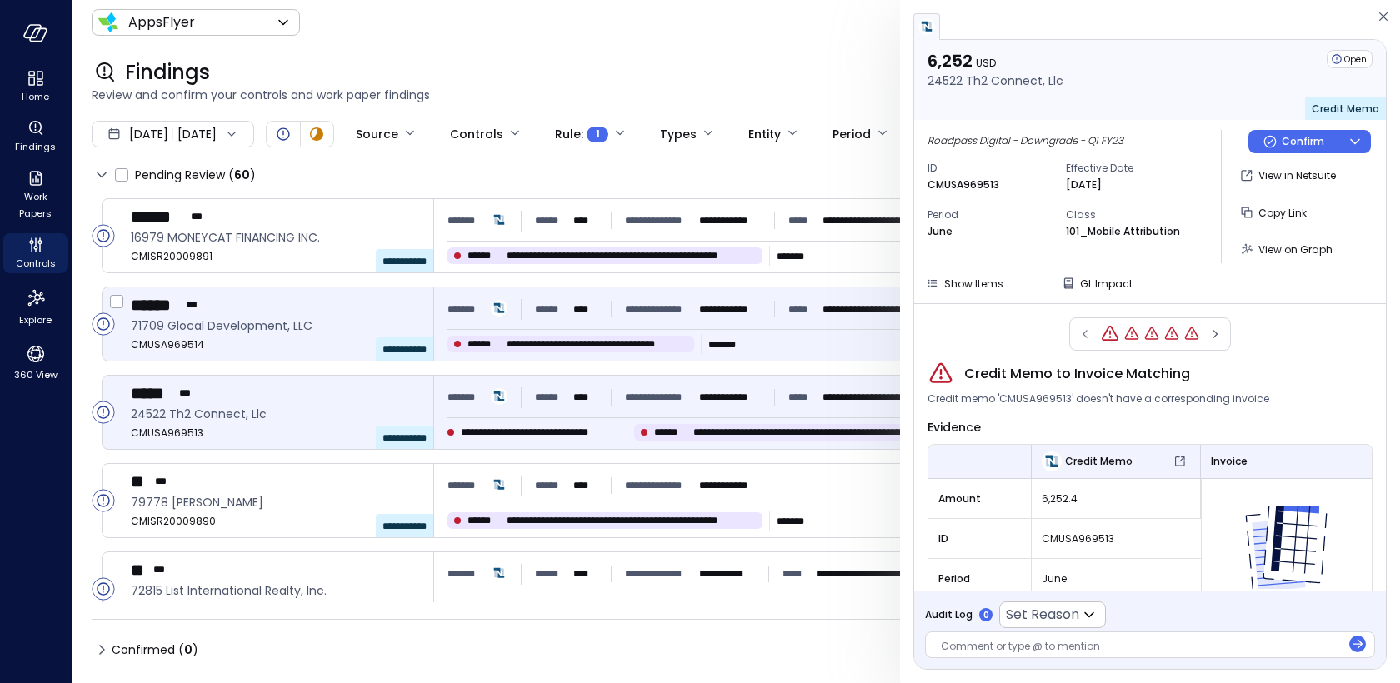
click at [295, 315] on div "****** ***" at bounding box center [275, 305] width 289 height 22
click at [290, 376] on div "**********" at bounding box center [282, 412] width 303 height 73
click at [305, 311] on div "****** ***" at bounding box center [275, 305] width 289 height 22
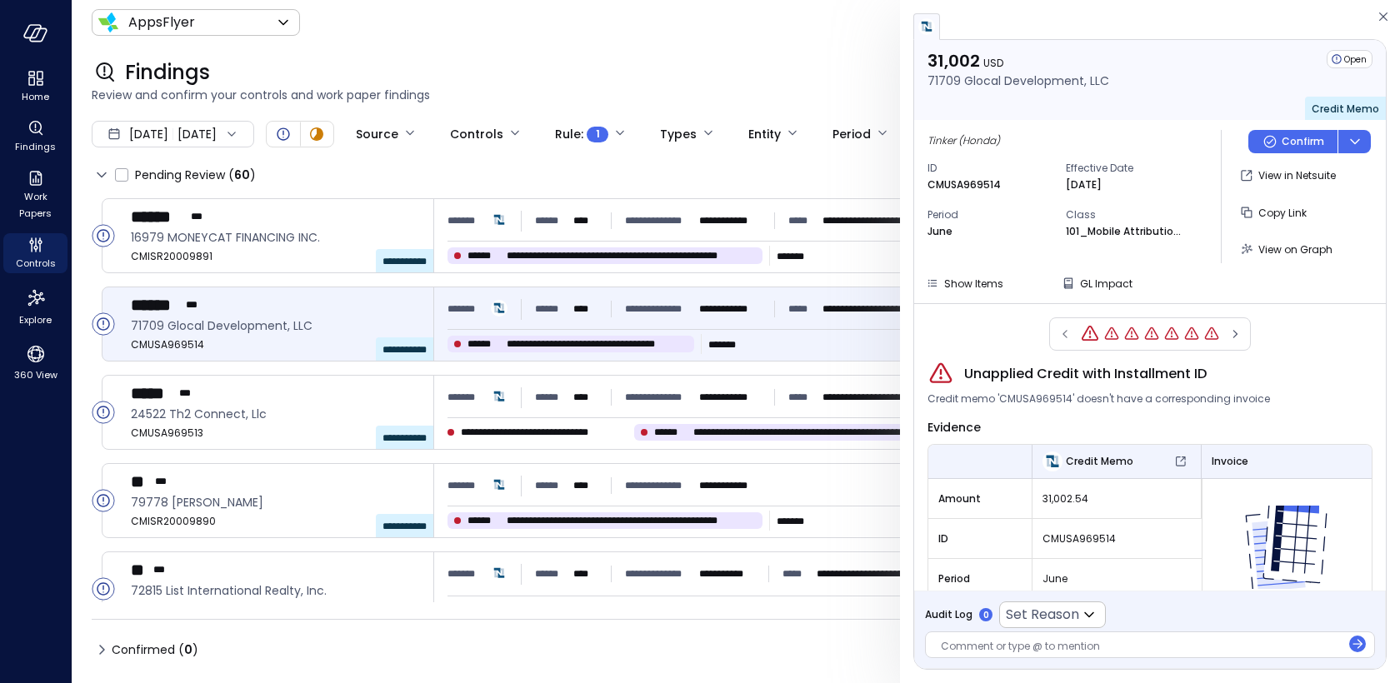
click at [983, 397] on span "Credit memo 'CMUSA969514' doesn't have a corresponding invoice" at bounding box center [1098, 399] width 342 height 17
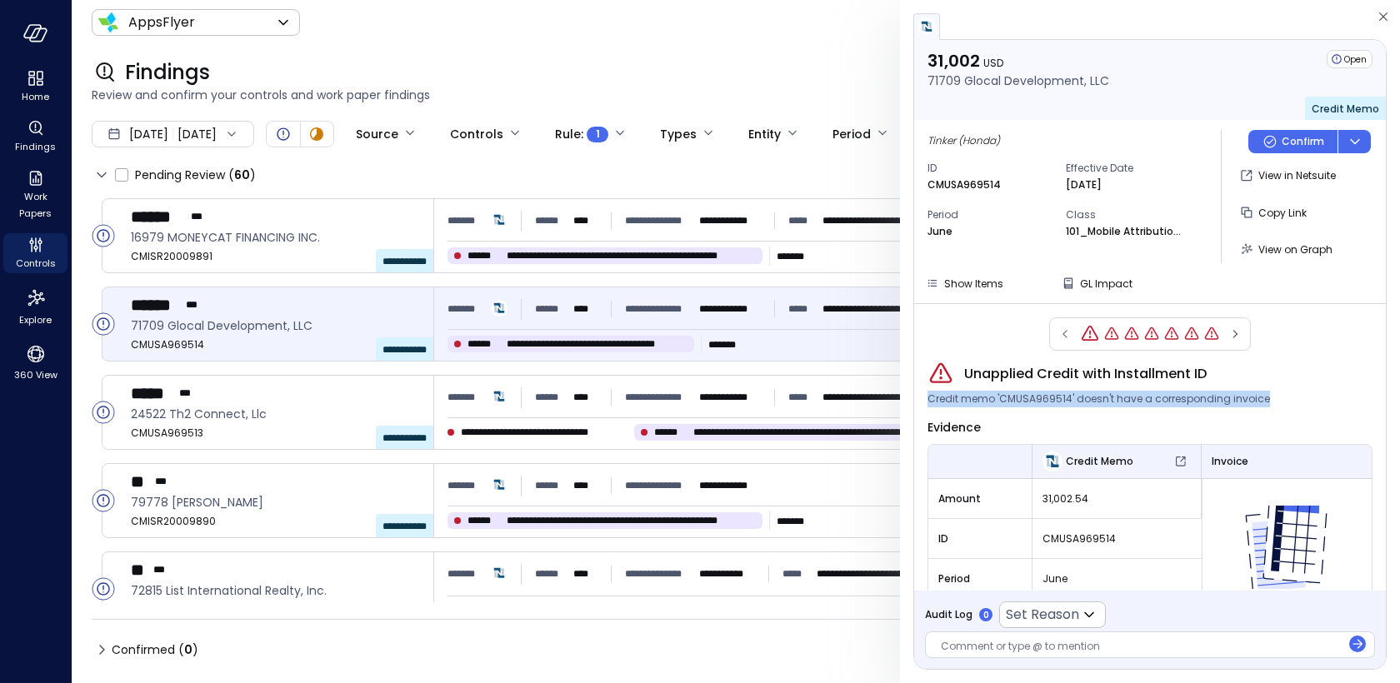
click at [983, 397] on span "Credit memo 'CMUSA969514' doesn't have a corresponding invoice" at bounding box center [1098, 399] width 342 height 17
copy span "Credit memo 'CMUSA969514' doesn't have a corresponding invoice"
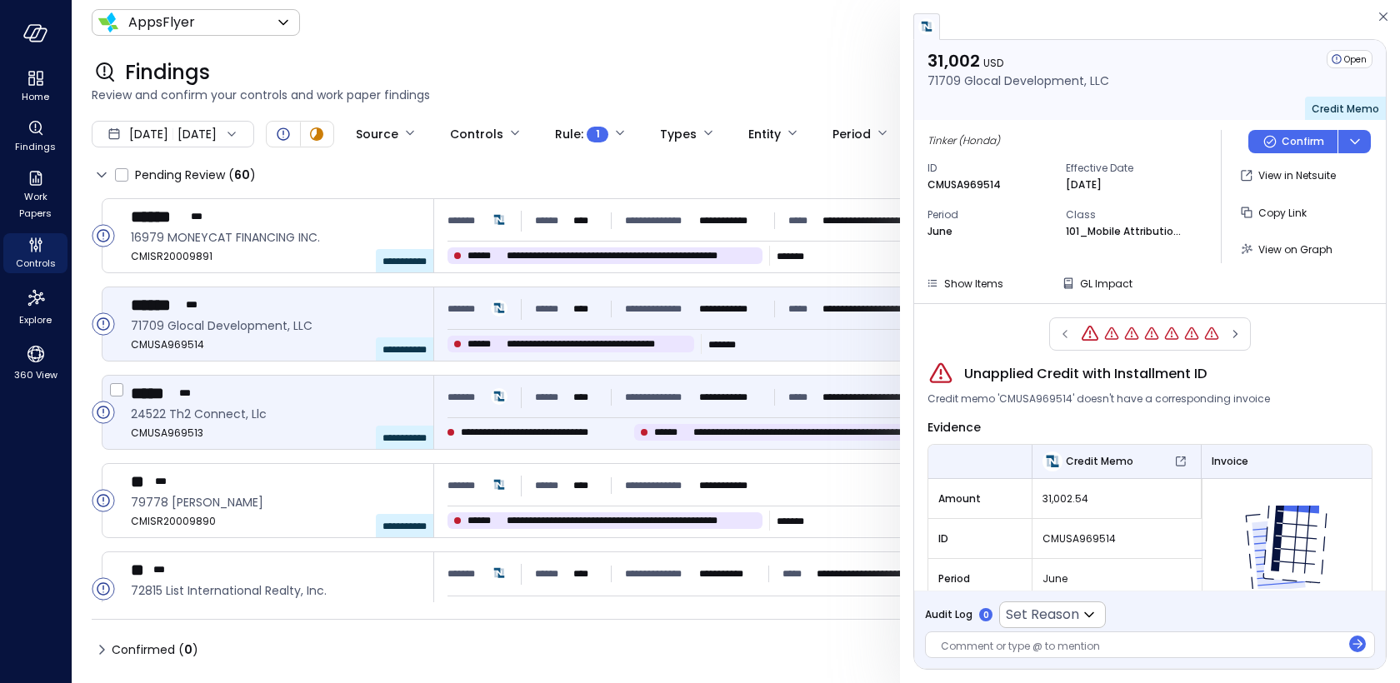
click at [255, 392] on div "***** ***" at bounding box center [275, 393] width 289 height 22
click at [260, 339] on span "CMUSA969514" at bounding box center [275, 345] width 289 height 17
click at [262, 393] on div "***** ***" at bounding box center [275, 393] width 289 height 22
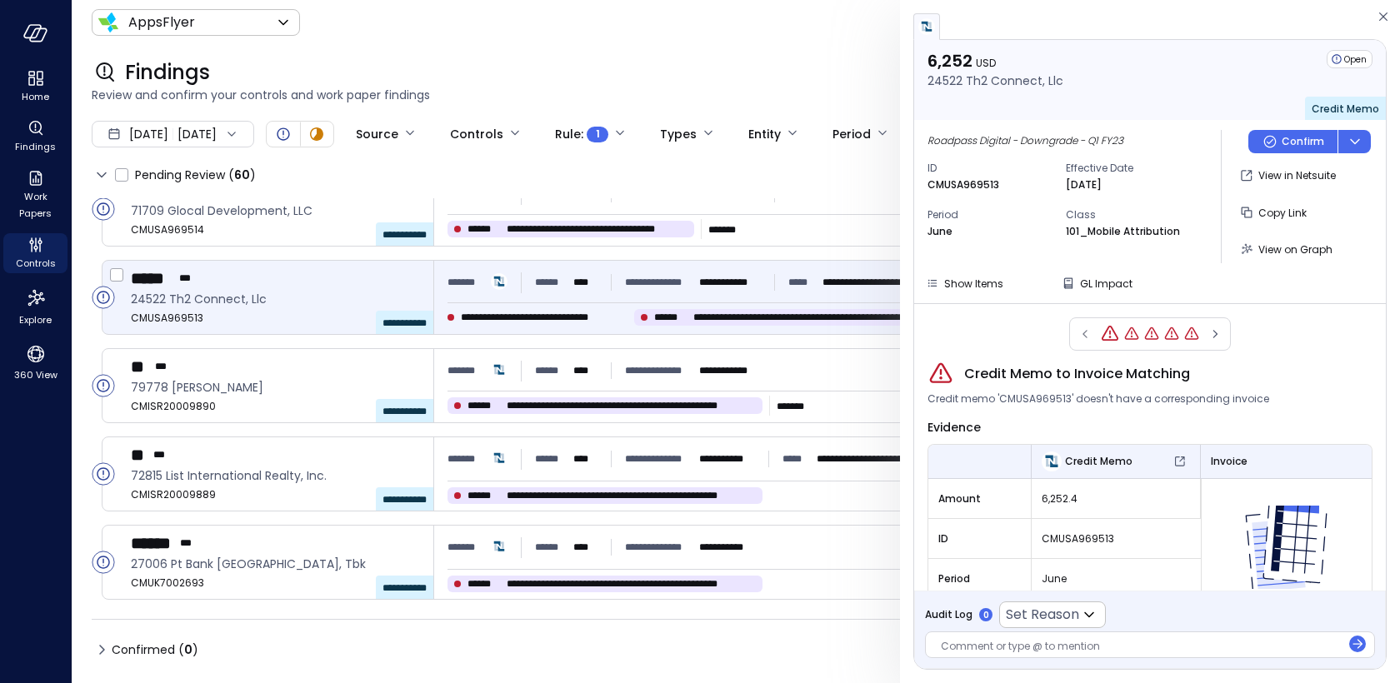
scroll to position [126, 0]
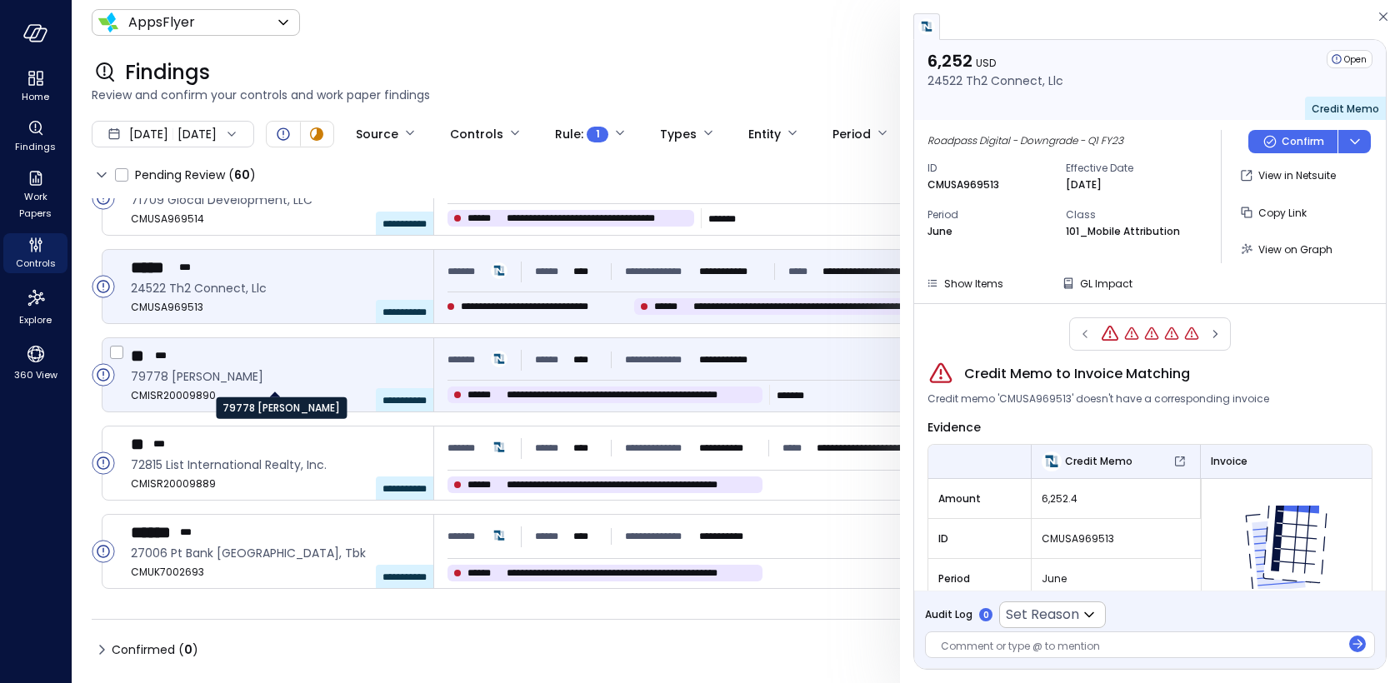
click at [281, 368] on span "79778 [PERSON_NAME]" at bounding box center [275, 376] width 289 height 18
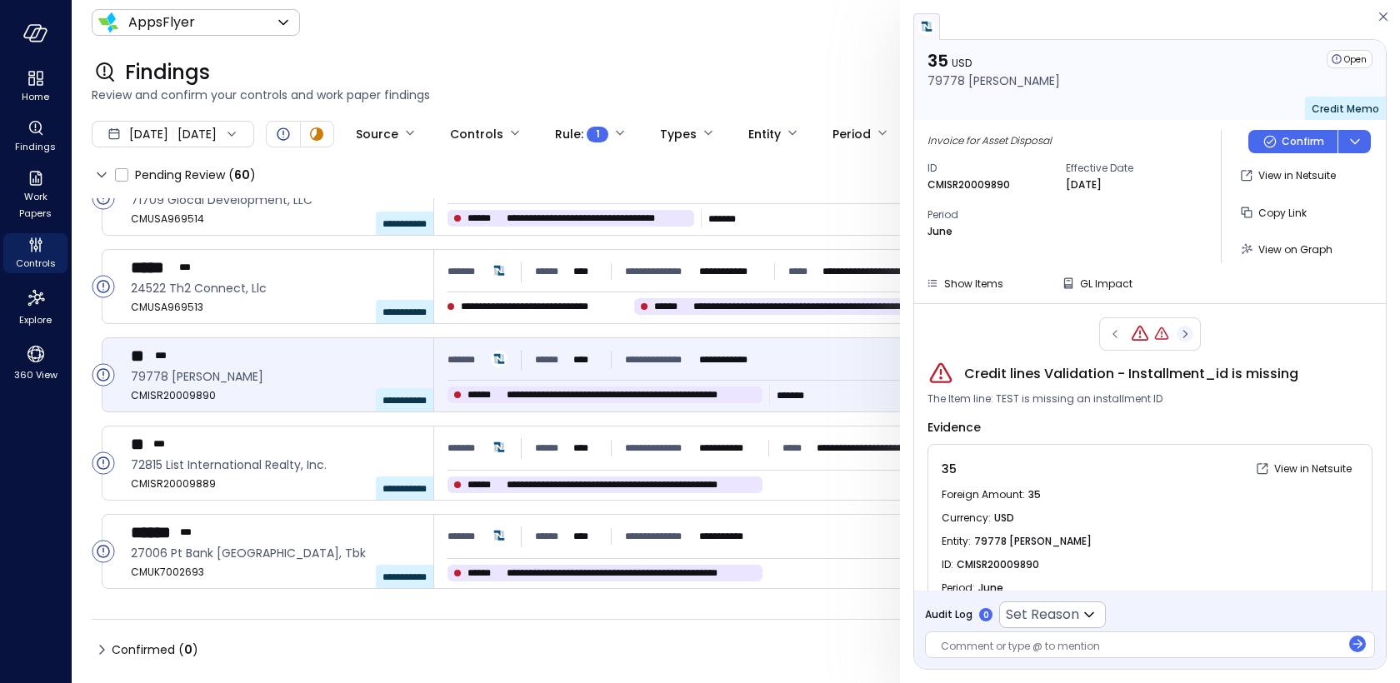
click at [1183, 328] on icon "button" at bounding box center [1184, 334] width 17 height 20
click at [1108, 330] on icon "button" at bounding box center [1114, 334] width 17 height 20
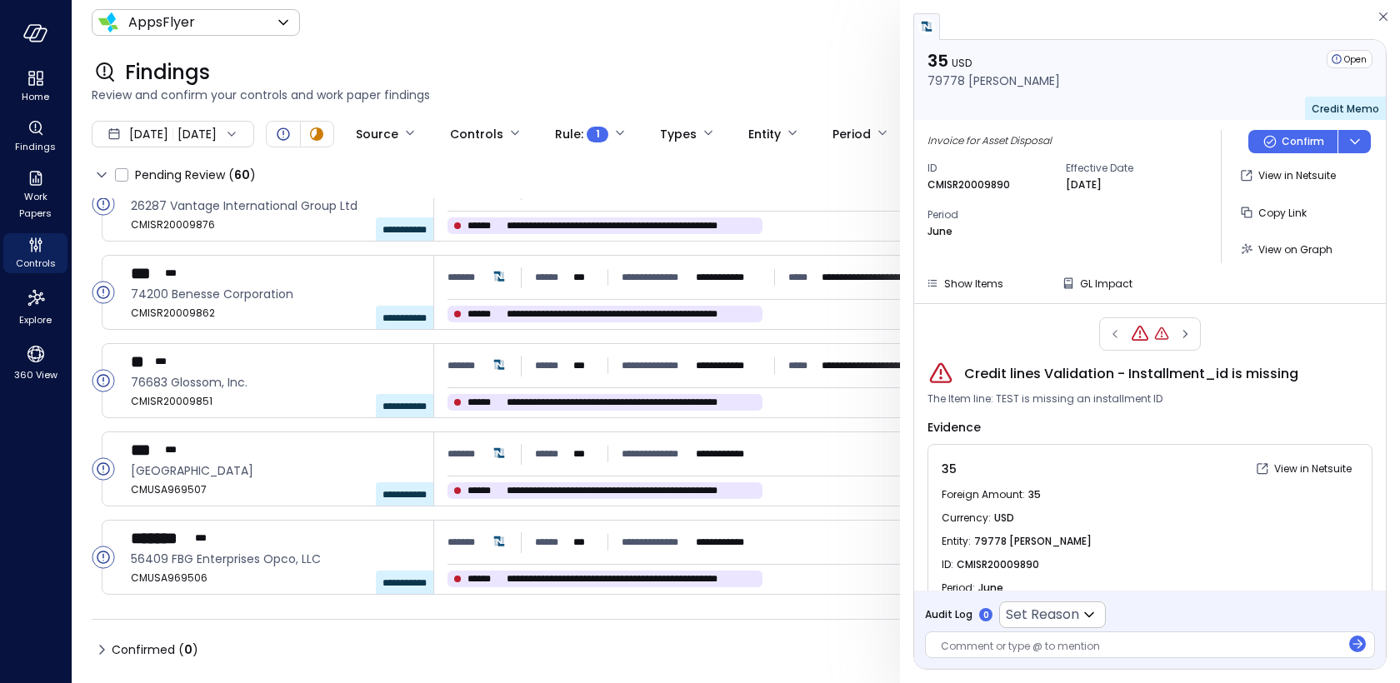
scroll to position [845, 0]
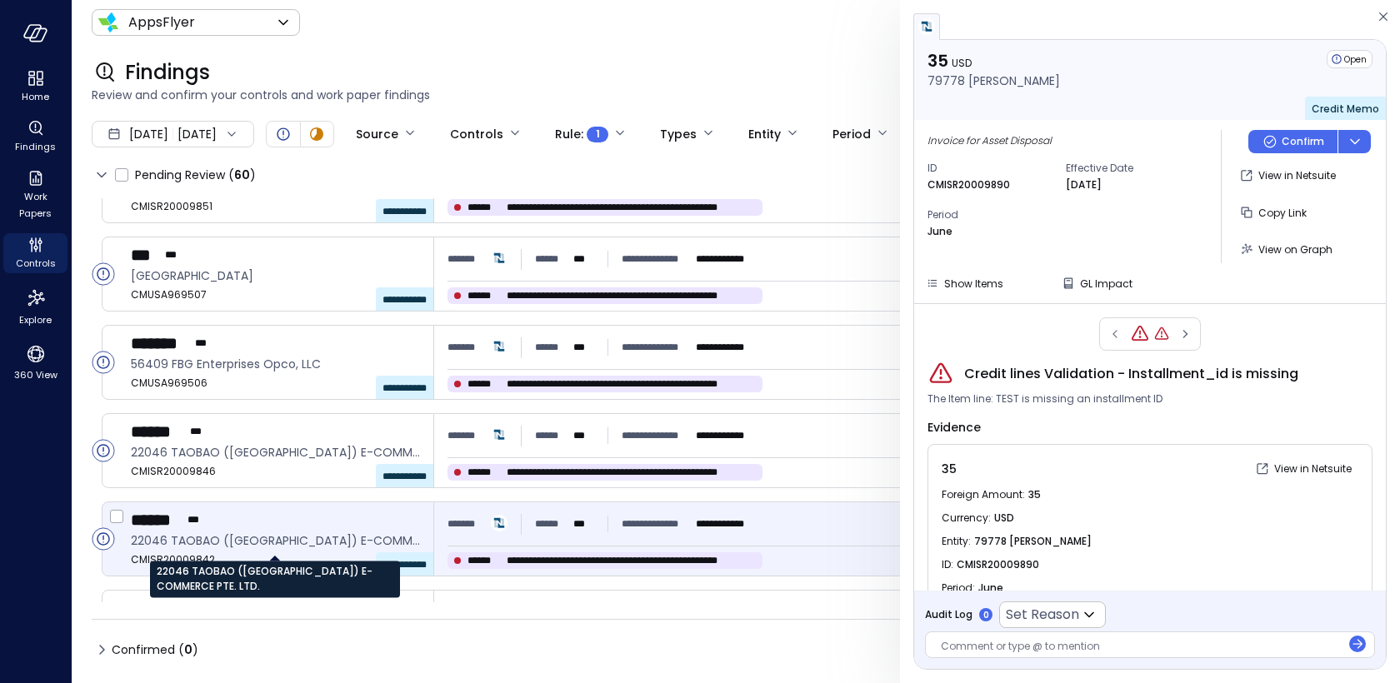
click at [309, 532] on span "22046 TAOBAO ([GEOGRAPHIC_DATA]) E-COMMERCE PTE. LTD." at bounding box center [275, 541] width 289 height 18
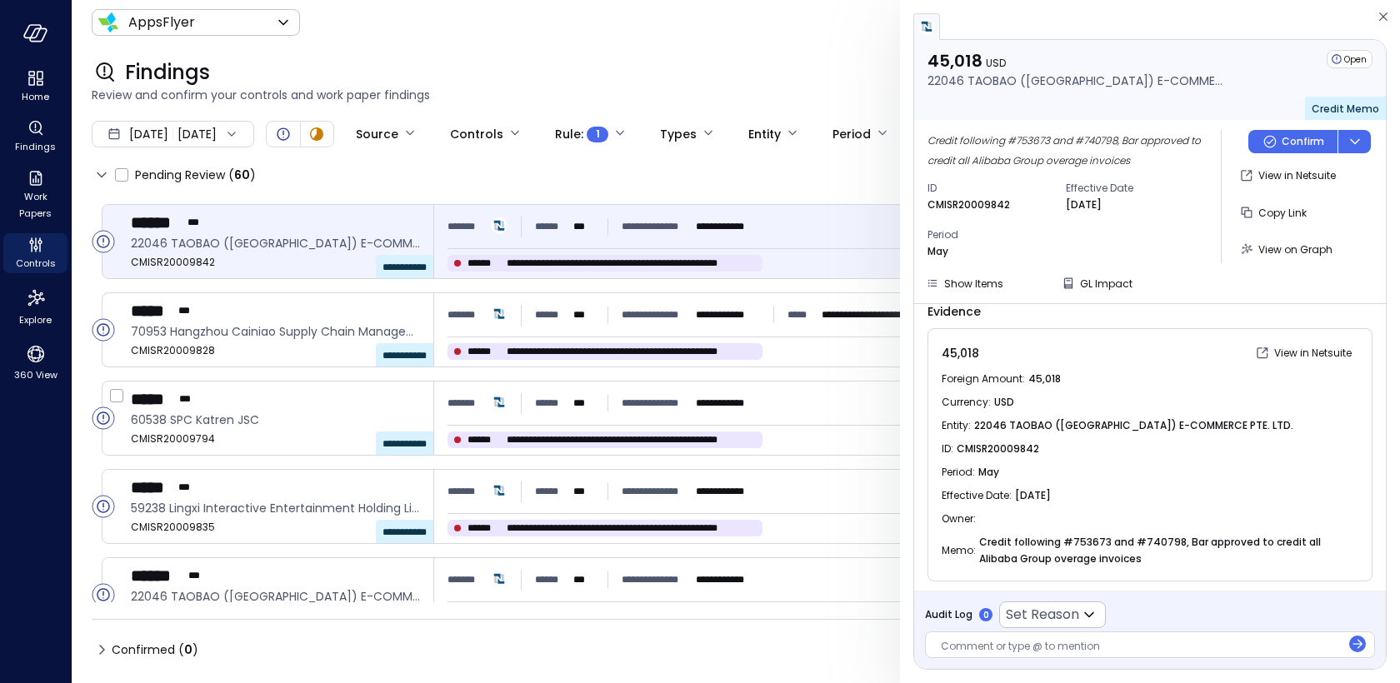
scroll to position [1143, 0]
click at [964, 206] on p "CMISR20009842" at bounding box center [968, 205] width 82 height 17
copy p "CMISR20009842"
click at [42, 242] on icon "Controls" at bounding box center [36, 245] width 20 height 20
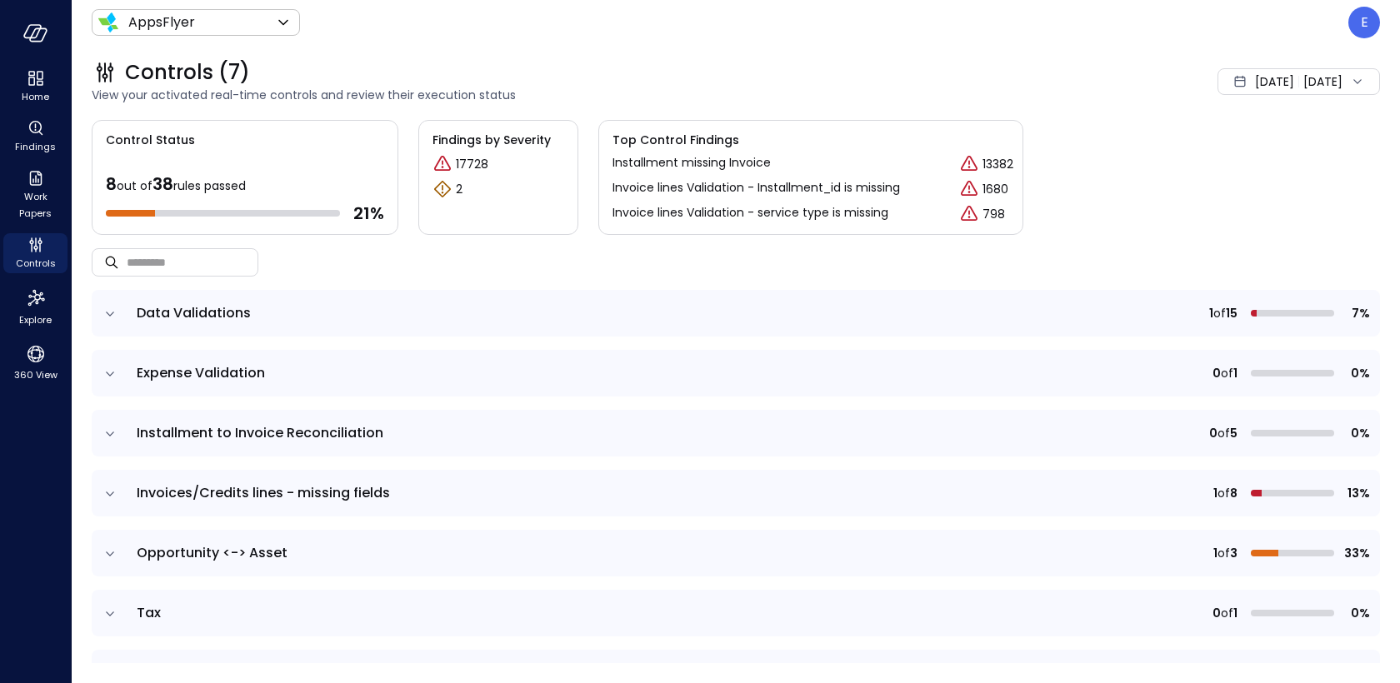
click at [112, 486] on icon "expand row" at bounding box center [110, 494] width 17 height 17
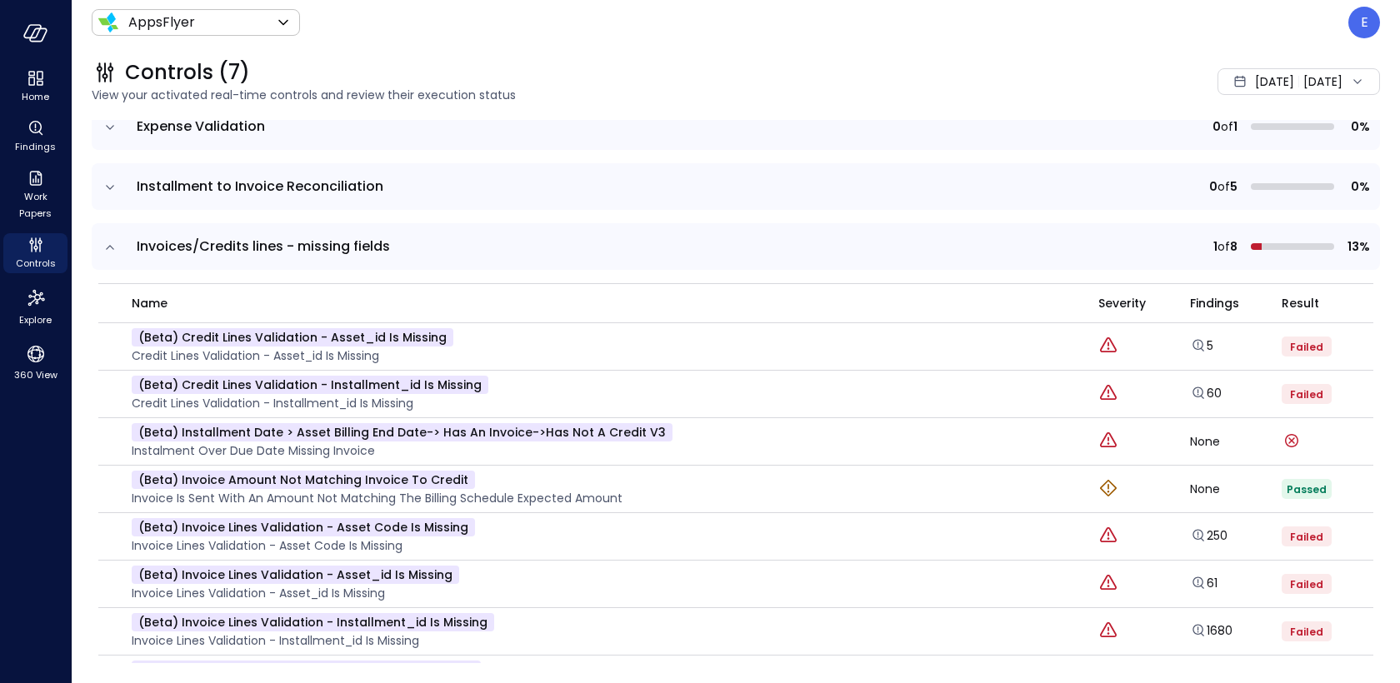
scroll to position [248, 0]
click at [288, 427] on p "(beta) Installment date > Asset billing end date-> has an invoice->has not a cr…" at bounding box center [402, 431] width 541 height 18
click at [284, 479] on p "(beta) Invoice Amount not Matching Invoice to credit" at bounding box center [303, 478] width 343 height 18
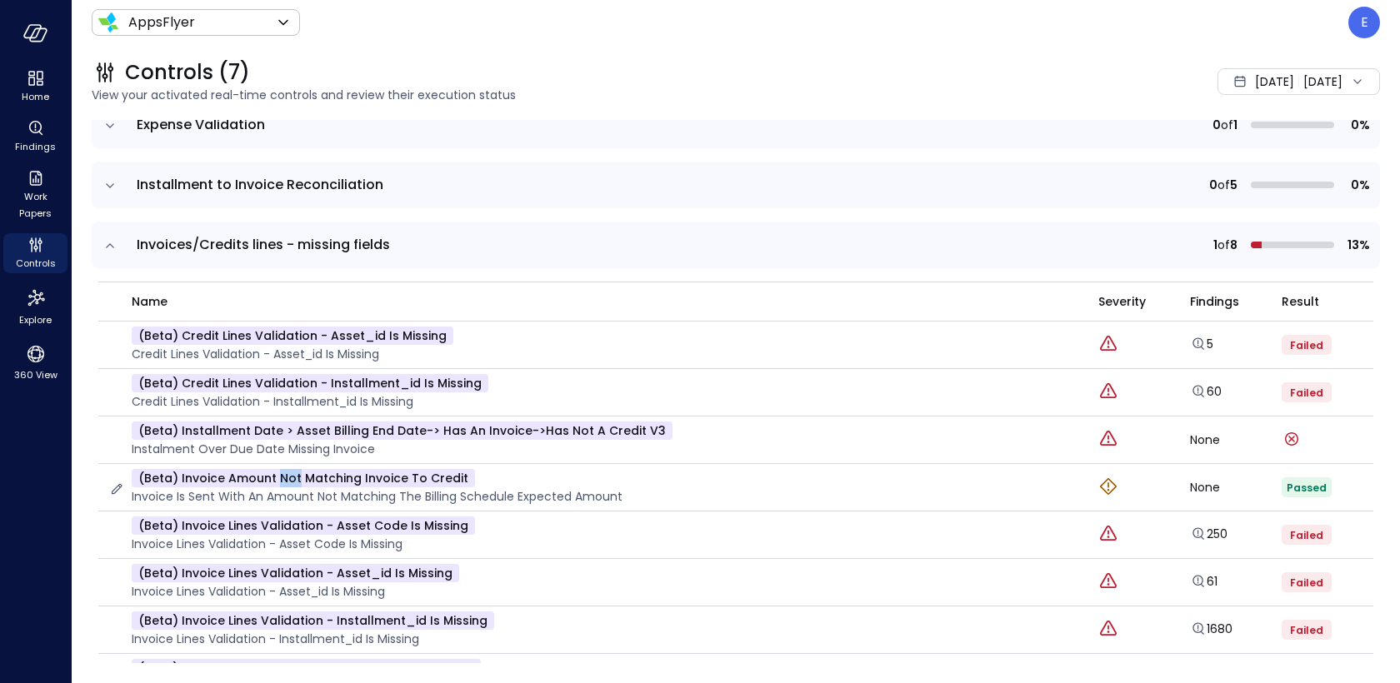
click at [284, 479] on p "(beta) Invoice Amount not Matching Invoice to credit" at bounding box center [303, 478] width 343 height 18
click at [411, 520] on p "(beta) Invoice lines Validation - asset code is missing" at bounding box center [303, 526] width 343 height 18
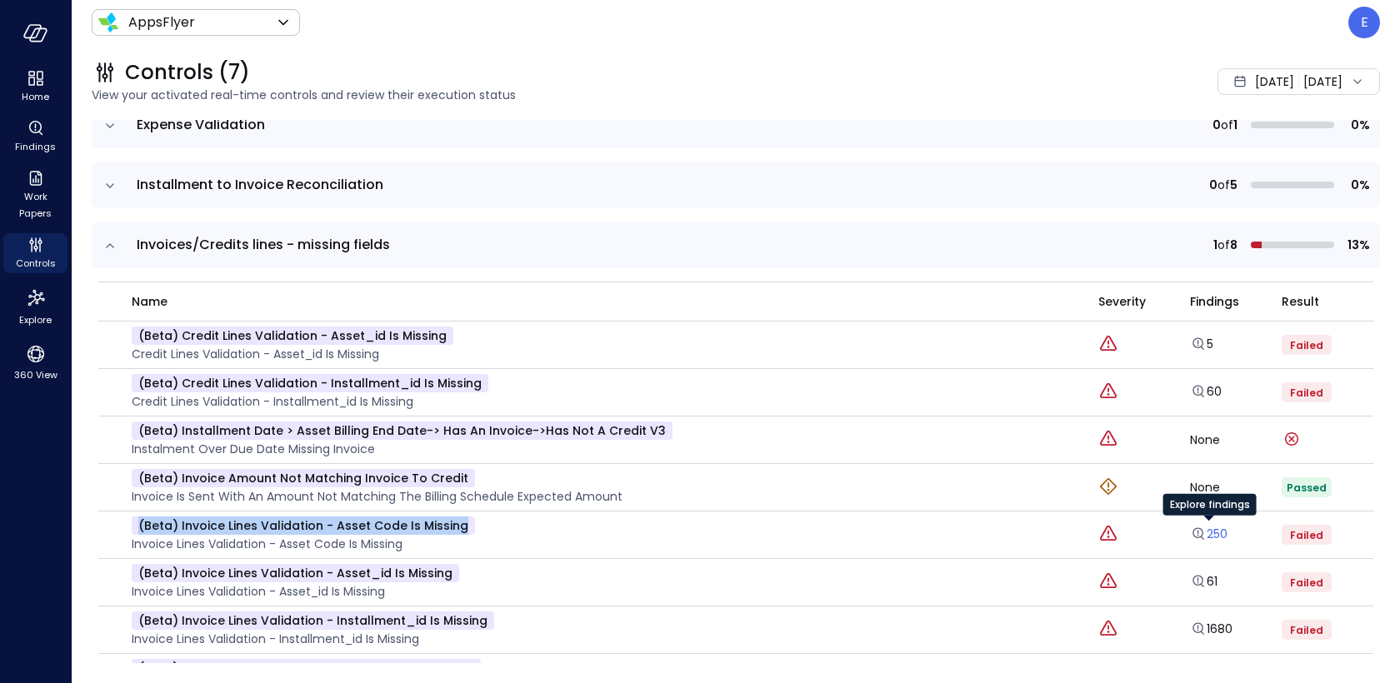
click at [1216, 533] on link "250" at bounding box center [1208, 534] width 37 height 17
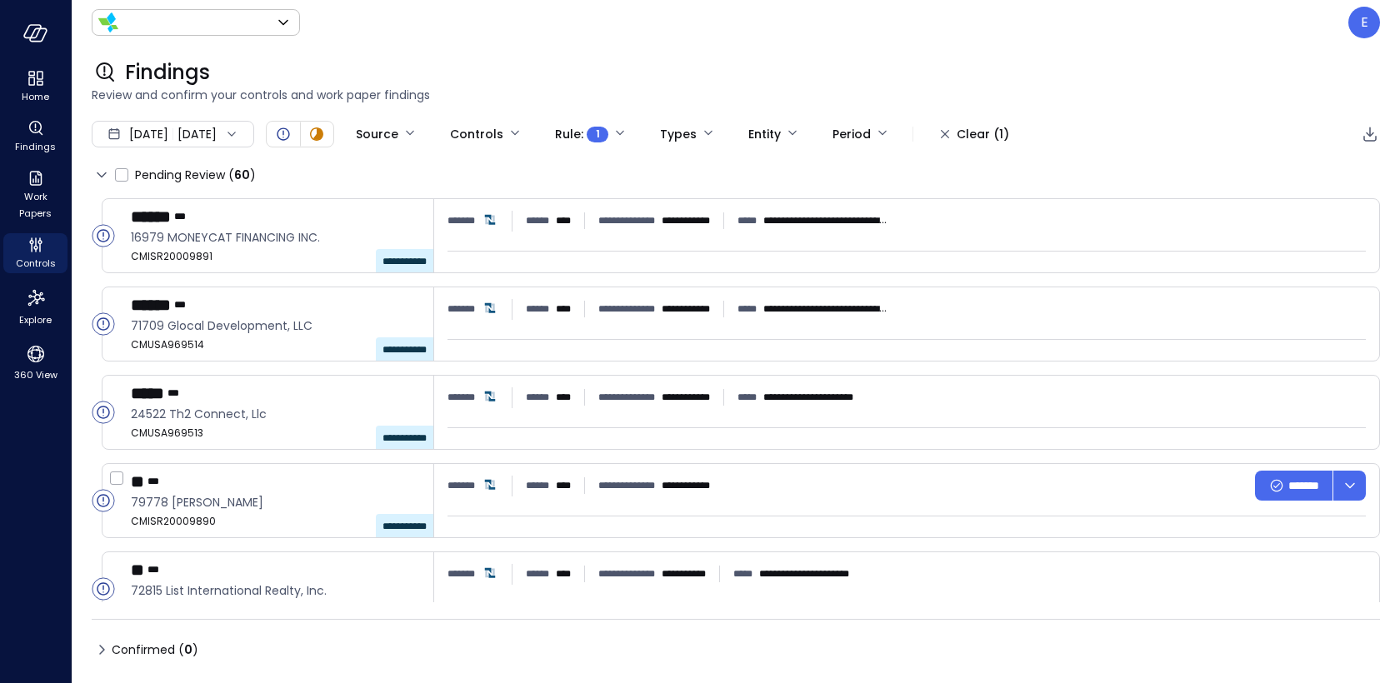
type input "*******"
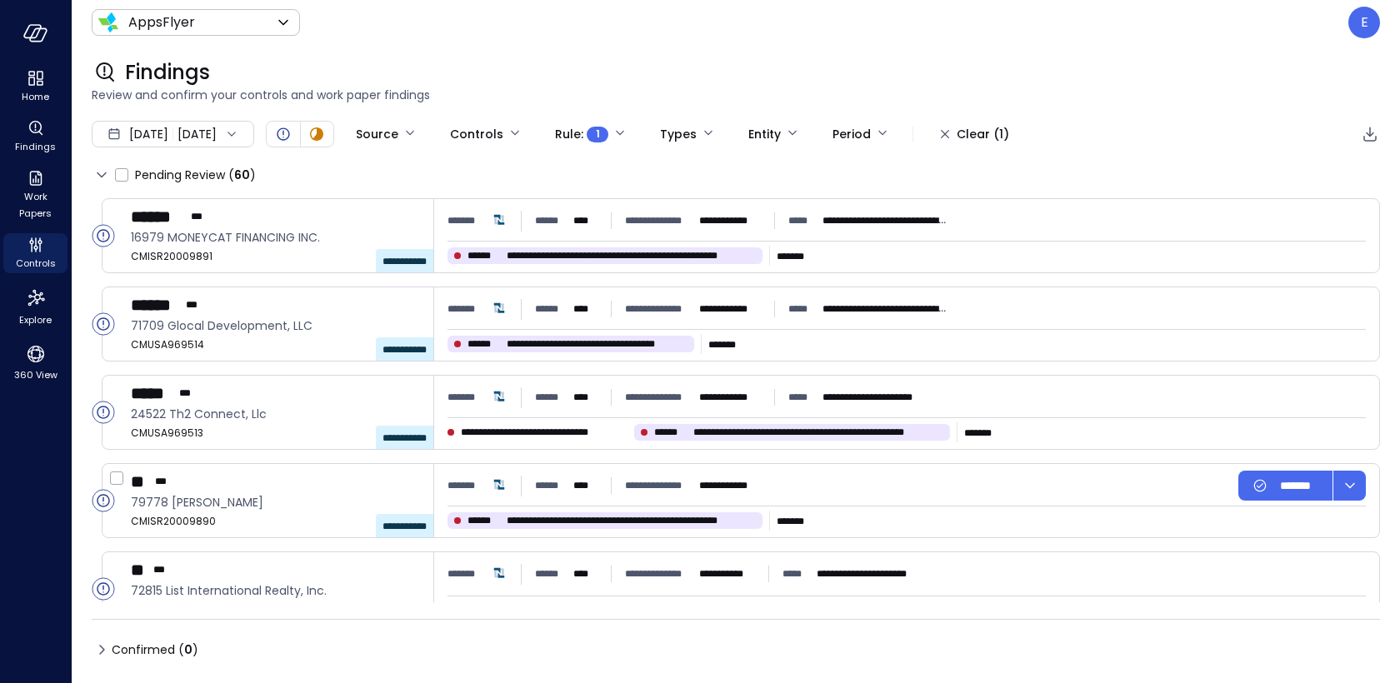
type input "****"
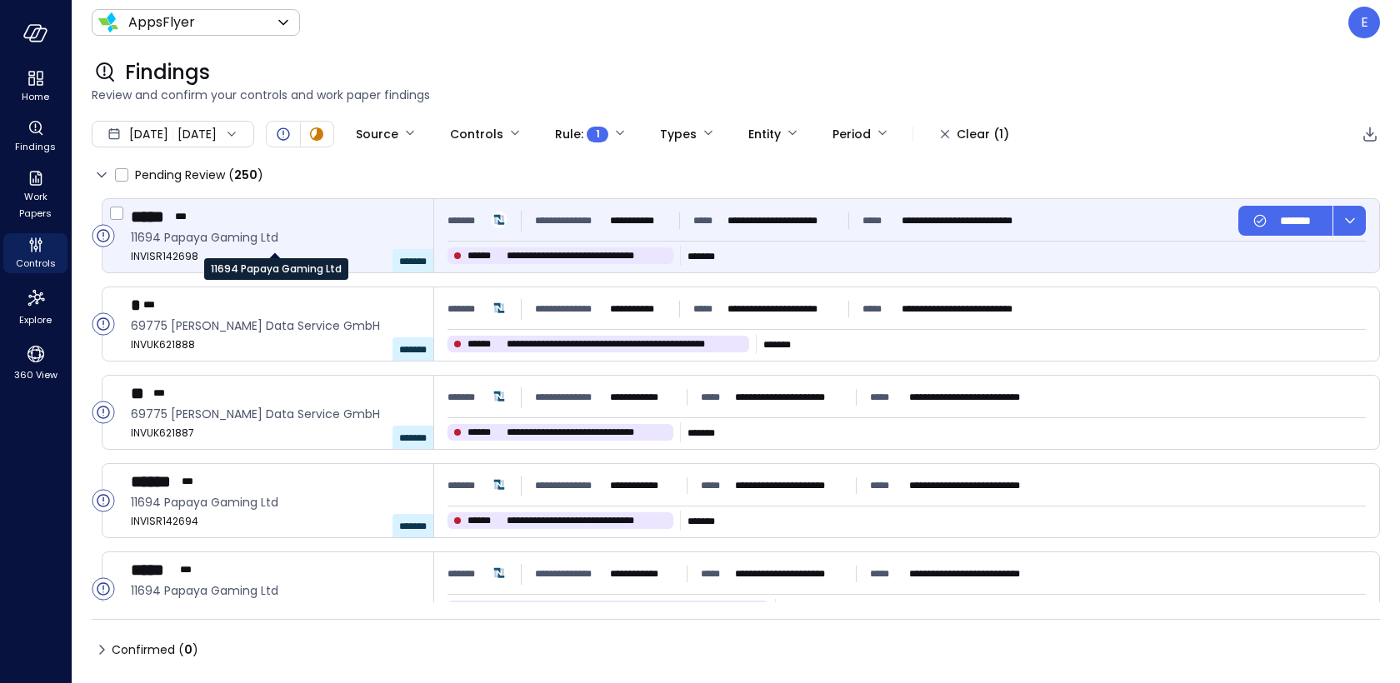
click at [238, 229] on span "11694 Papaya Gaming Ltd" at bounding box center [275, 237] width 289 height 18
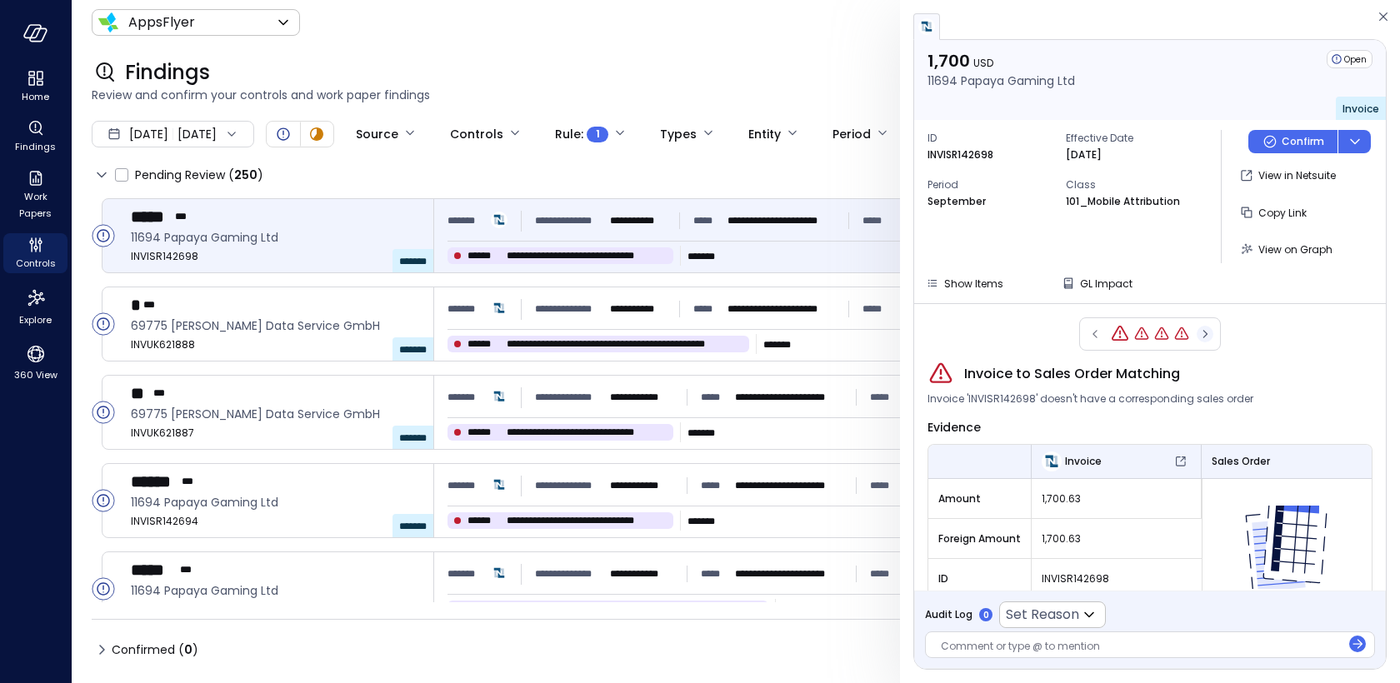
click at [1207, 336] on icon "button" at bounding box center [1204, 334] width 17 height 20
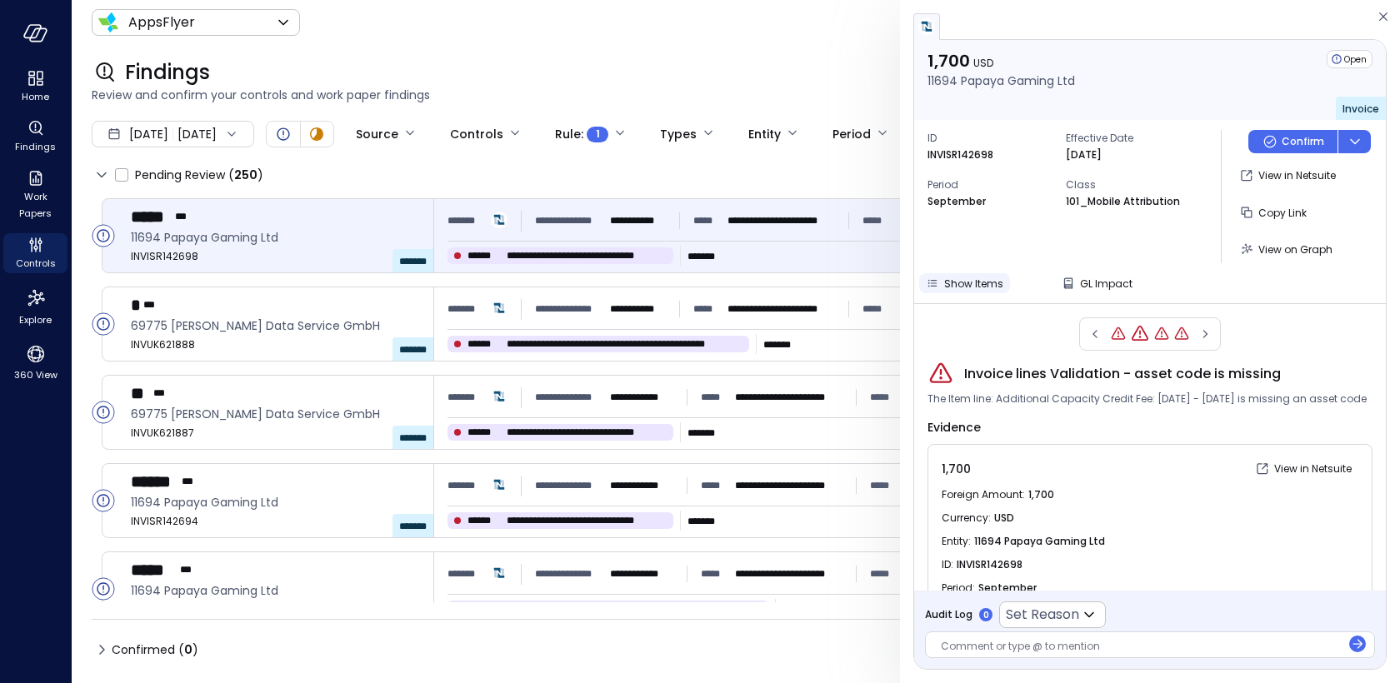
click at [987, 285] on span "Show Items" at bounding box center [973, 284] width 59 height 14
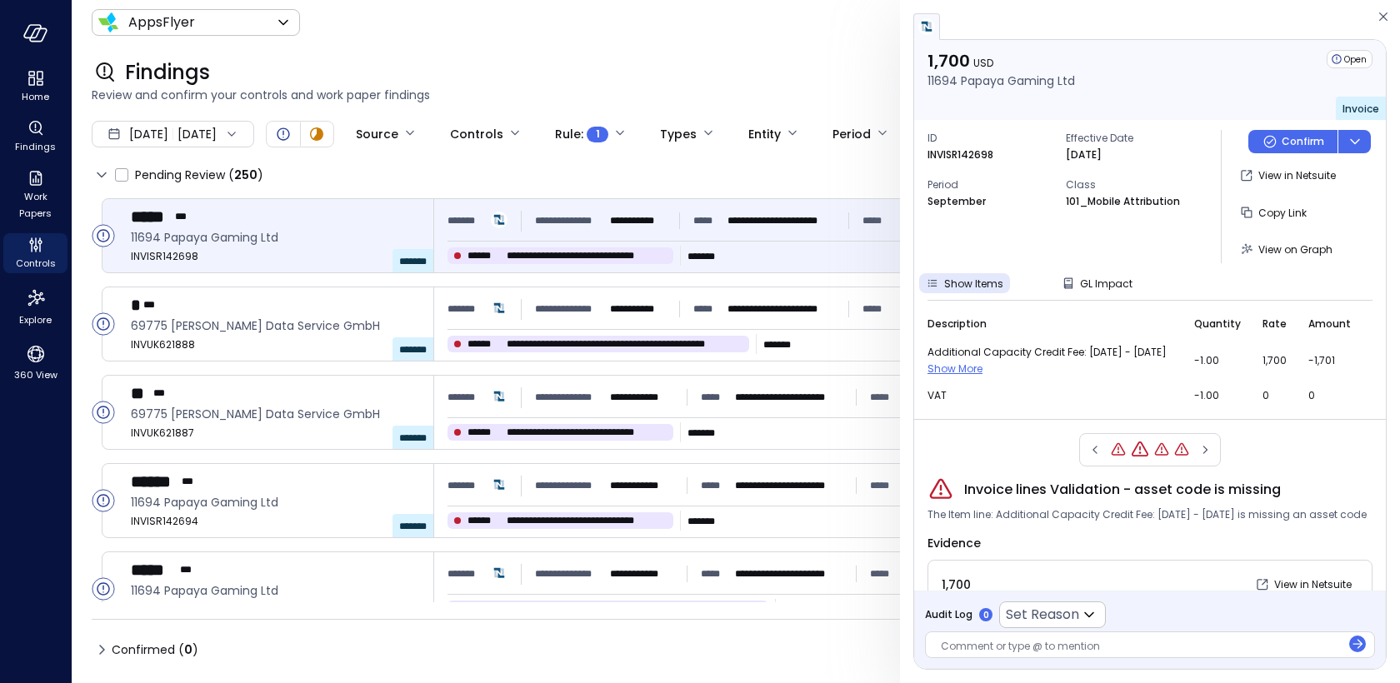
click at [956, 365] on span "Show More" at bounding box center [954, 369] width 55 height 14
click at [1203, 460] on icon "button" at bounding box center [1204, 450] width 17 height 20
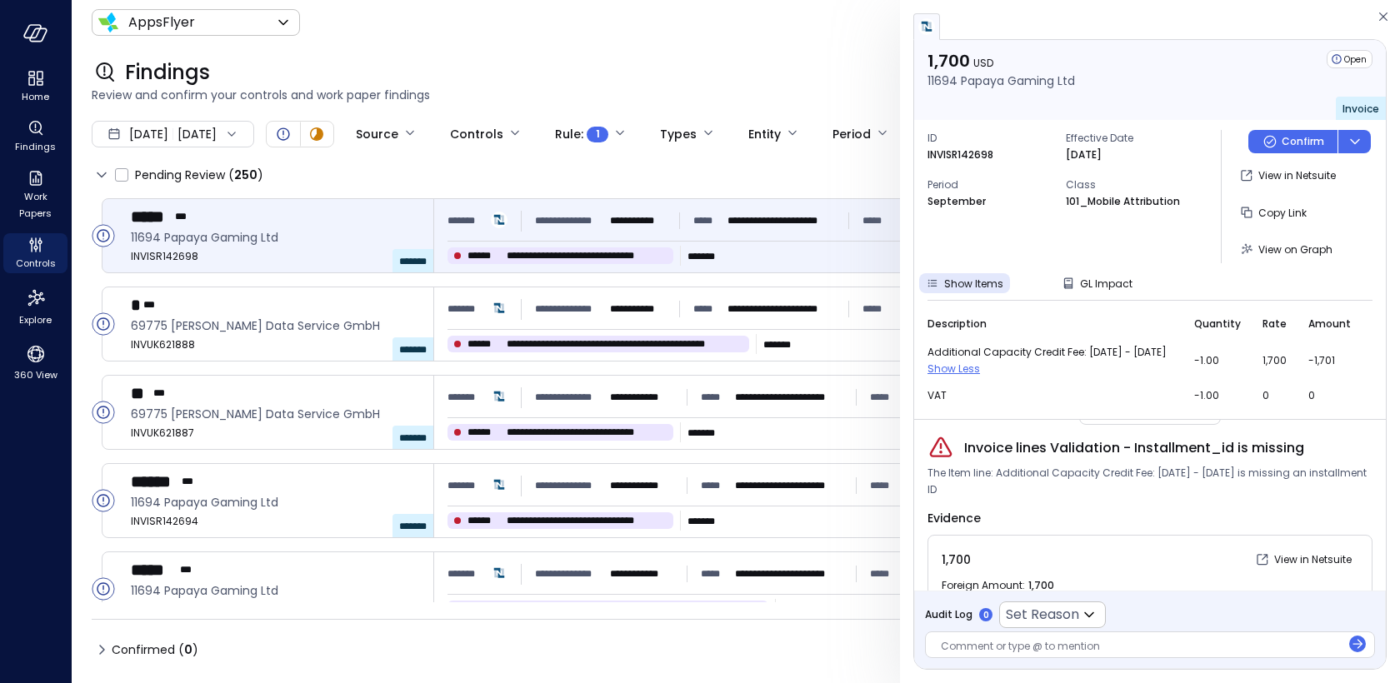
scroll to position [15, 0]
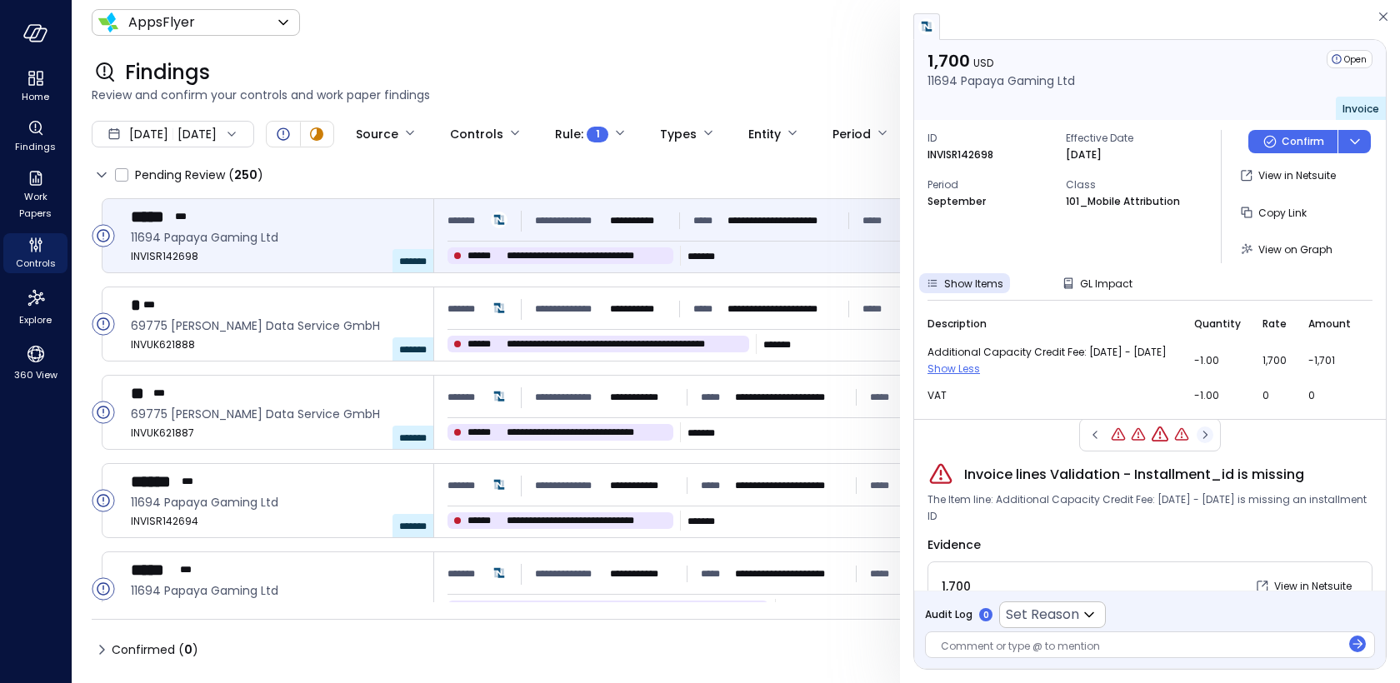
click at [1202, 445] on icon "button" at bounding box center [1204, 435] width 17 height 20
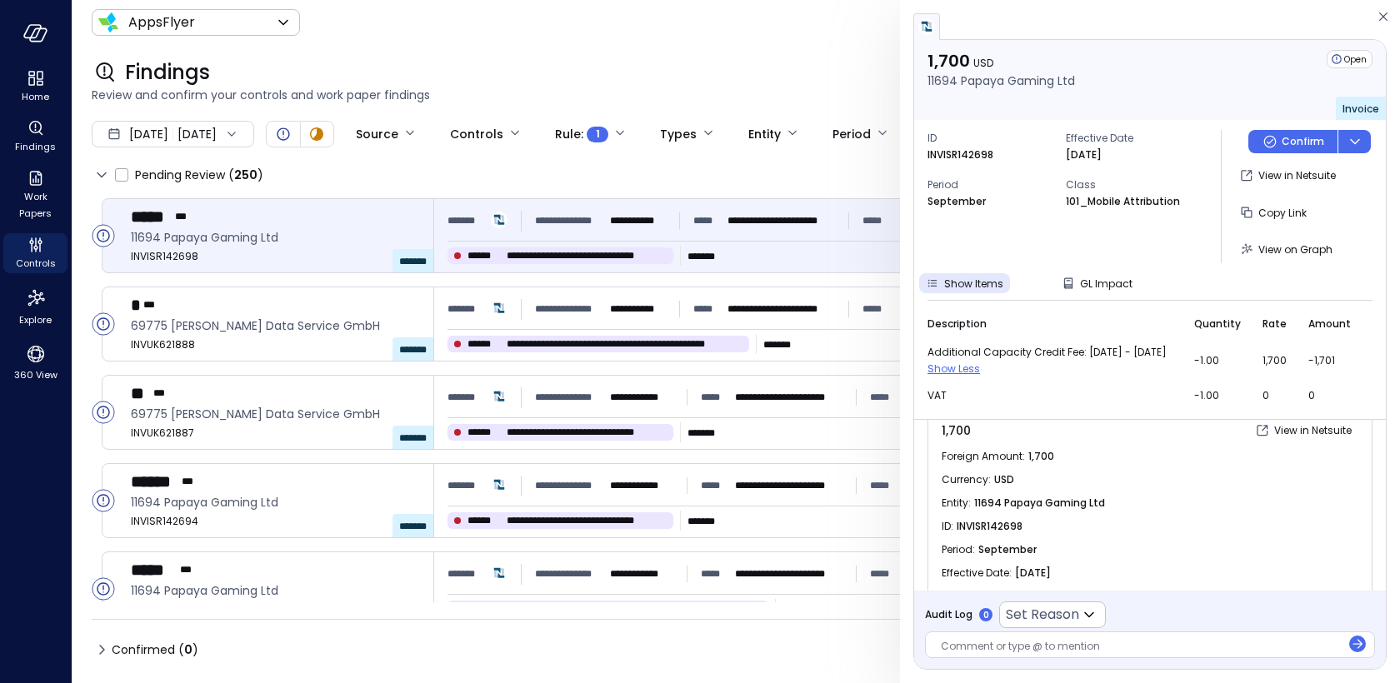
scroll to position [0, 0]
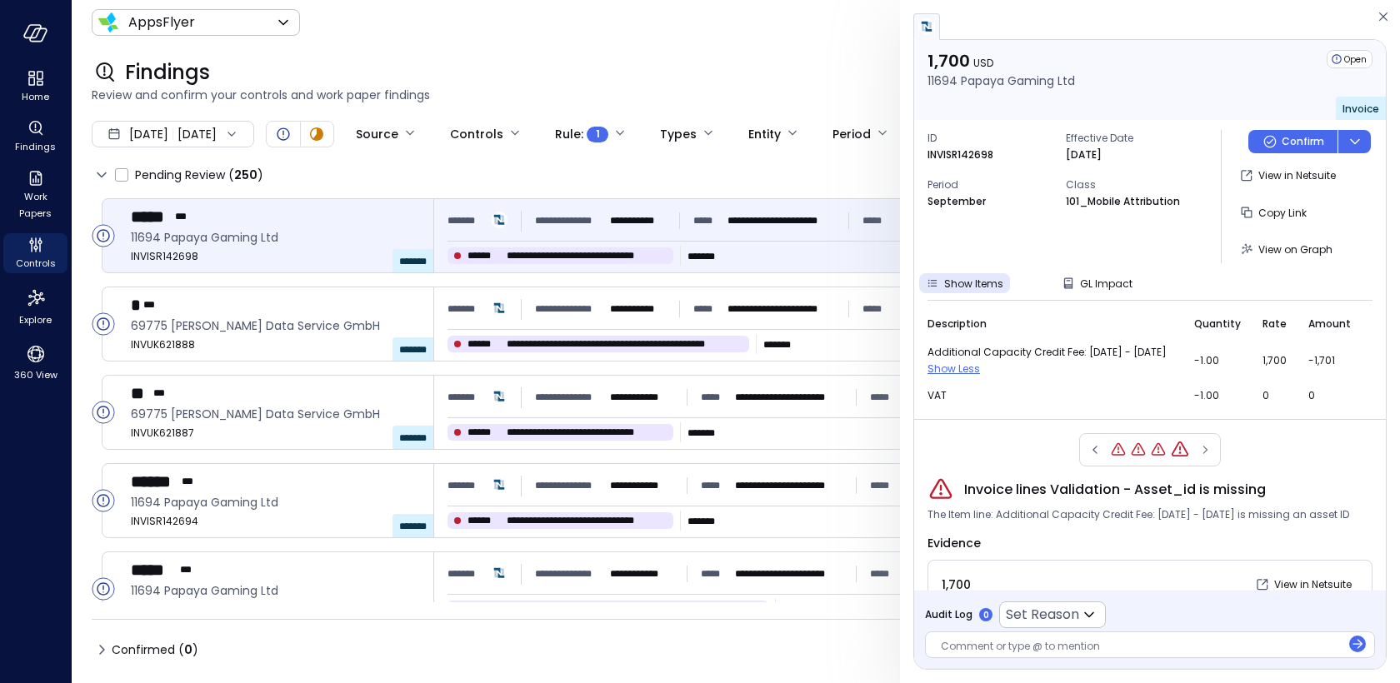
click at [1199, 462] on div at bounding box center [1150, 449] width 142 height 33
click at [1094, 460] on icon "button" at bounding box center [1094, 450] width 17 height 20
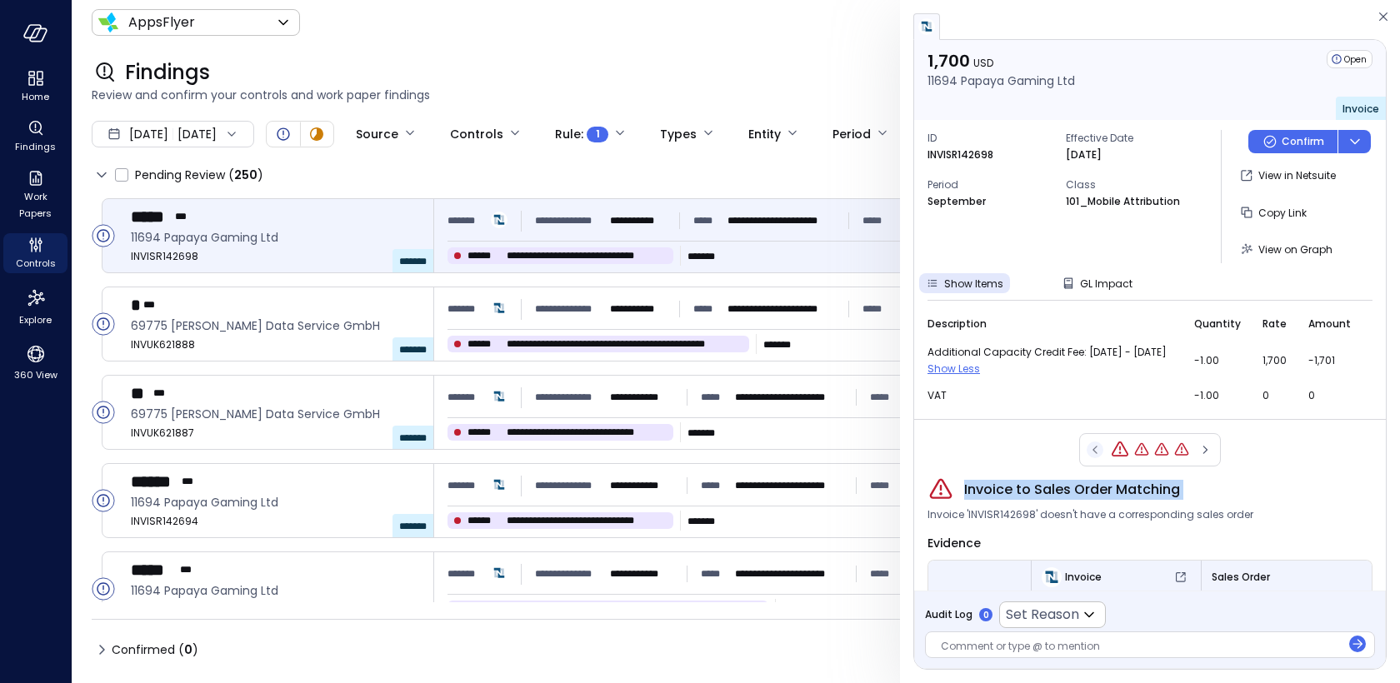
click at [1094, 462] on div at bounding box center [1150, 449] width 142 height 33
click at [1088, 500] on span "Invoice to Sales Order Matching" at bounding box center [1072, 490] width 216 height 20
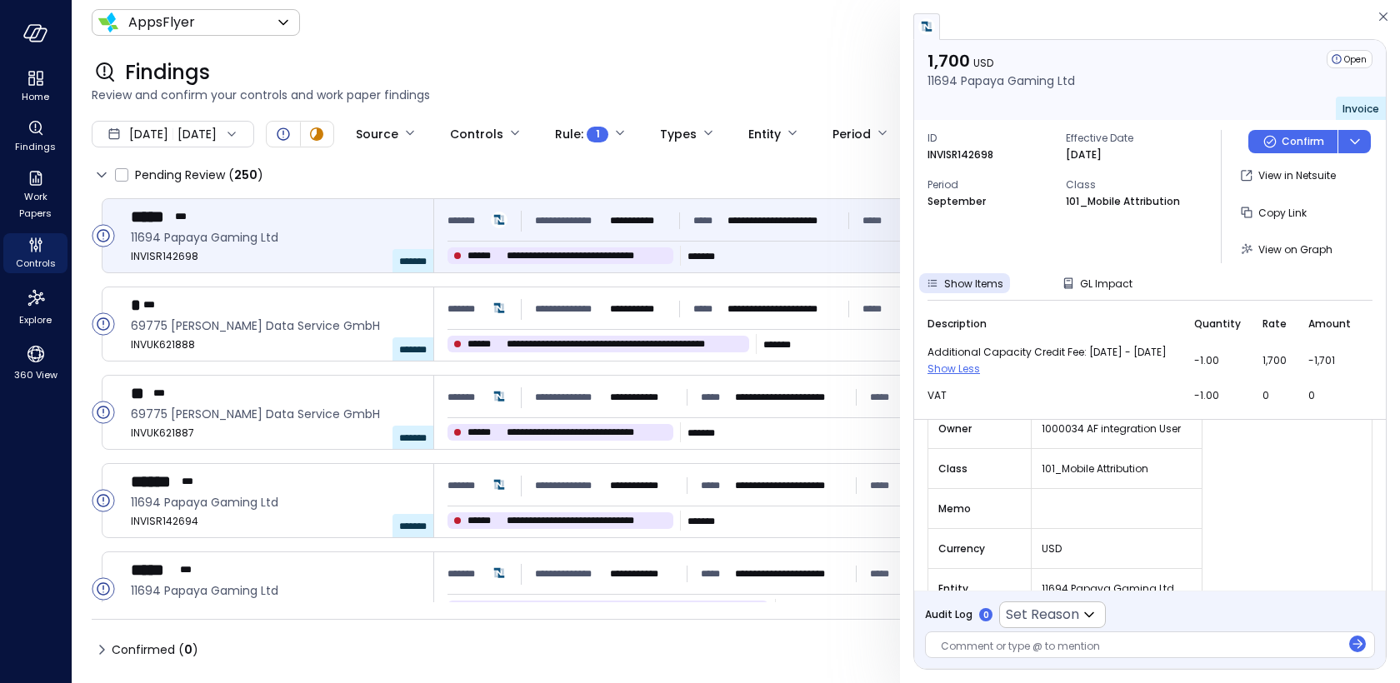
scroll to position [431, 0]
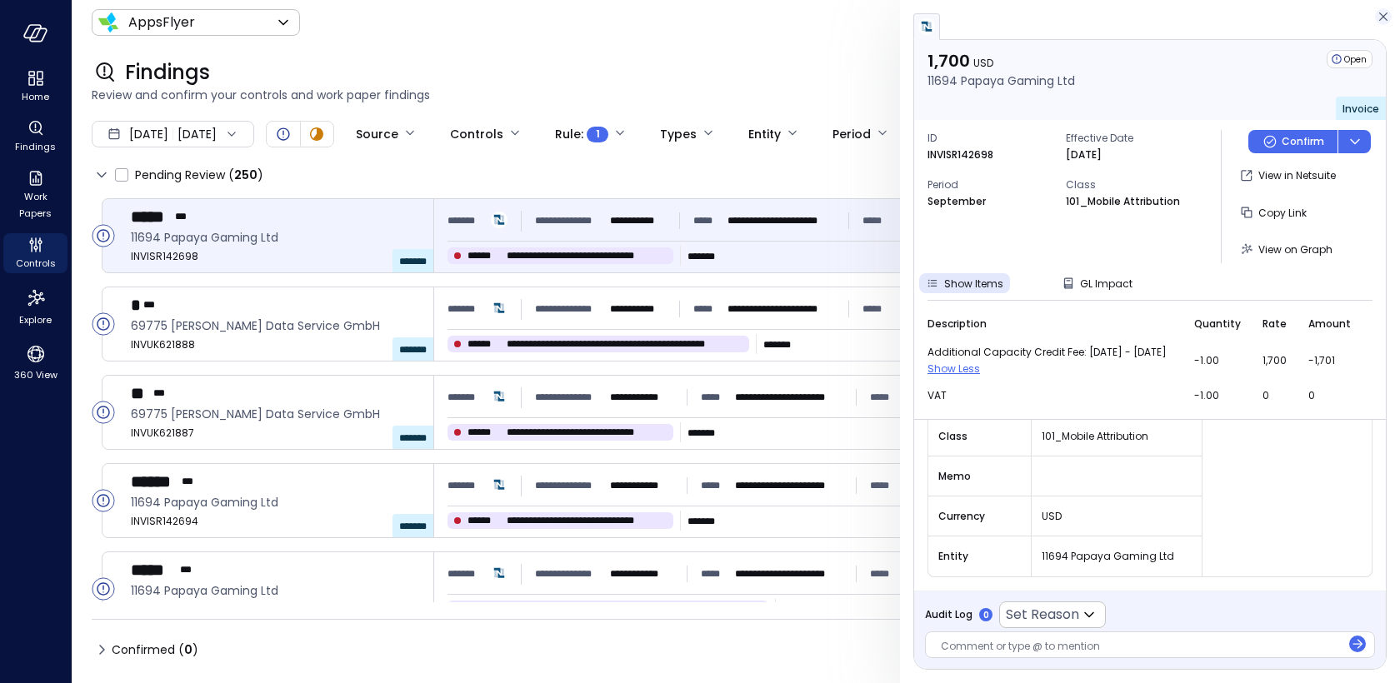
click at [1389, 19] on icon "button" at bounding box center [1383, 17] width 17 height 20
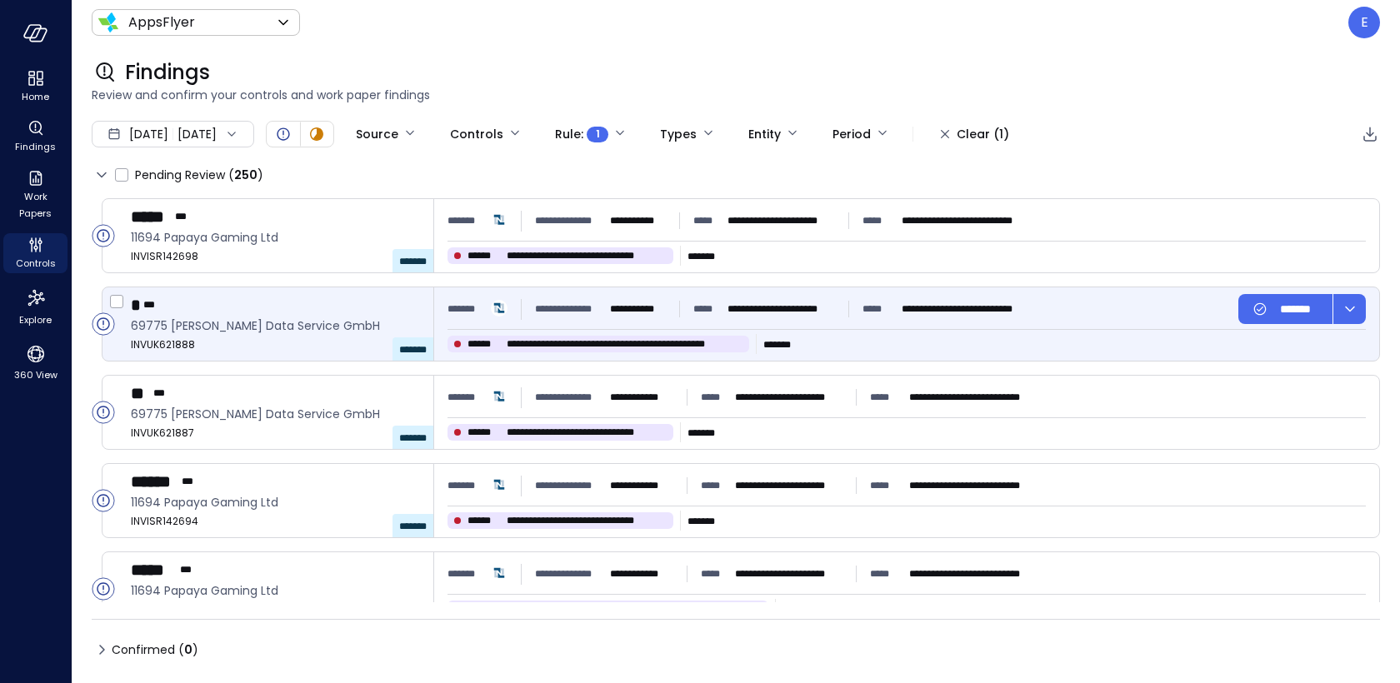
click at [262, 316] on div "* *** 69775 [PERSON_NAME] Data Service GmbH INVUK621888 *******" at bounding box center [282, 323] width 303 height 73
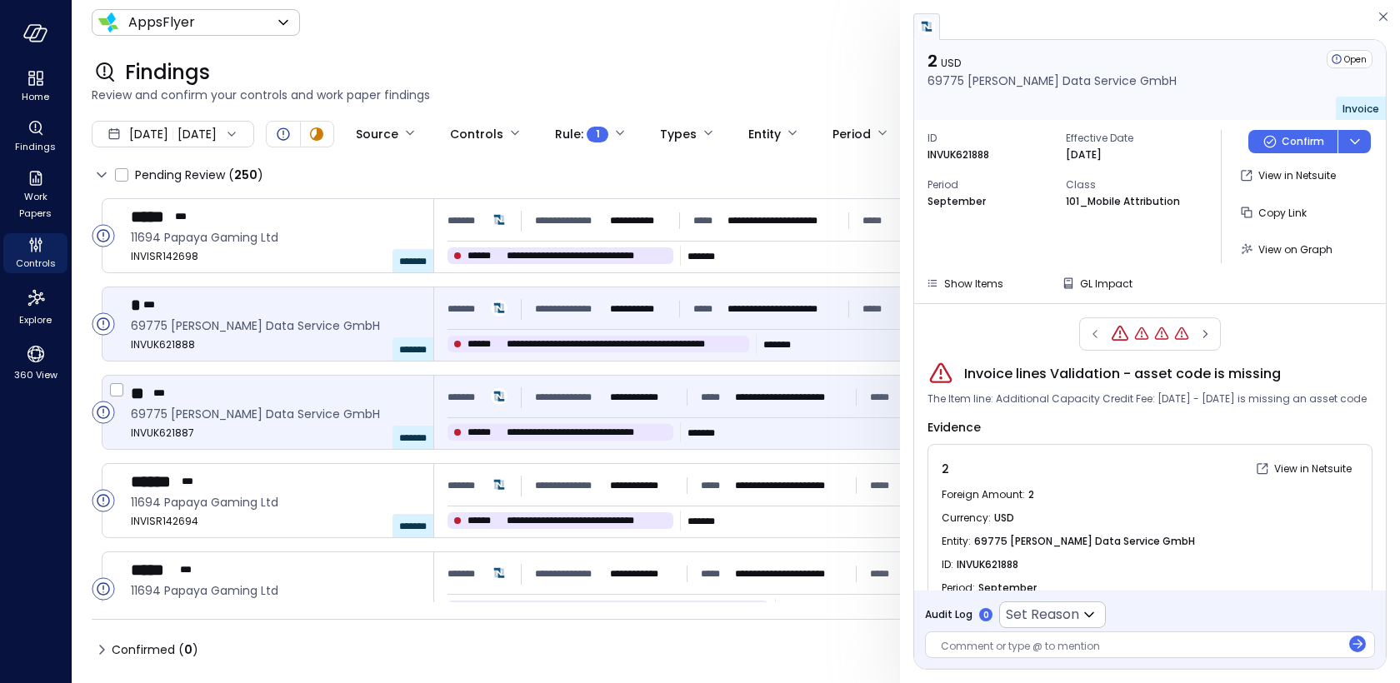
click at [215, 389] on div "** ***" at bounding box center [275, 393] width 289 height 22
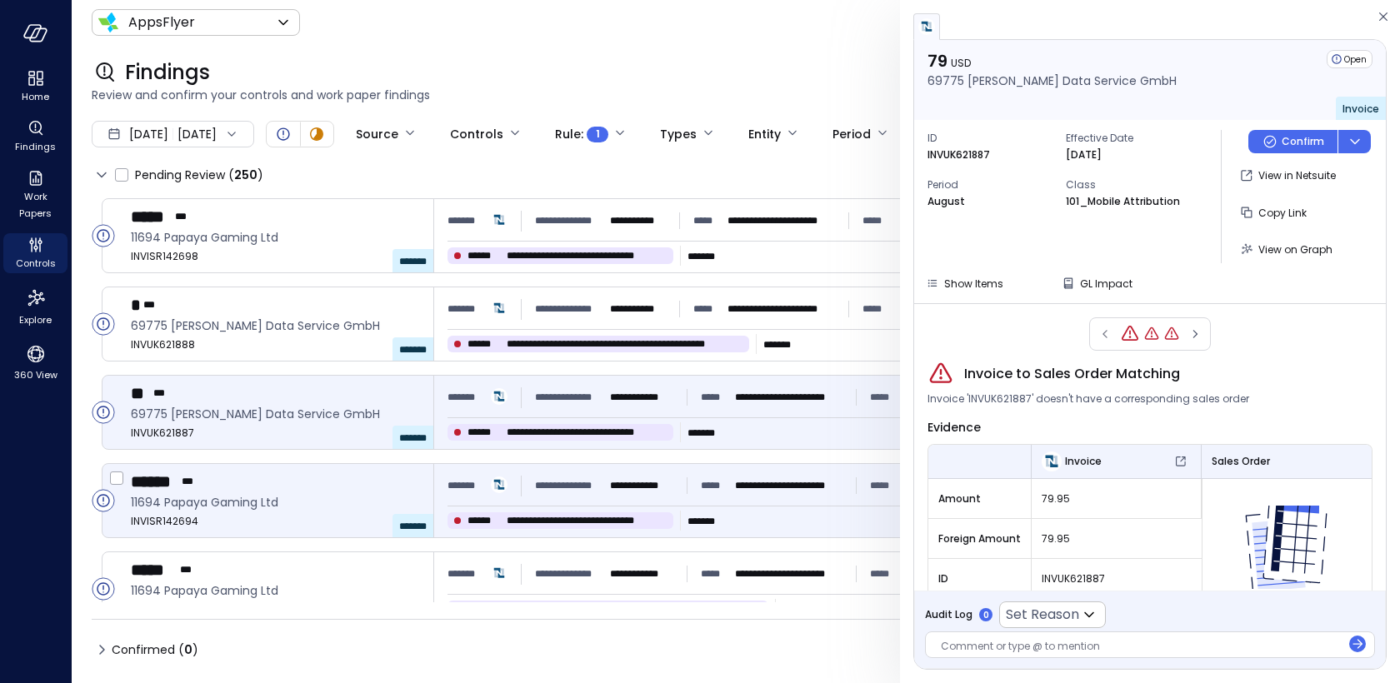
click at [263, 502] on span "11694 Papaya Gaming Ltd" at bounding box center [275, 502] width 289 height 18
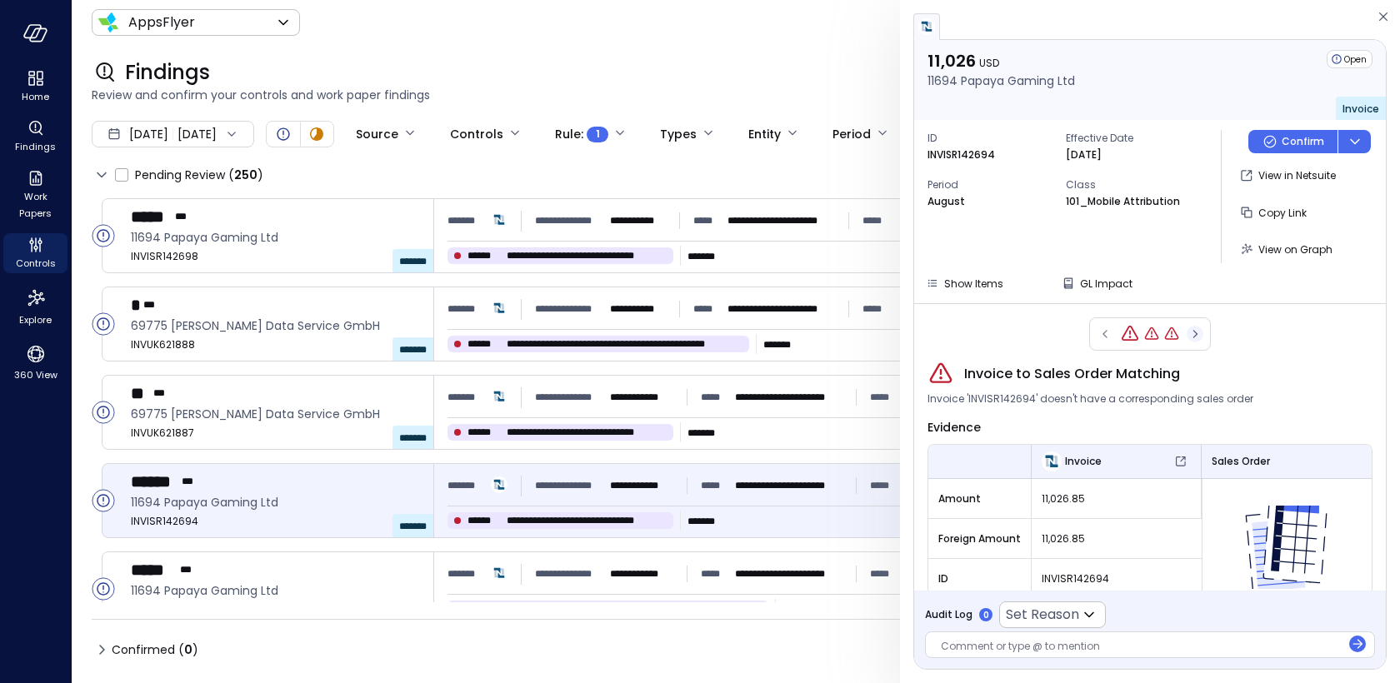
click at [1195, 334] on icon "button" at bounding box center [1195, 334] width 4 height 8
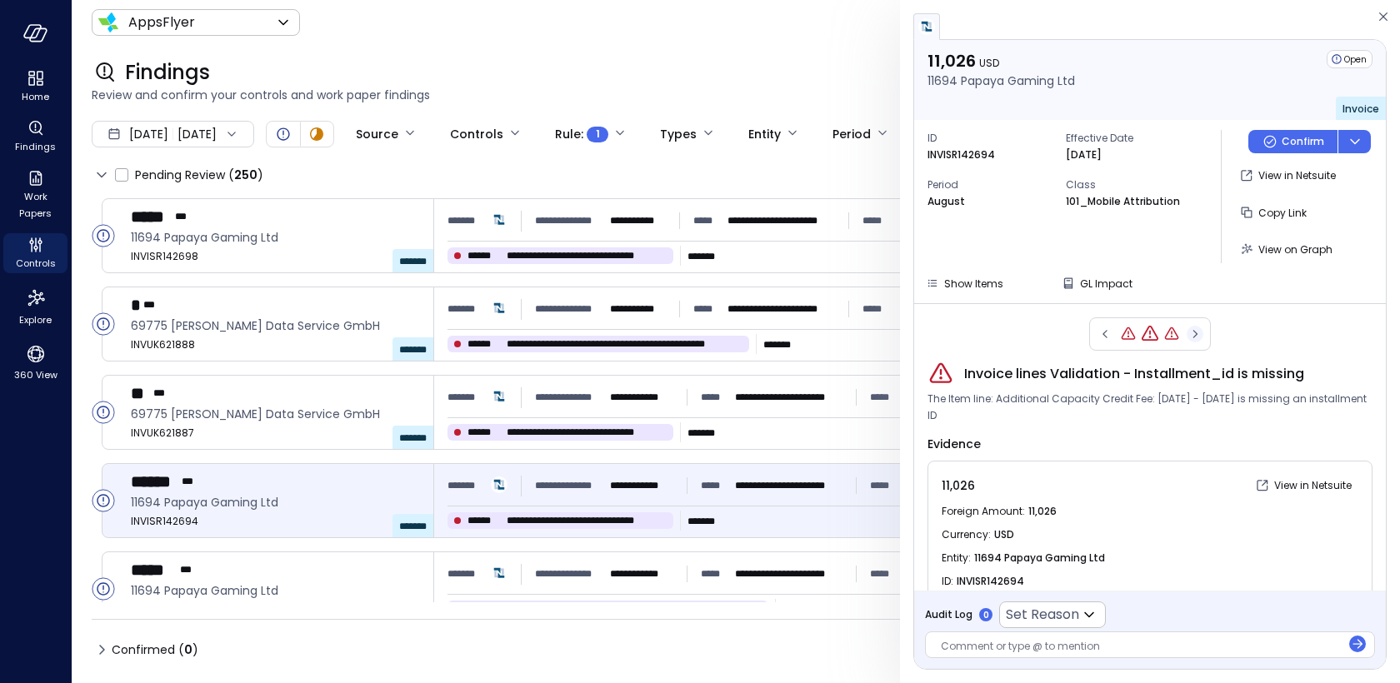
click at [1195, 334] on icon "button" at bounding box center [1195, 334] width 4 height 8
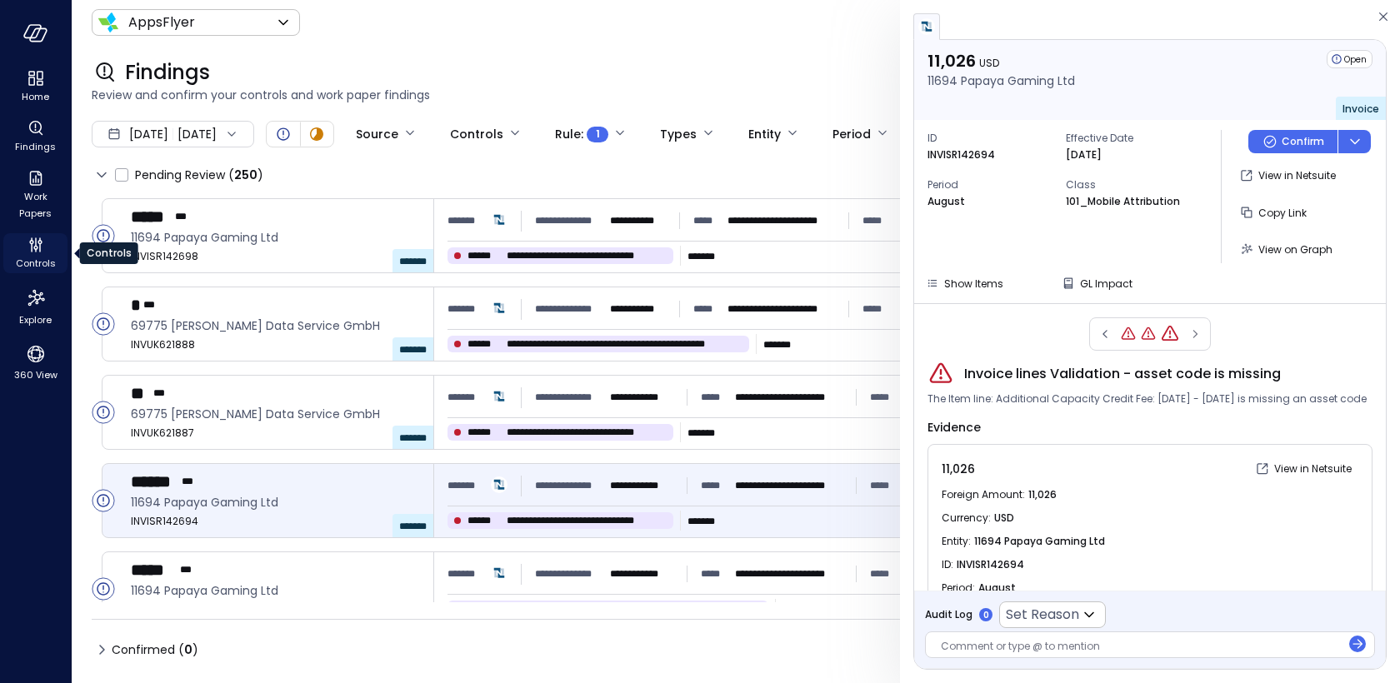
click at [30, 260] on span "Controls" at bounding box center [36, 263] width 40 height 17
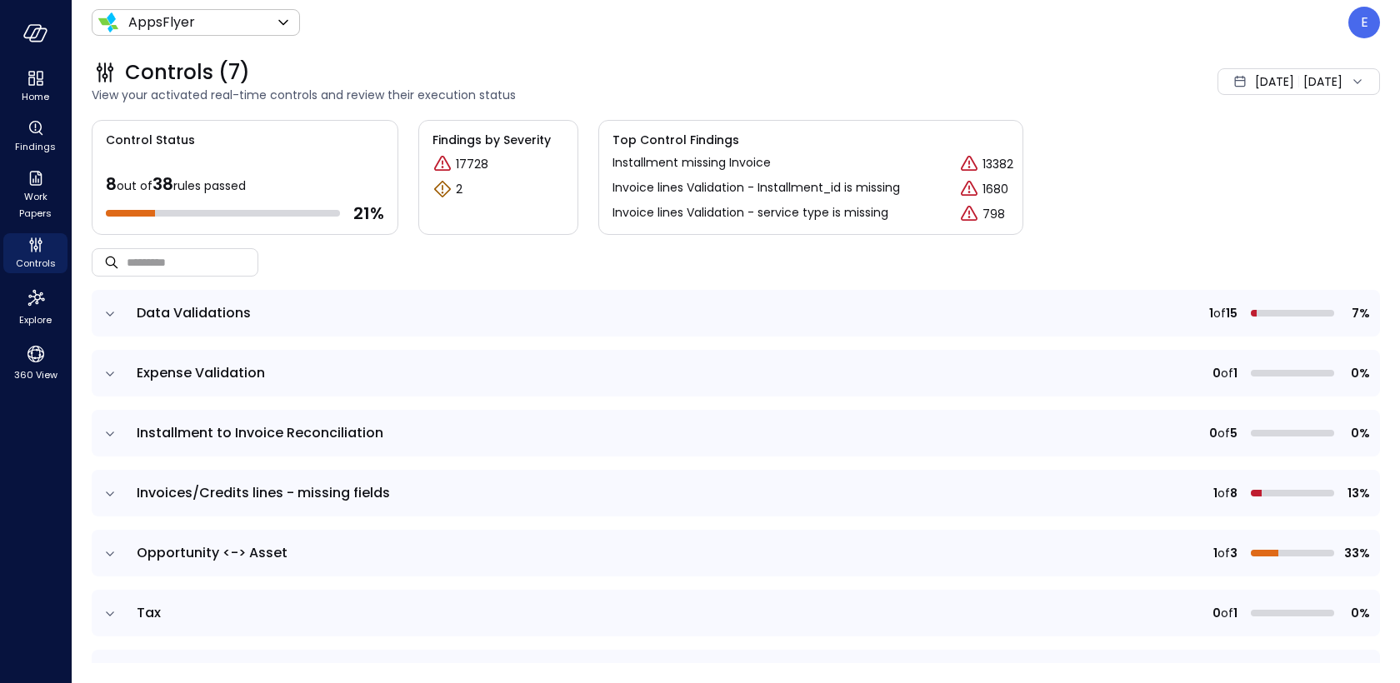
click at [102, 483] on td at bounding box center [109, 493] width 35 height 47
click at [110, 492] on icon "expand row" at bounding box center [110, 494] width 17 height 17
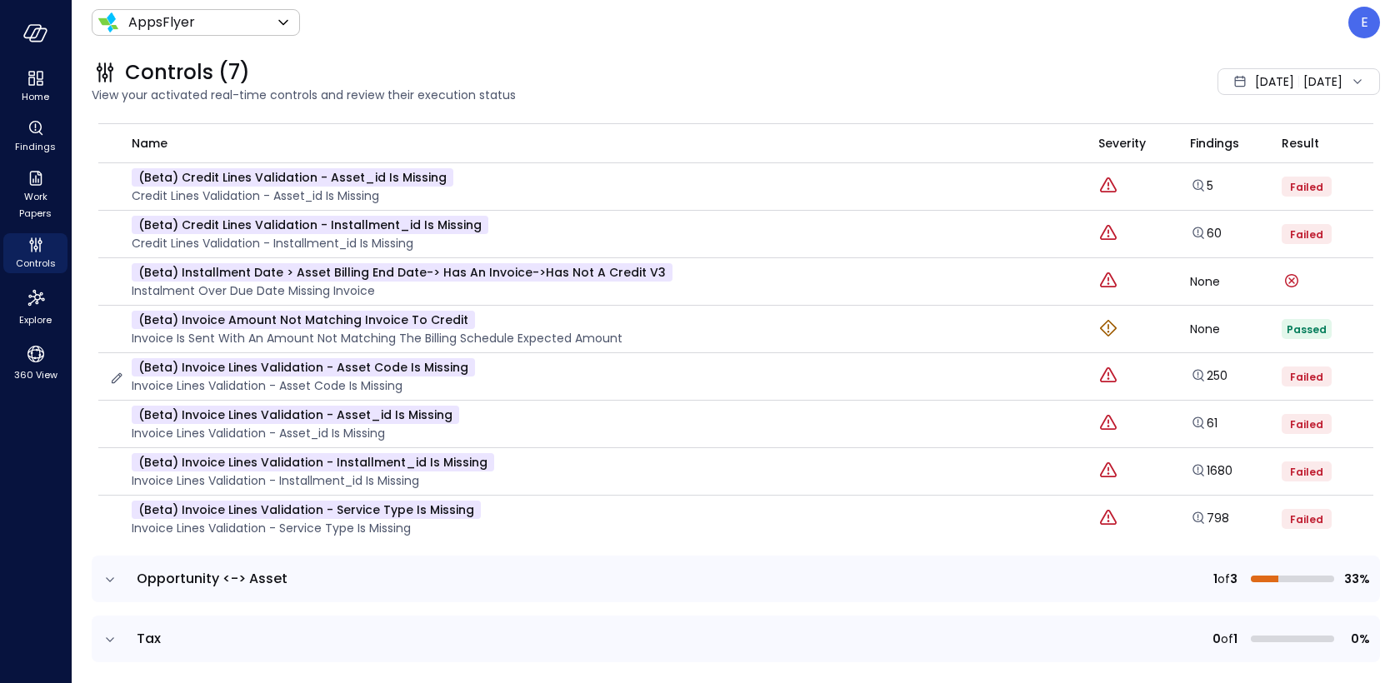
scroll to position [427, 0]
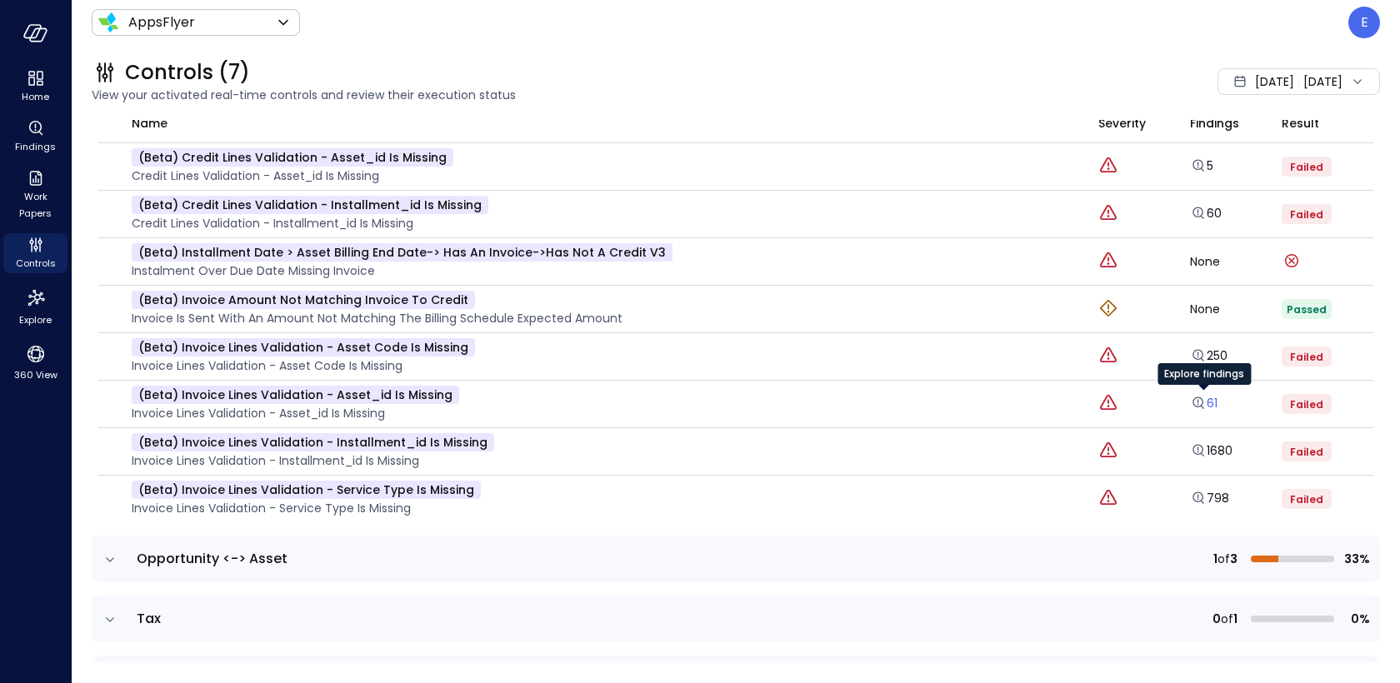
click at [1205, 400] on icon "Explore findings" at bounding box center [1198, 403] width 17 height 17
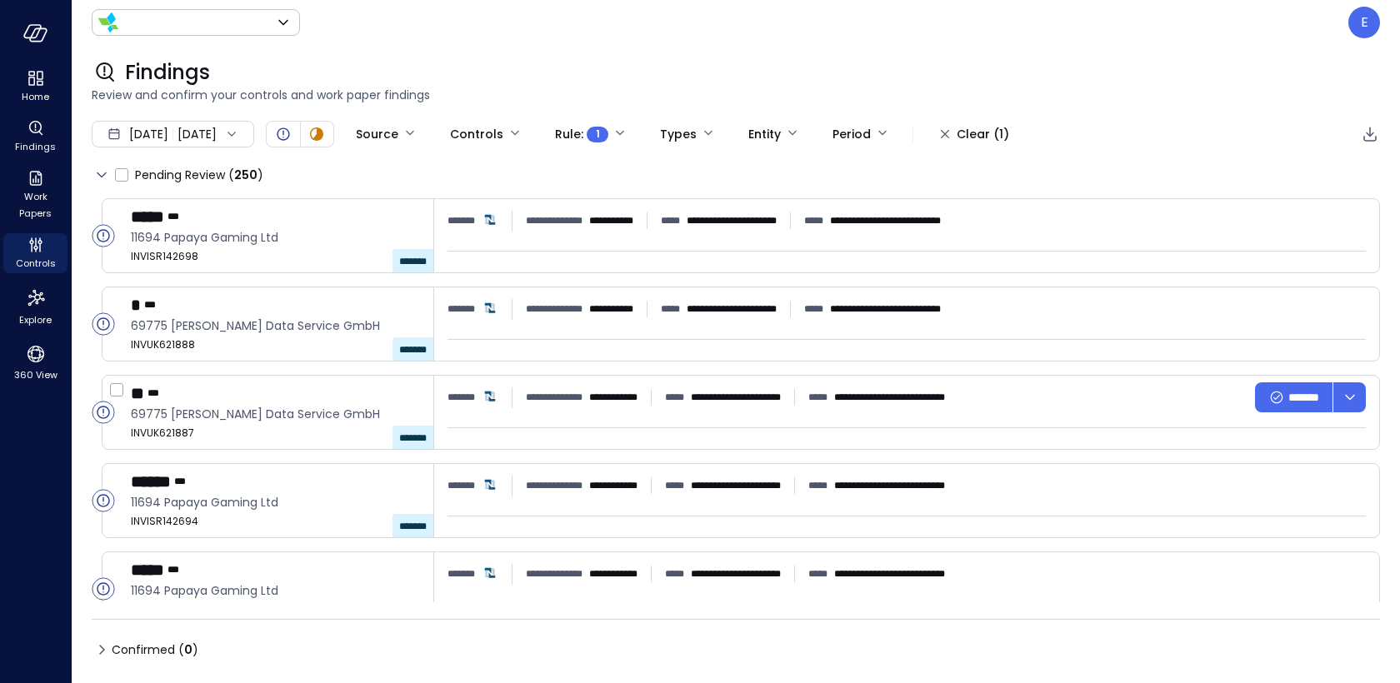
type input "*******"
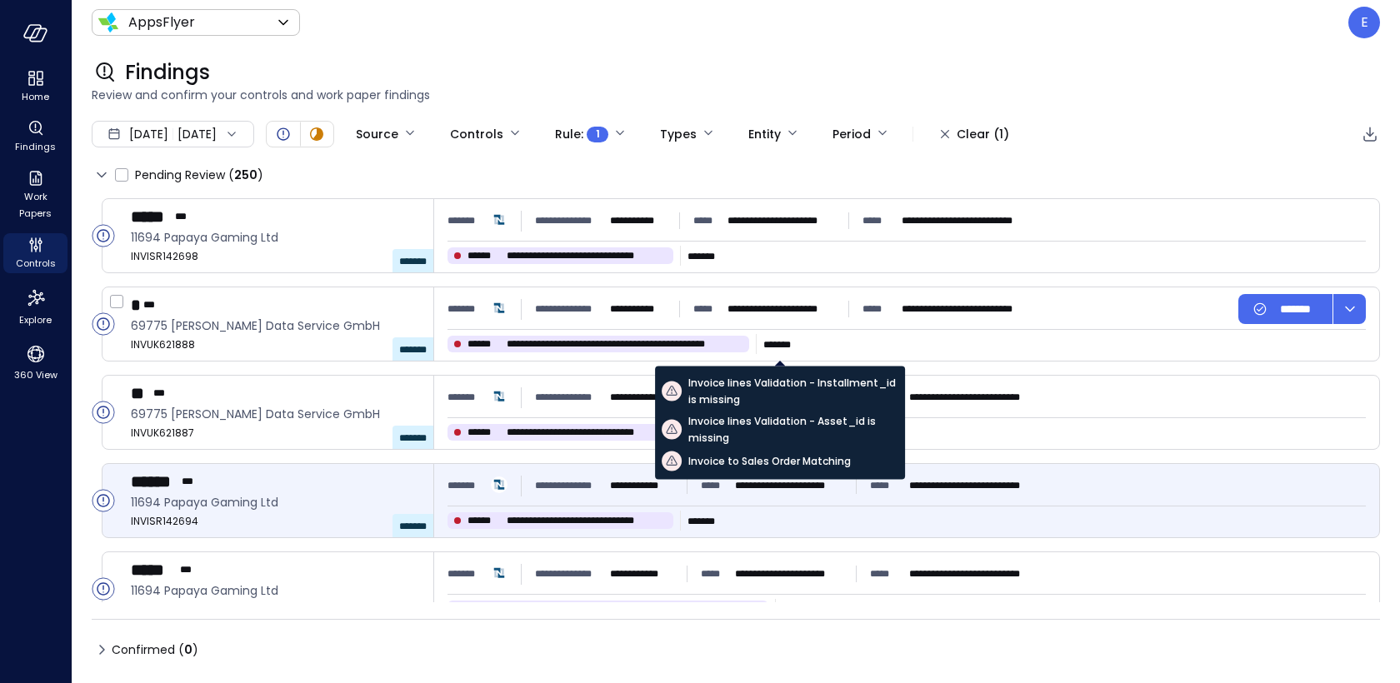
type input "****"
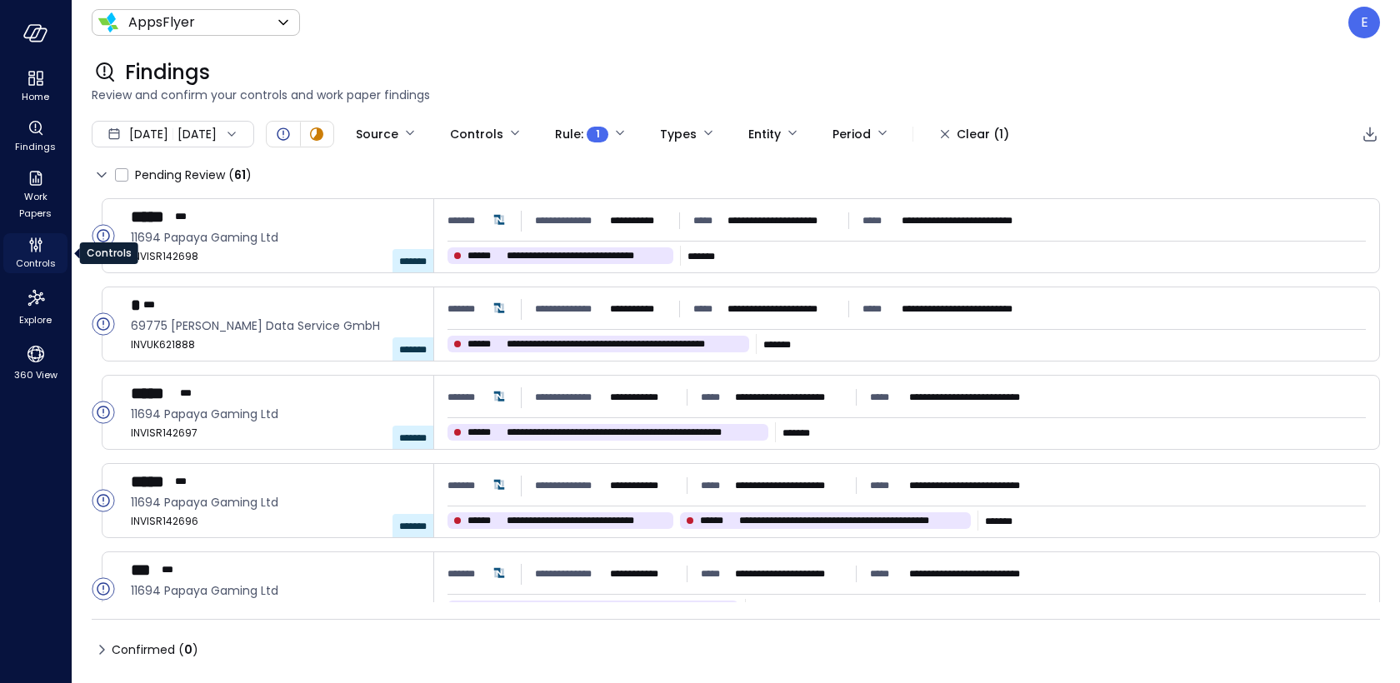
click at [32, 246] on icon "Controls" at bounding box center [32, 247] width 2 height 9
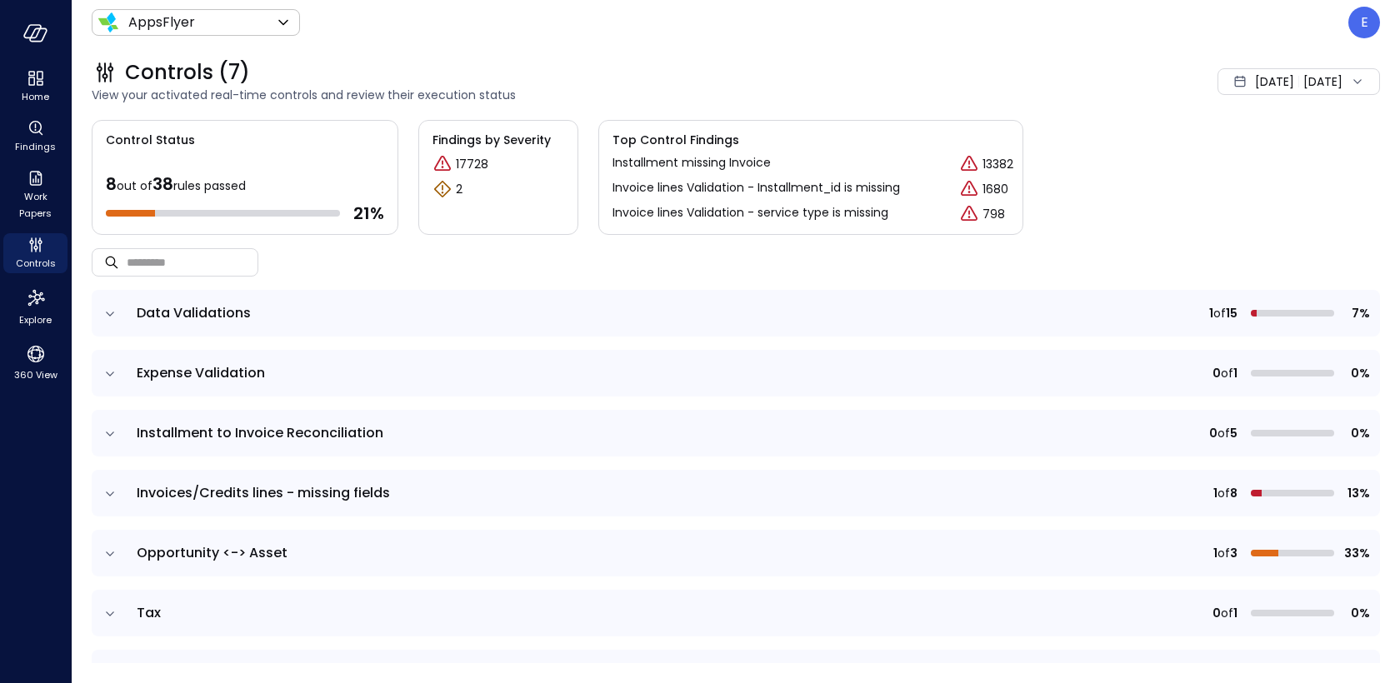
click at [196, 495] on span "Invoices/Credits lines - missing fields" at bounding box center [263, 492] width 253 height 19
click at [104, 486] on icon "expand row" at bounding box center [110, 494] width 17 height 17
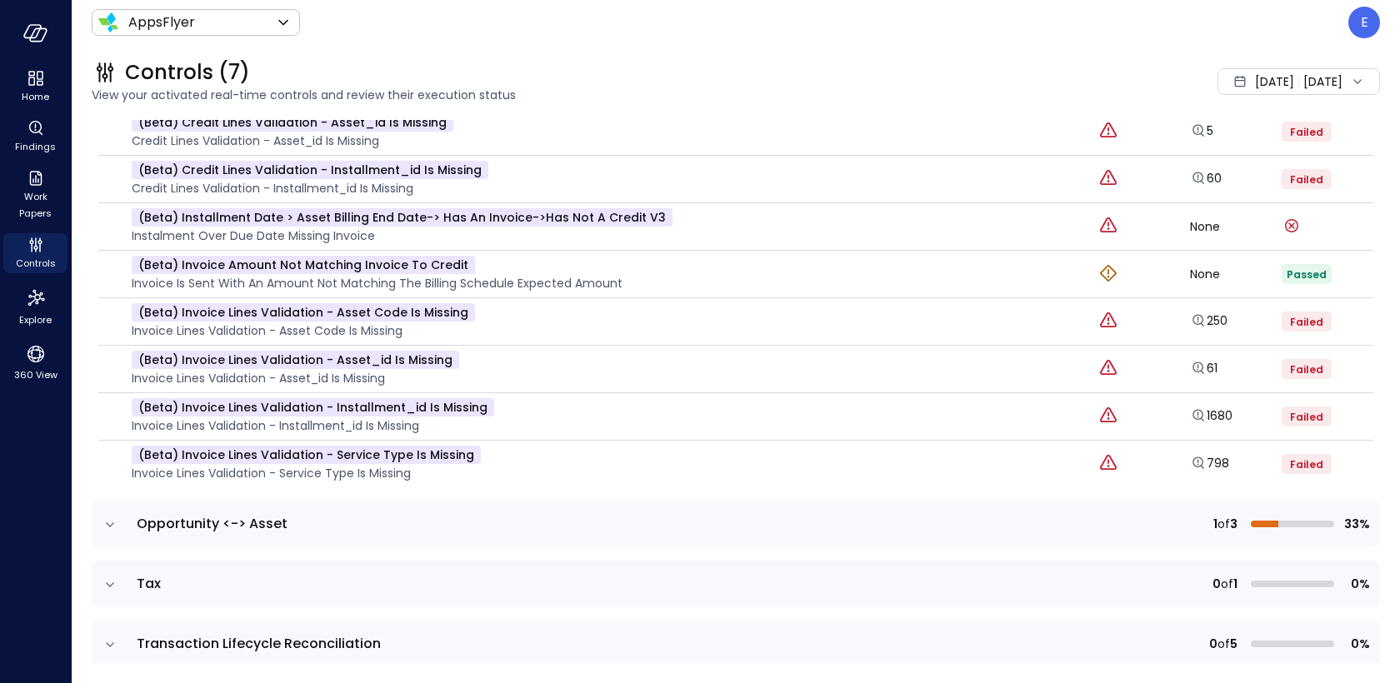
scroll to position [475, 0]
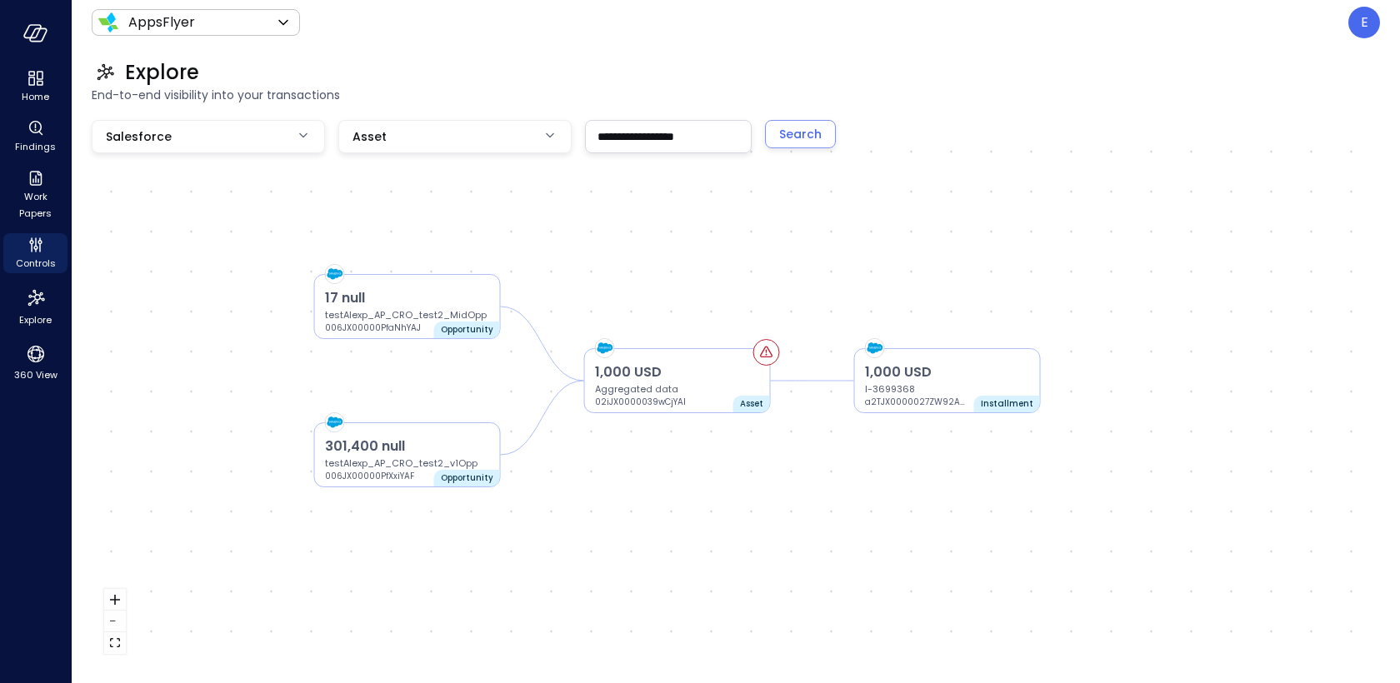
drag, startPoint x: 927, startPoint y: 359, endPoint x: 680, endPoint y: 272, distance: 262.2
click at [680, 272] on div "1,000 USD Aggregated data 02iJX0000039wCjYAI Asset 17 null testAlexp_AP_CRO_tes…" at bounding box center [736, 393] width 1288 height 547
